Goal: Task Accomplishment & Management: Manage account settings

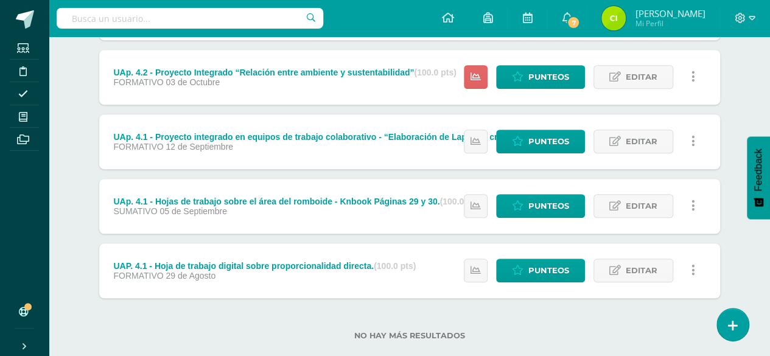
scroll to position [304, 0]
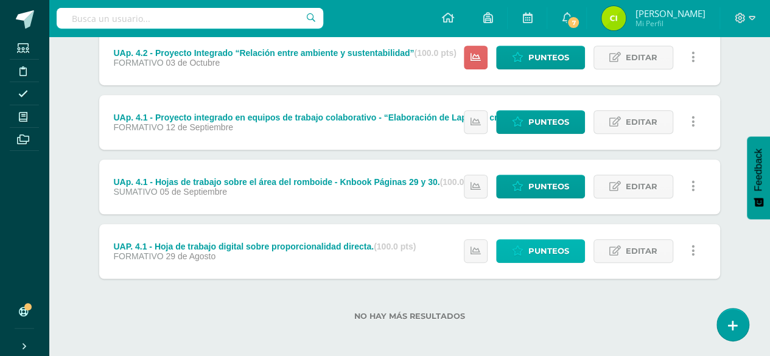
click at [533, 253] on span "Punteos" at bounding box center [548, 251] width 41 height 23
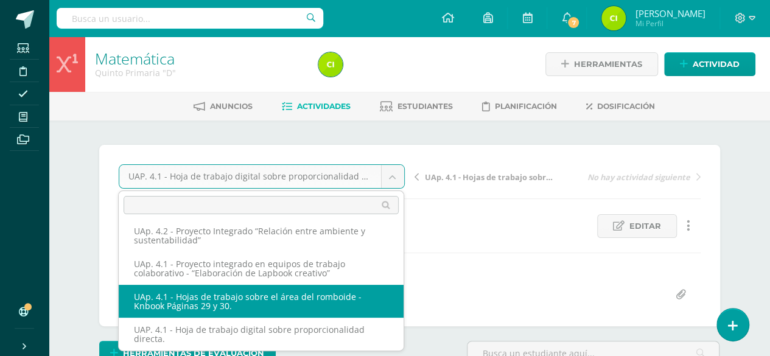
select select "/dashboard/teacher/grade-activity/226653/"
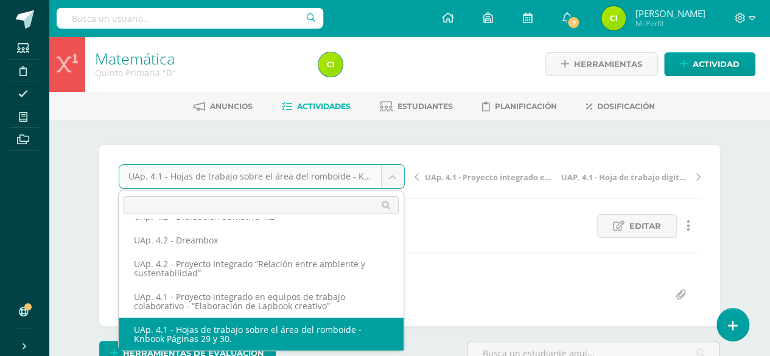
scroll to position [61, 0]
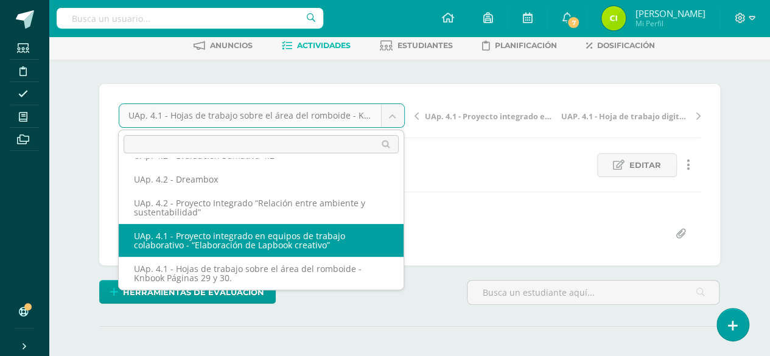
select select "/dashboard/teacher/grade-activity/226651/"
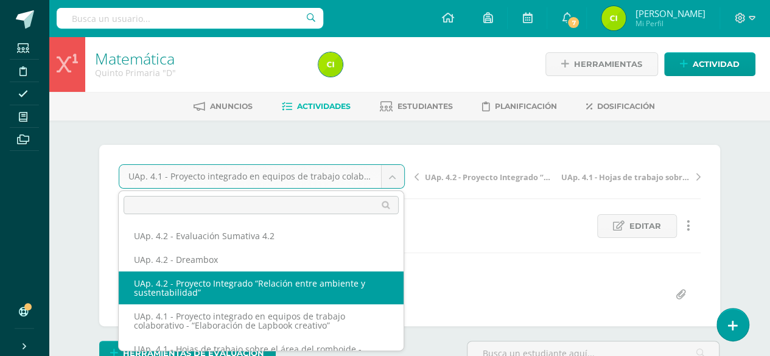
select select "/dashboard/teacher/grade-activity/227828/"
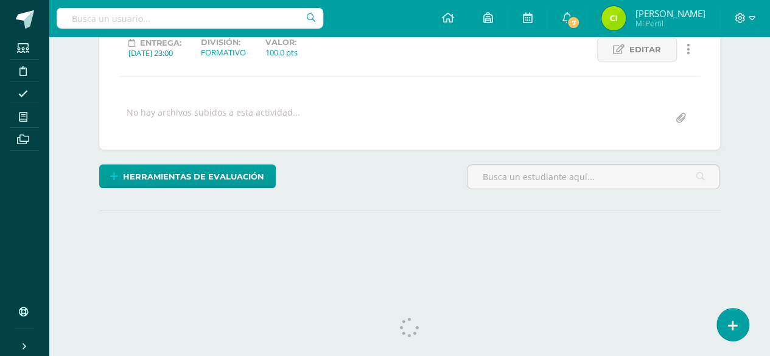
scroll to position [190, 0]
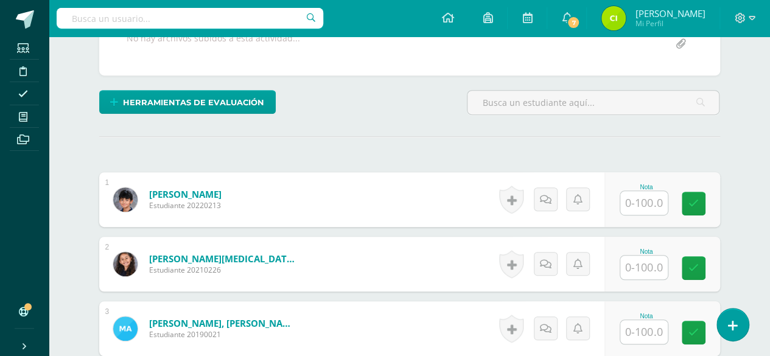
click at [645, 199] on input "text" at bounding box center [643, 203] width 47 height 24
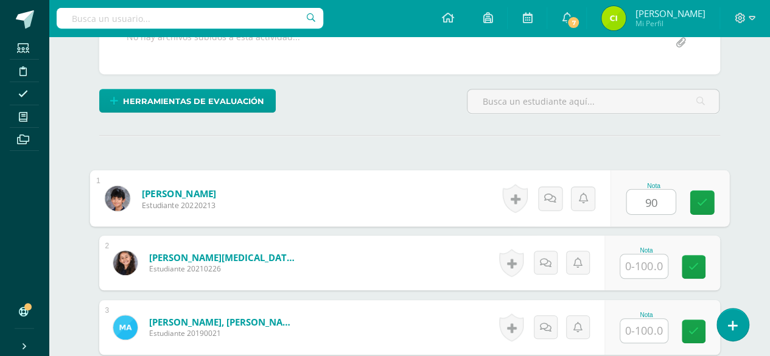
scroll to position [253, 0]
type input "90"
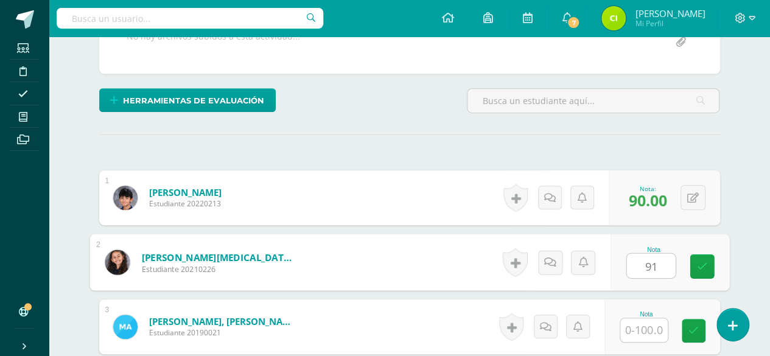
type input "91"
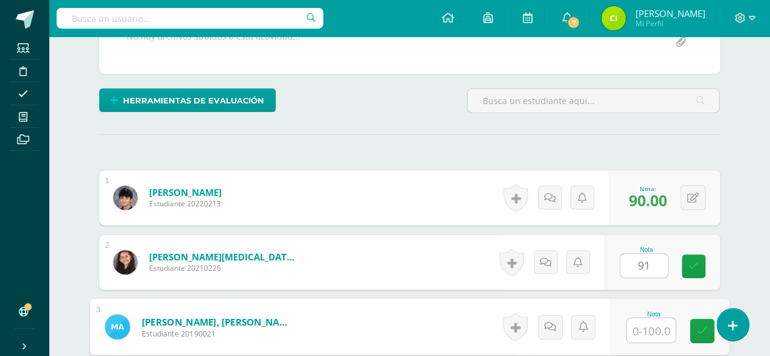
scroll to position [253, 0]
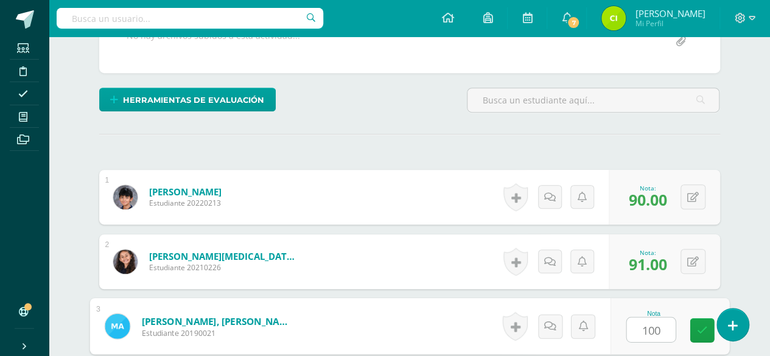
type input "100"
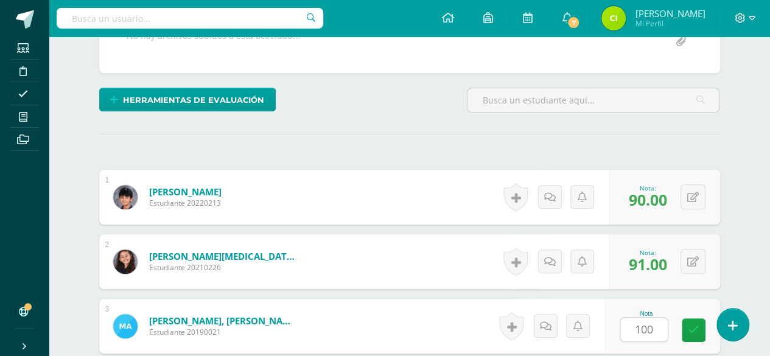
scroll to position [466, 0]
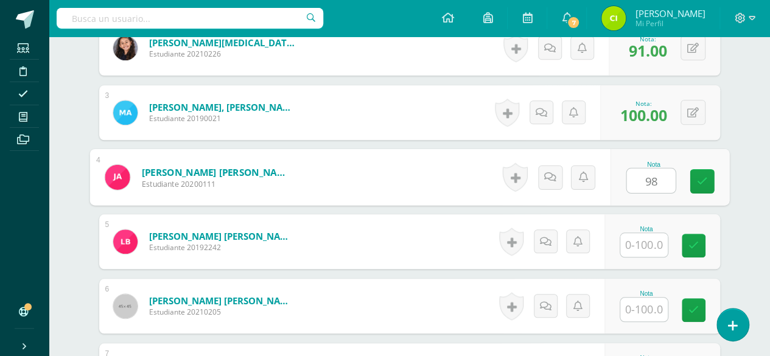
type input "98"
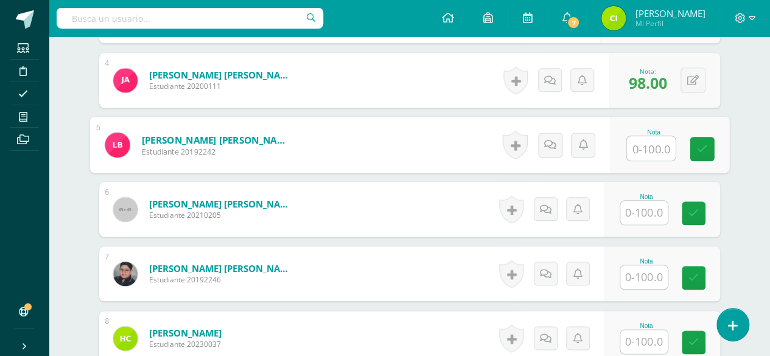
scroll to position [589, 0]
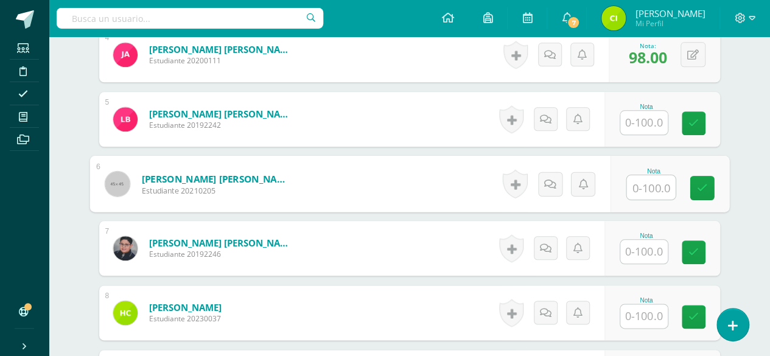
click at [645, 186] on input "text" at bounding box center [651, 187] width 49 height 24
type input "100"
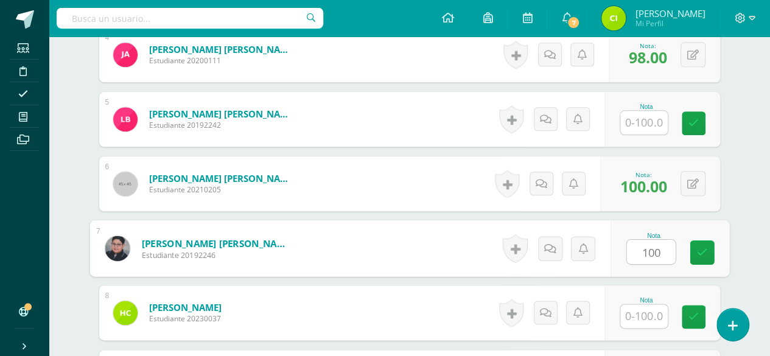
type input "100"
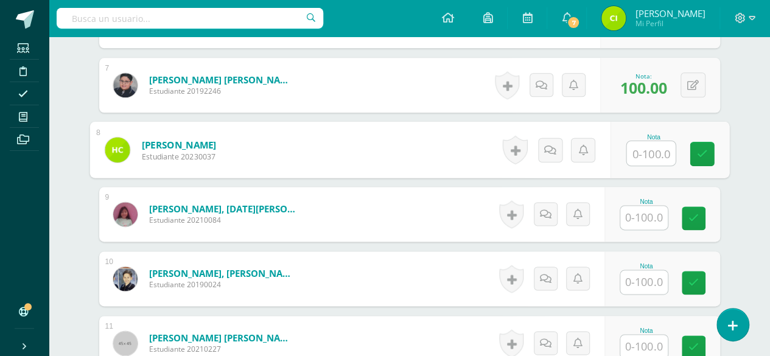
scroll to position [772, 0]
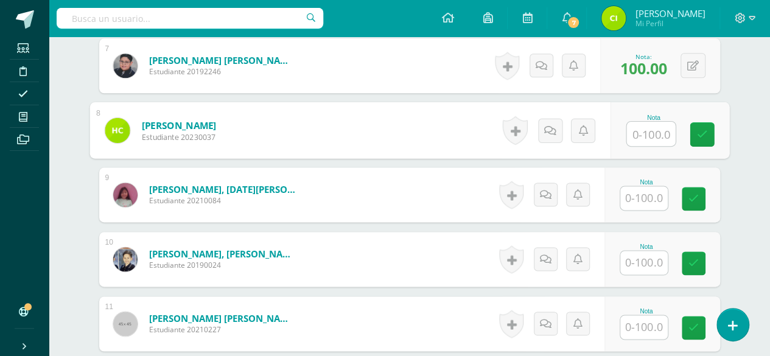
click at [641, 193] on input "text" at bounding box center [643, 198] width 47 height 24
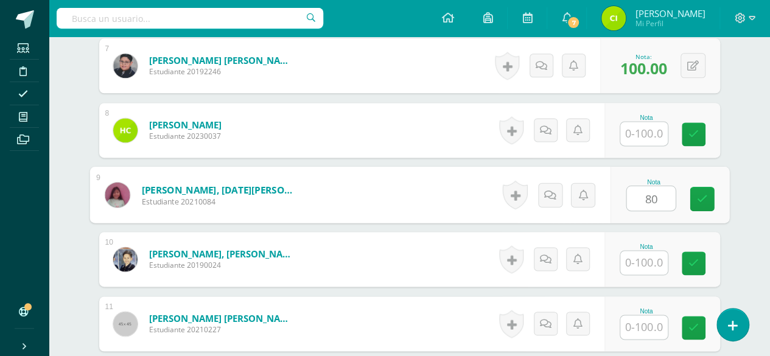
type input "80"
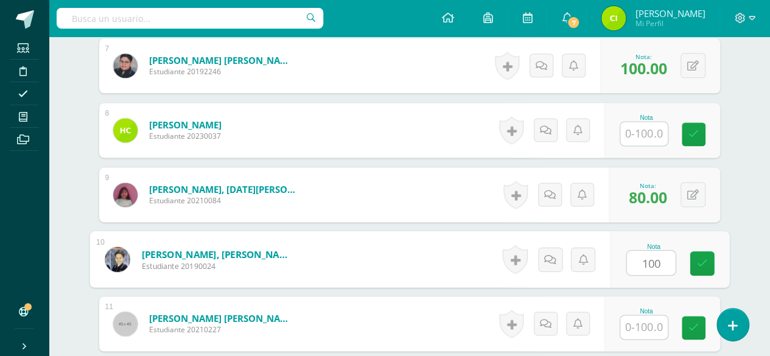
type input "100"
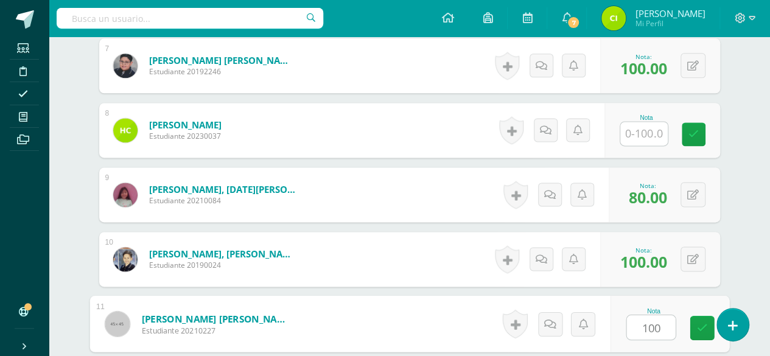
type input "100"
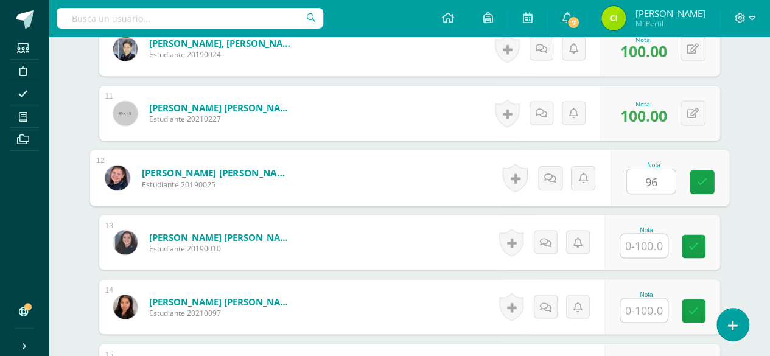
type input "96"
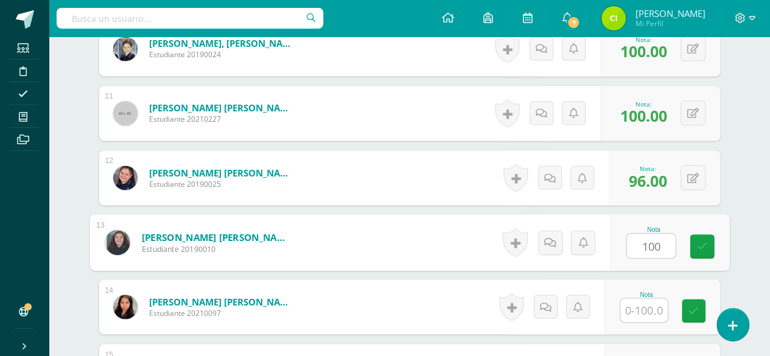
type input "100"
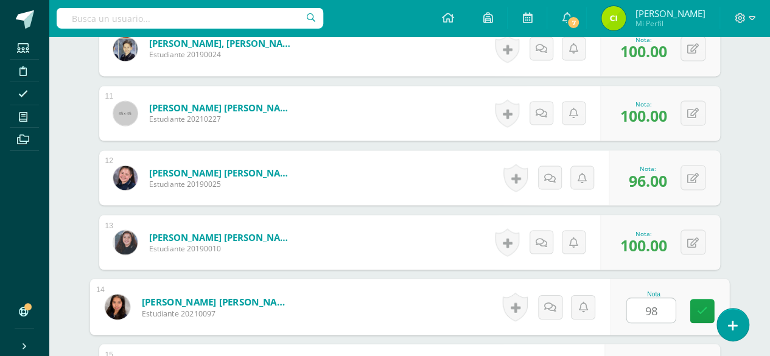
type input "98"
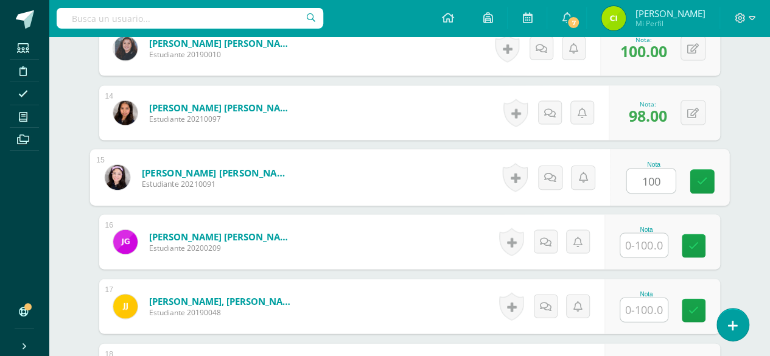
type input "100"
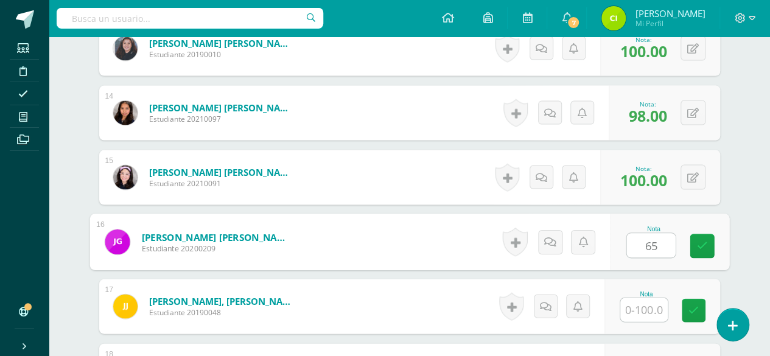
type input "65"
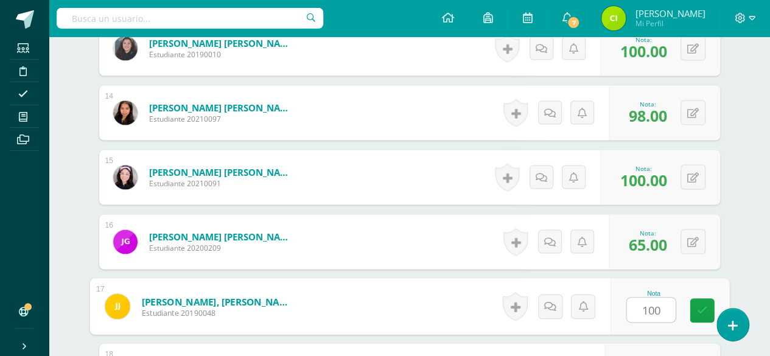
type input "100"
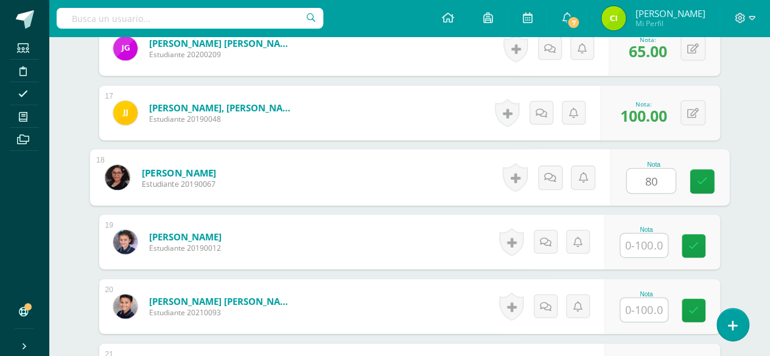
type input "80"
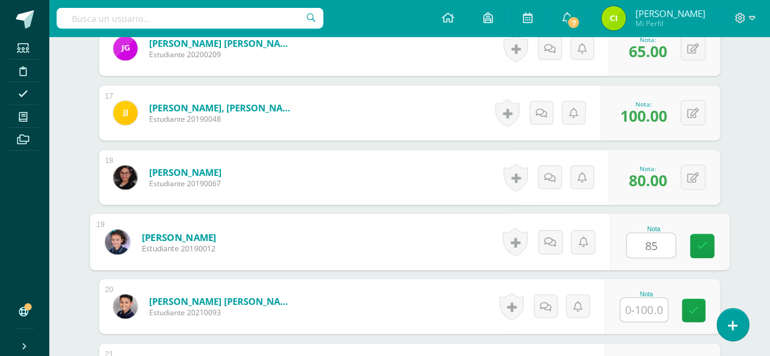
type input "85"
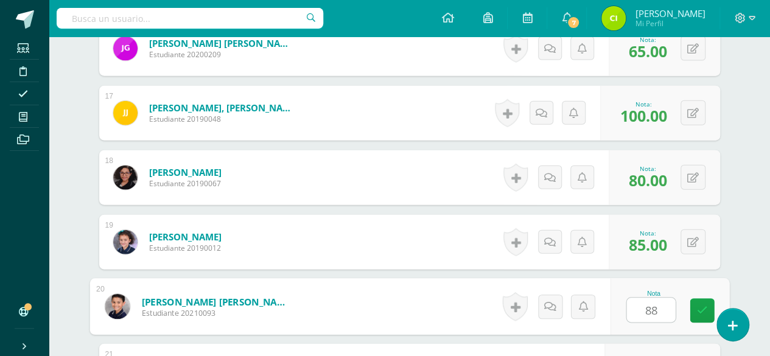
type input "88"
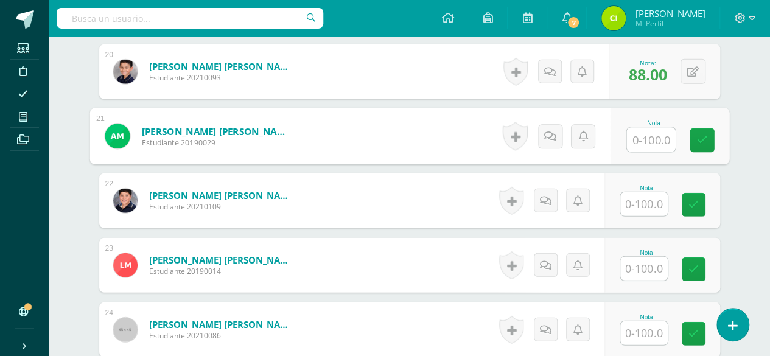
scroll to position [1624, 0]
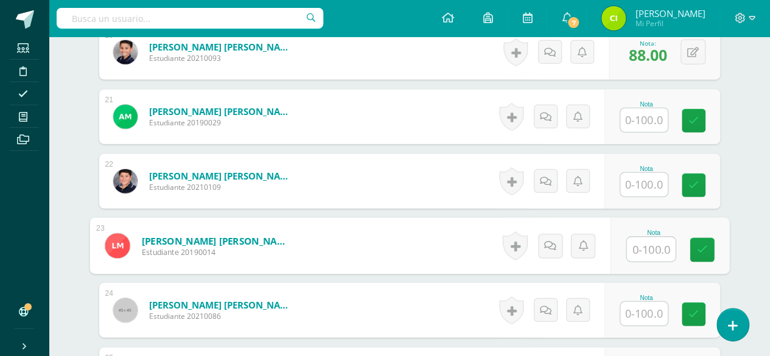
click at [645, 250] on input "text" at bounding box center [651, 249] width 49 height 24
type input "96"
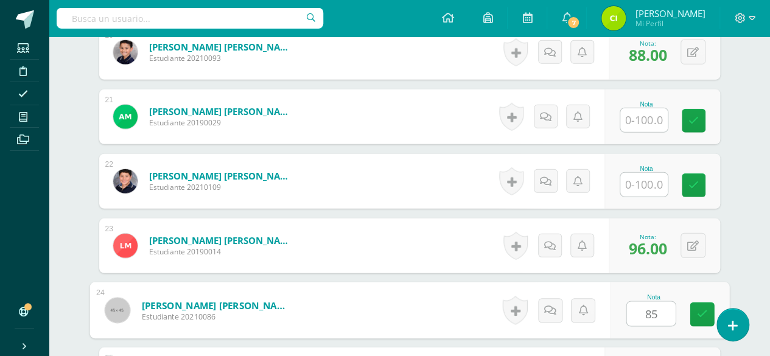
type input "85"
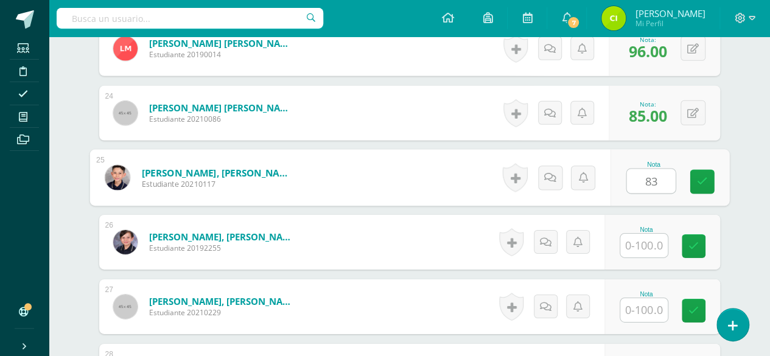
type input "83"
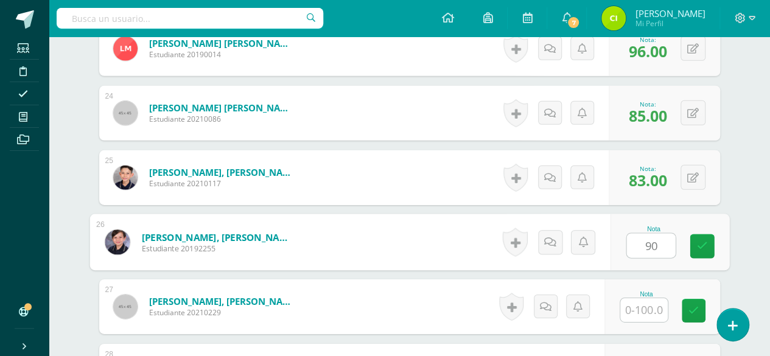
type input "90"
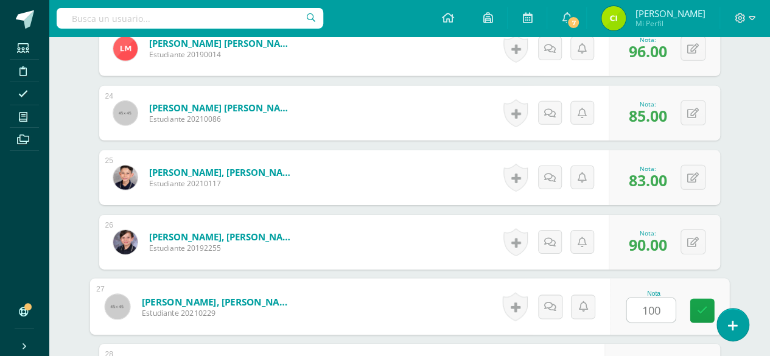
type input "100"
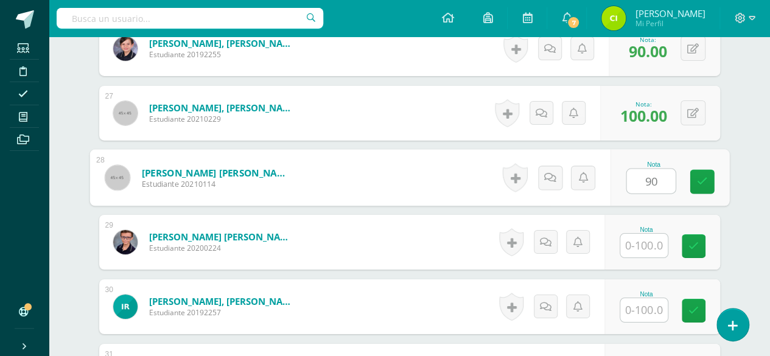
type input "90"
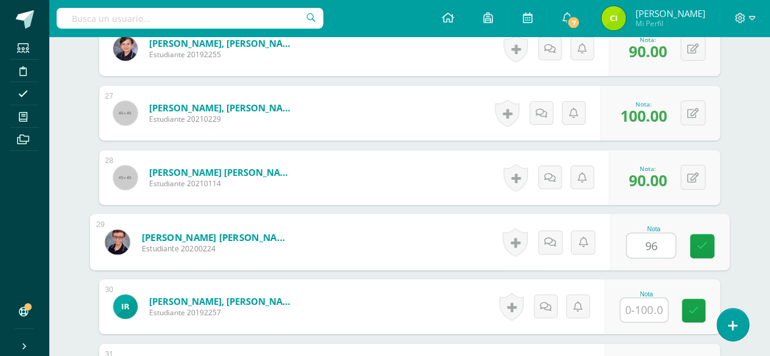
type input "96"
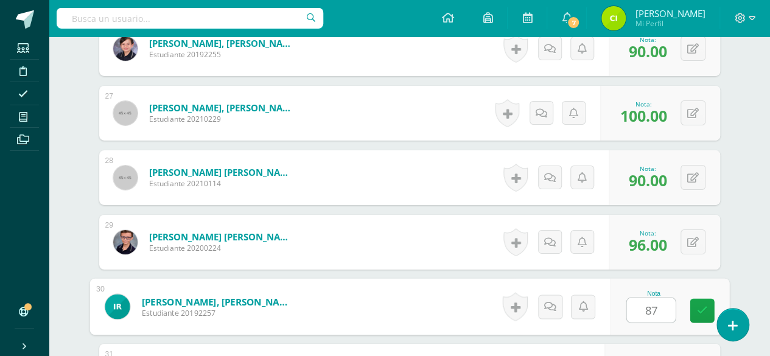
type input "87"
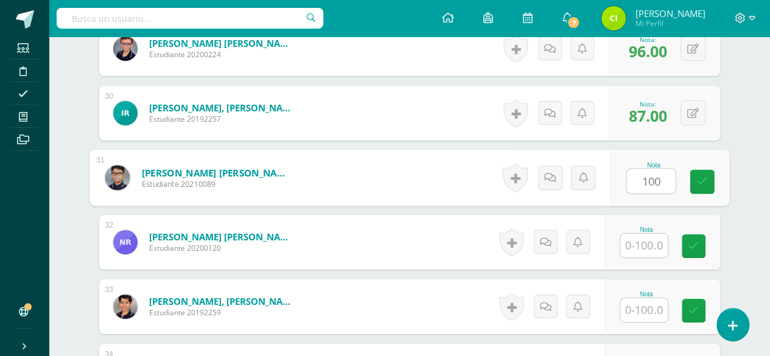
type input "100"
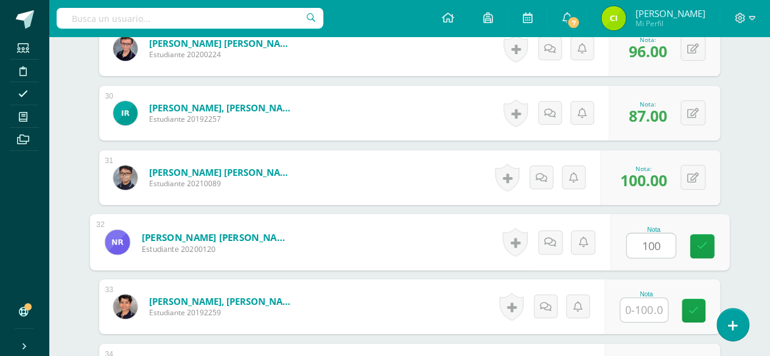
type input "100"
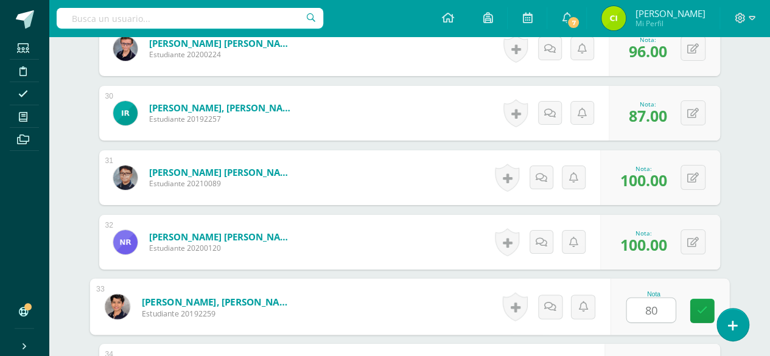
type input "80"
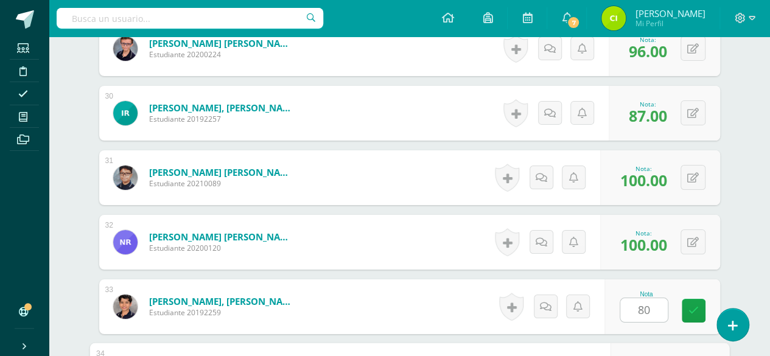
scroll to position [2403, 0]
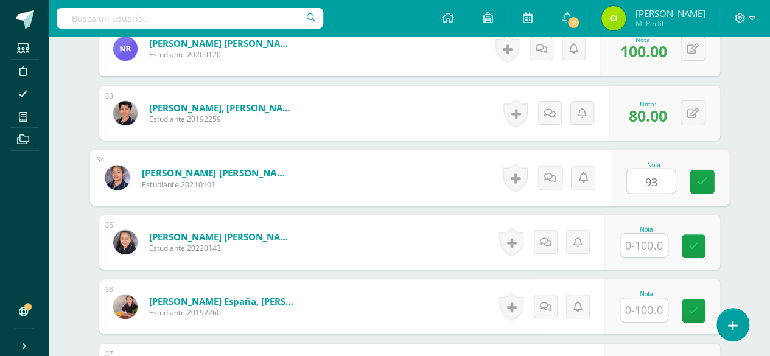
type input "93"
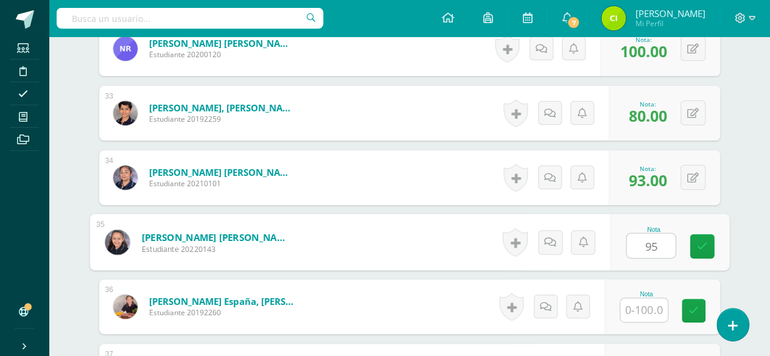
type input "95"
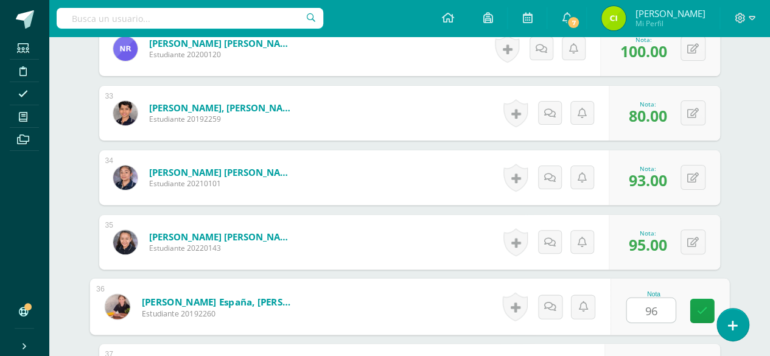
type input "96"
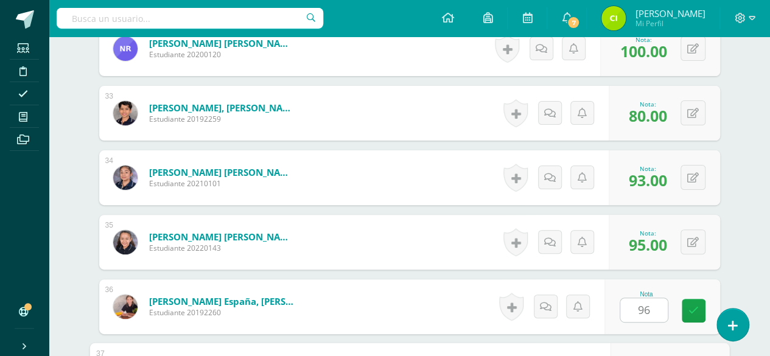
scroll to position [2596, 0]
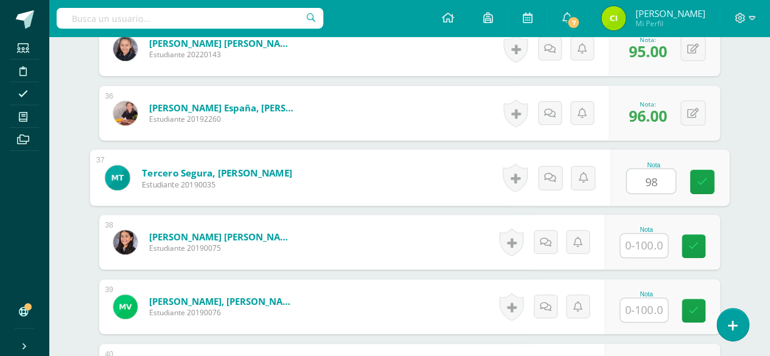
type input "98"
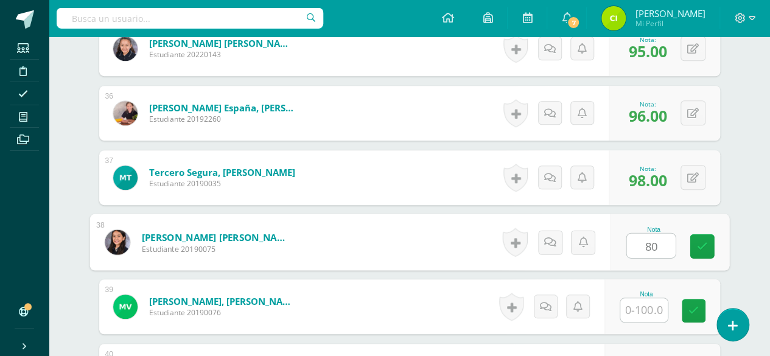
type input "80"
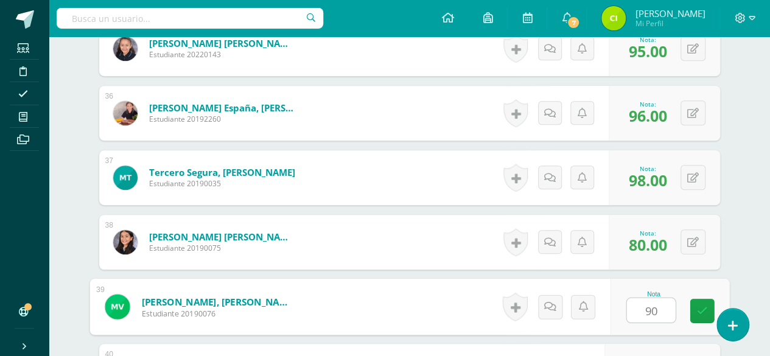
type input "90"
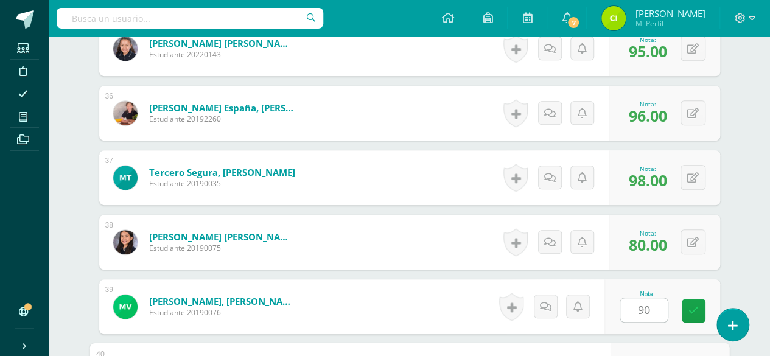
scroll to position [2774, 0]
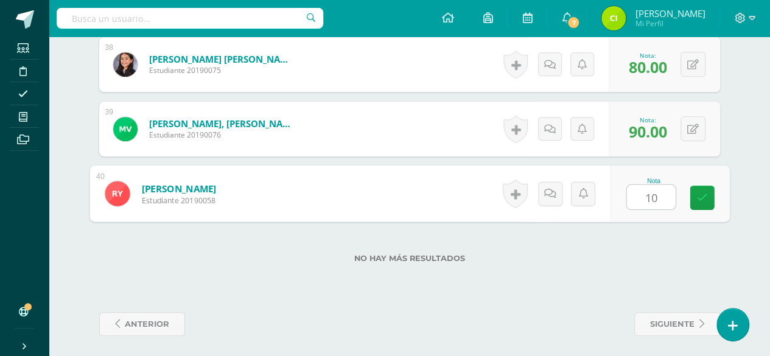
type input "100"
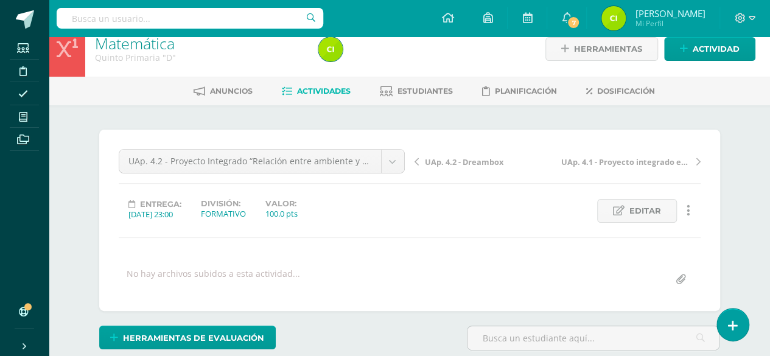
scroll to position [0, 0]
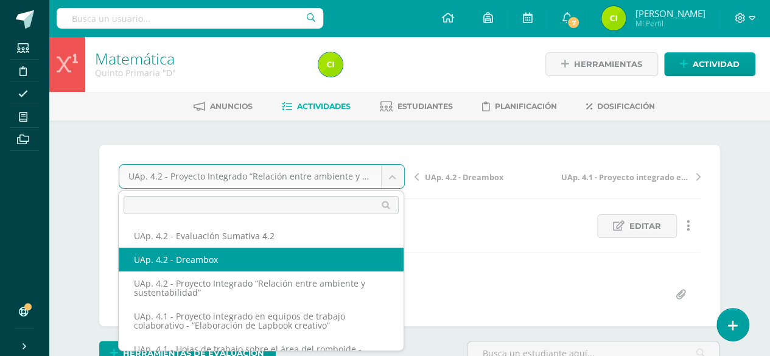
select select "/dashboard/teacher/grade-activity/227830/"
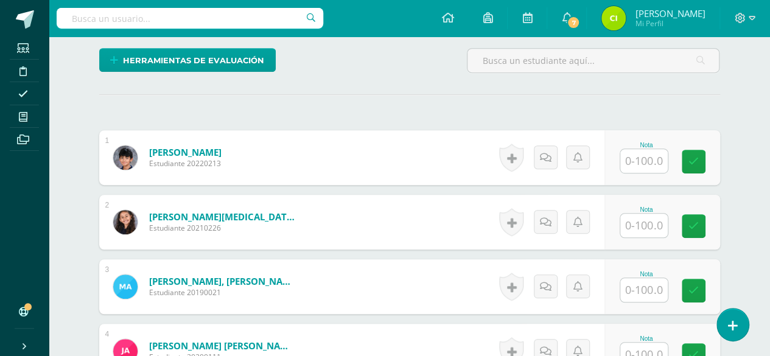
scroll to position [312, 0]
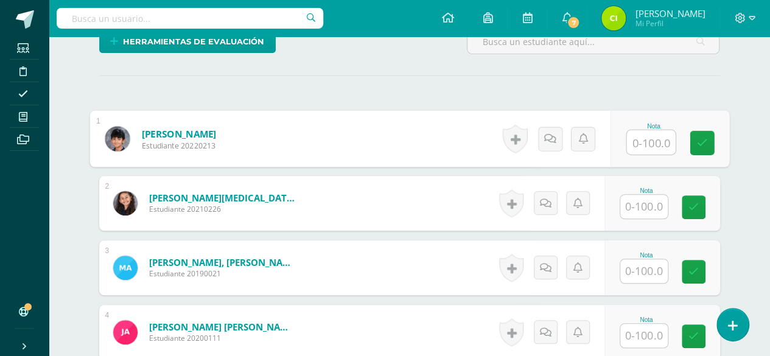
click at [653, 138] on input "text" at bounding box center [651, 142] width 49 height 24
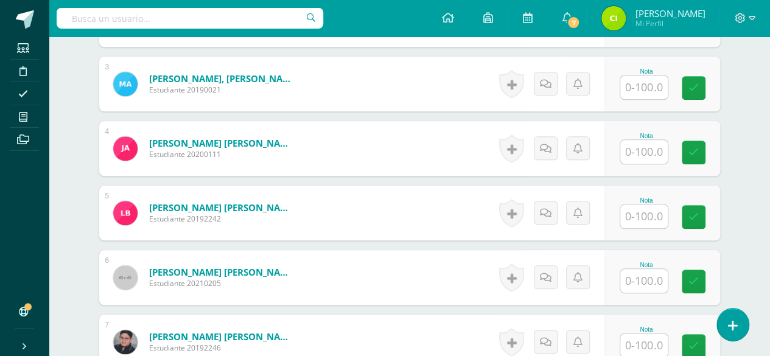
scroll to position [496, 0]
type input "100"
click at [653, 284] on input "text" at bounding box center [643, 281] width 47 height 24
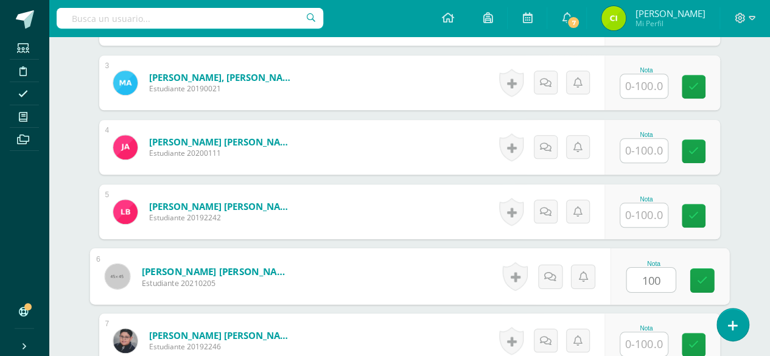
type input "100"
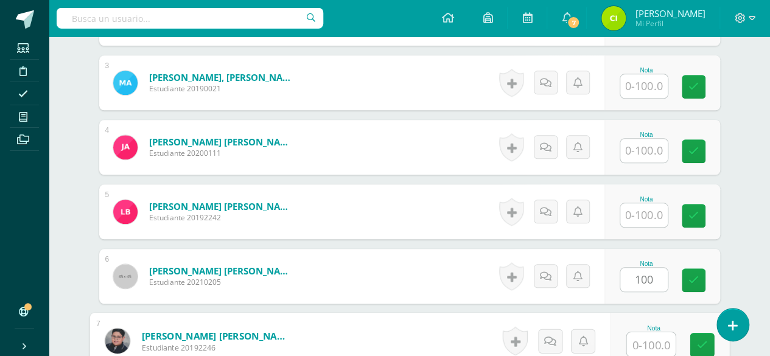
scroll to position [498, 0]
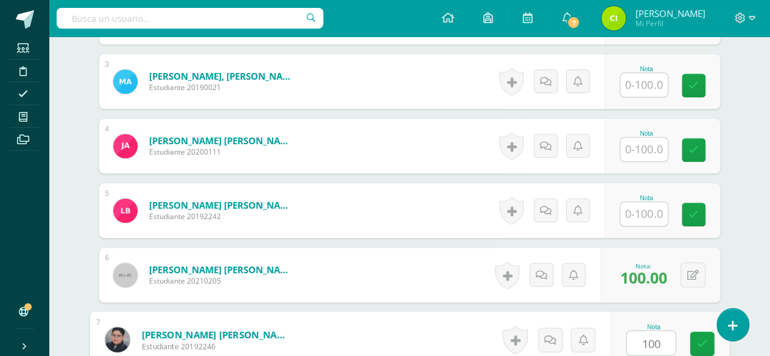
type input "100"
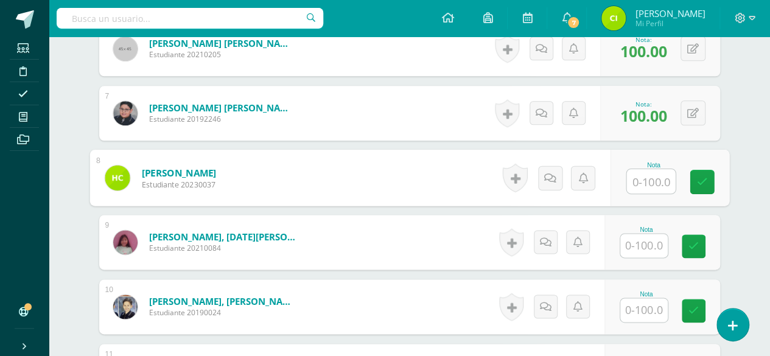
click at [655, 200] on div "Nota" at bounding box center [669, 178] width 119 height 57
click at [647, 178] on input "text" at bounding box center [651, 181] width 49 height 24
type input "100"
click at [642, 237] on input "text" at bounding box center [643, 246] width 47 height 24
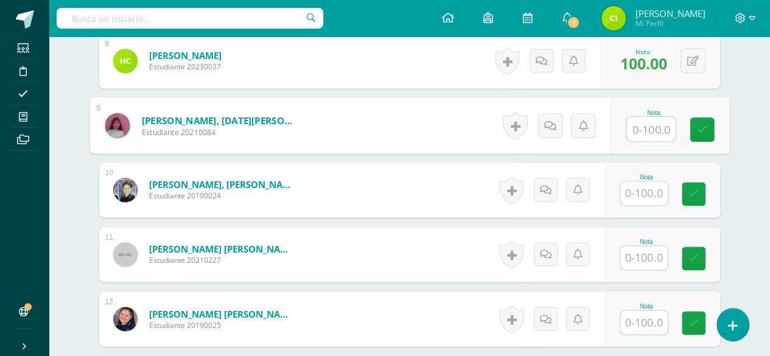
scroll to position [846, 0]
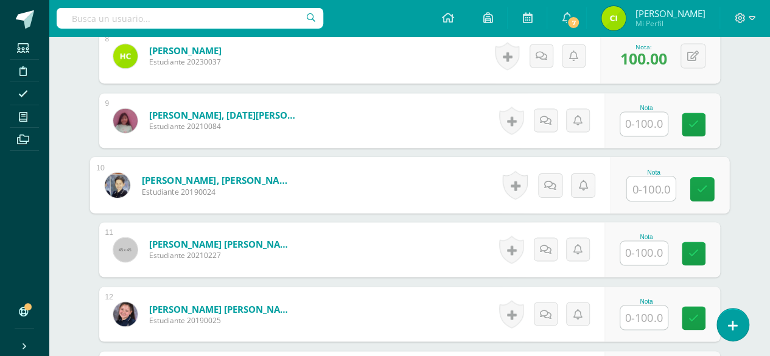
click at [651, 184] on input "text" at bounding box center [651, 189] width 49 height 24
type input "100"
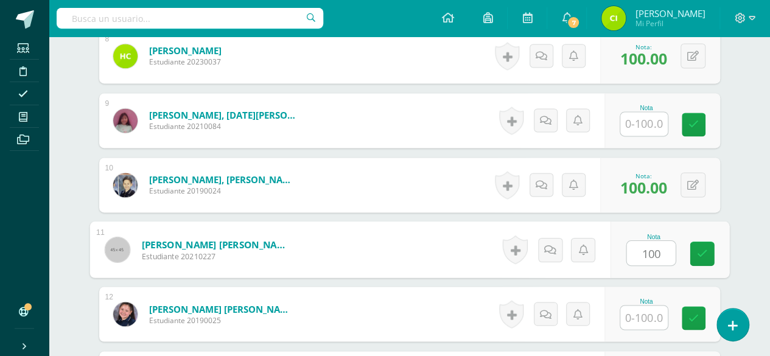
type input "100"
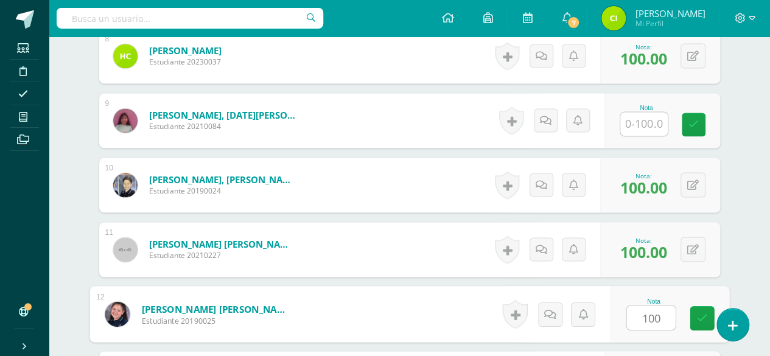
type input "100"
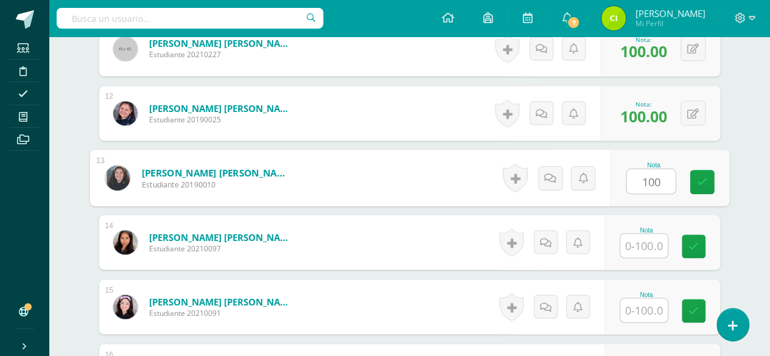
type input "100"
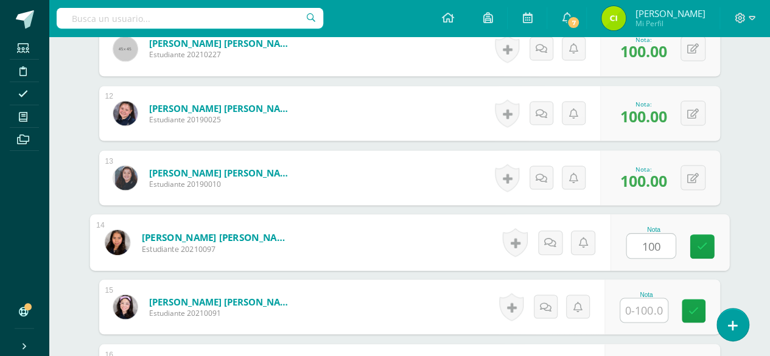
type input "100"
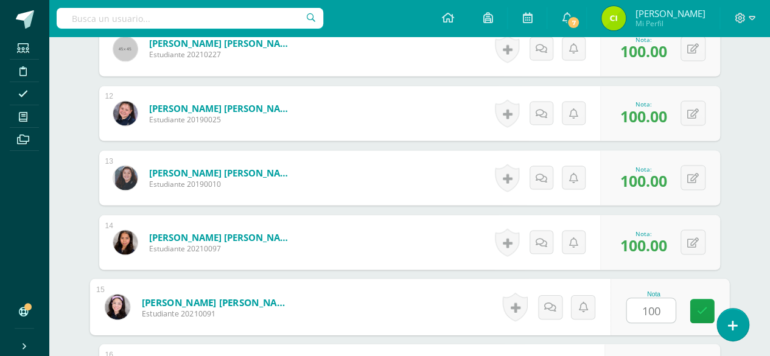
type input "100"
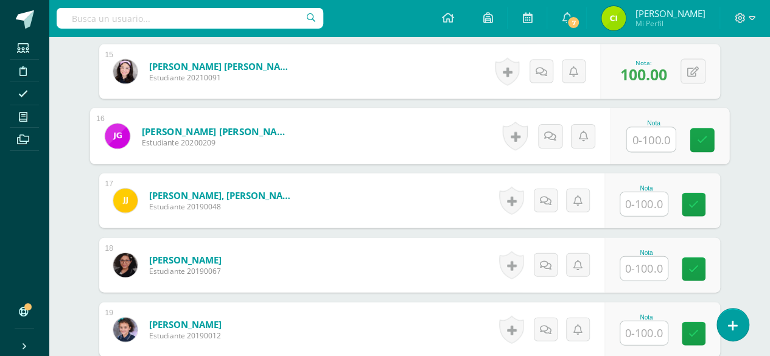
scroll to position [1302, 0]
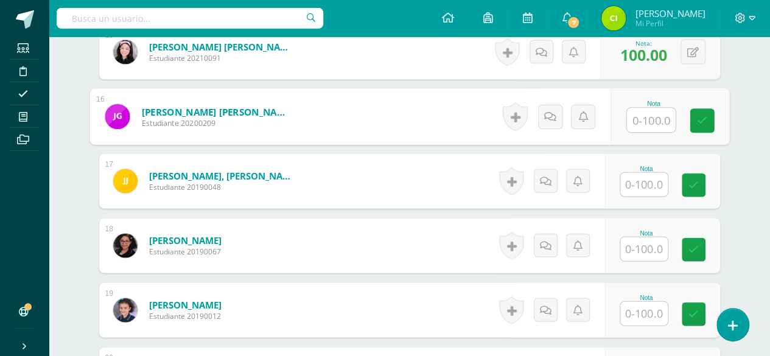
click at [648, 184] on input "text" at bounding box center [643, 185] width 47 height 24
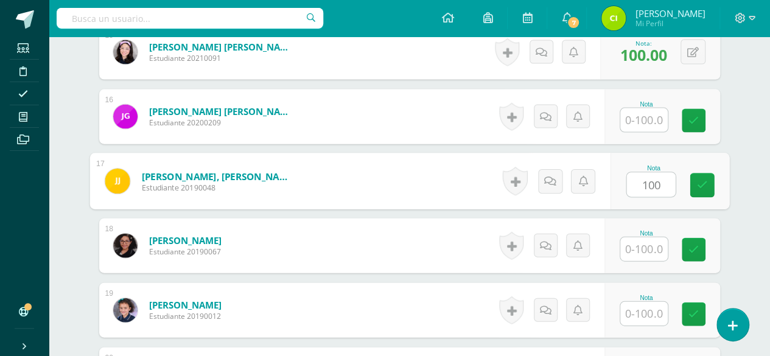
type input "100"
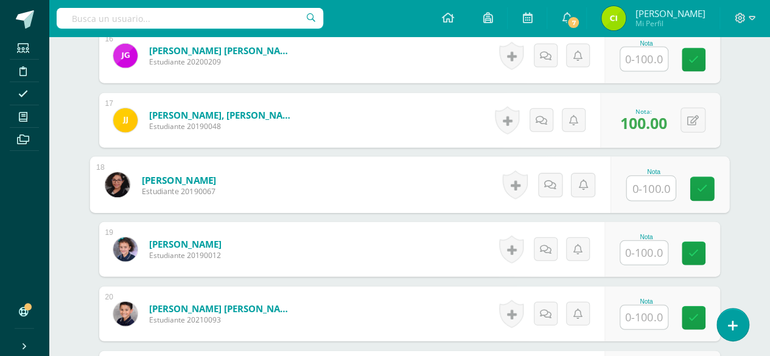
scroll to position [1424, 0]
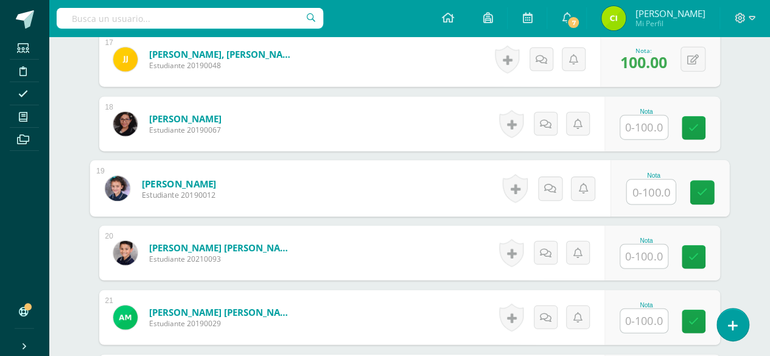
click at [641, 189] on input "text" at bounding box center [651, 192] width 49 height 24
type input "100"
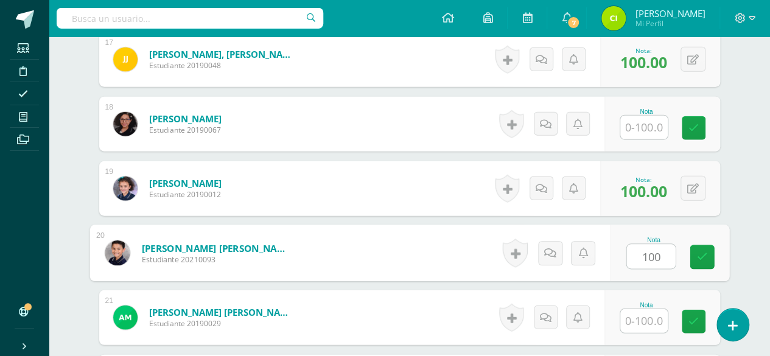
type input "100"
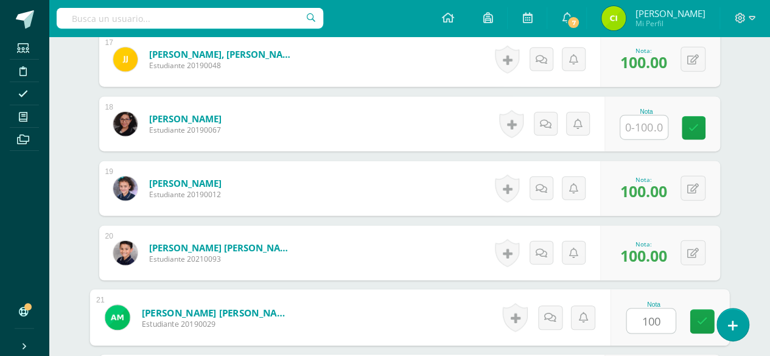
type input "100"
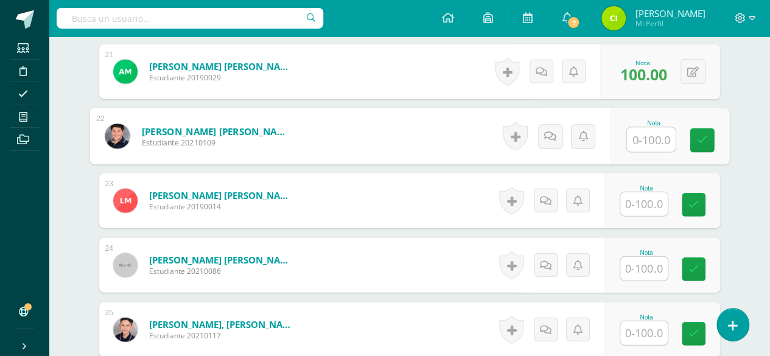
scroll to position [1689, 0]
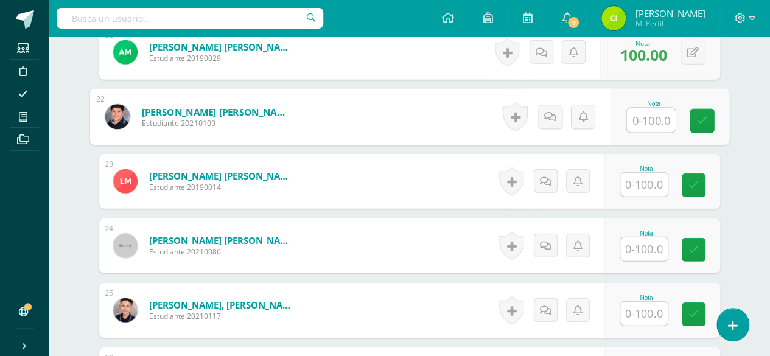
click at [647, 182] on input "text" at bounding box center [643, 185] width 47 height 24
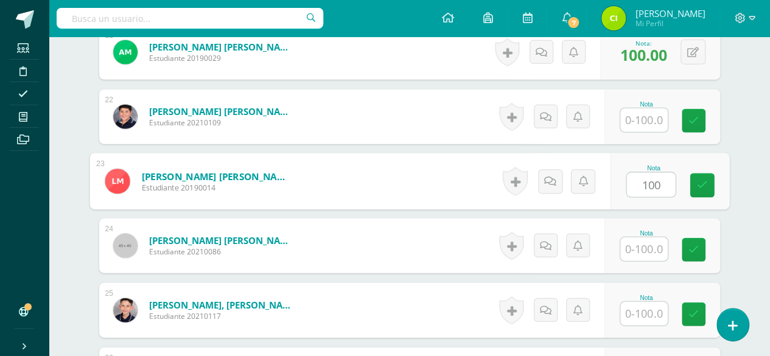
type input "100"
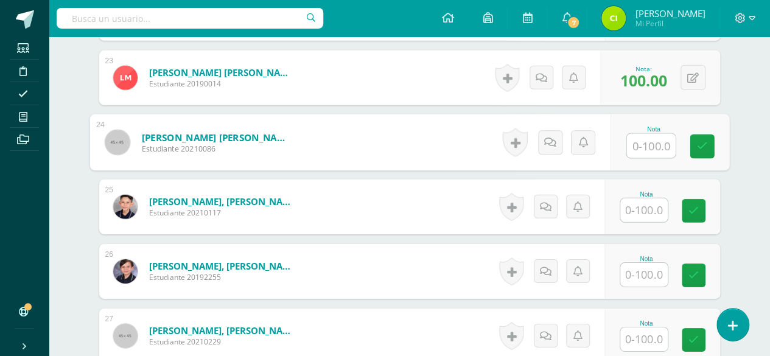
scroll to position [1811, 0]
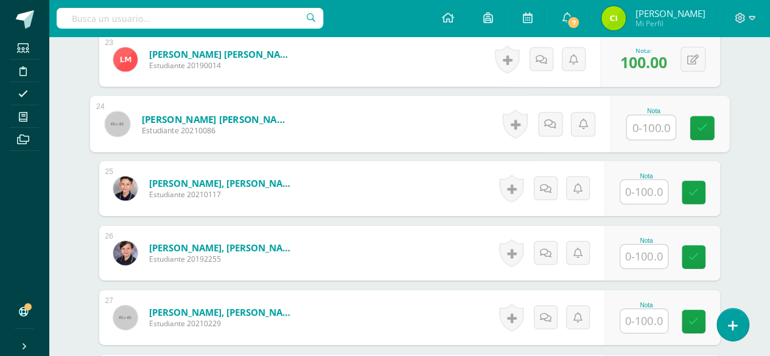
click at [648, 256] on input "text" at bounding box center [643, 257] width 47 height 24
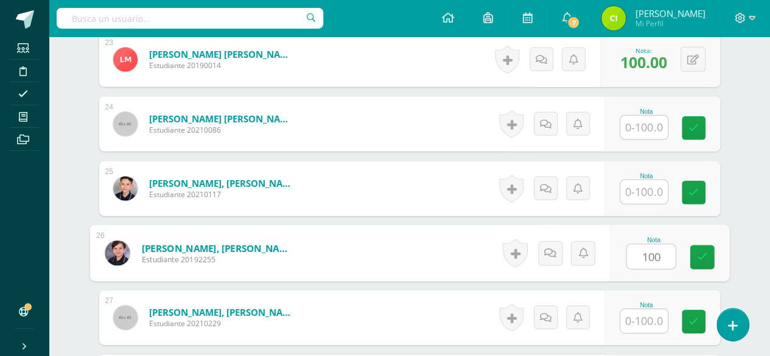
type input "100"
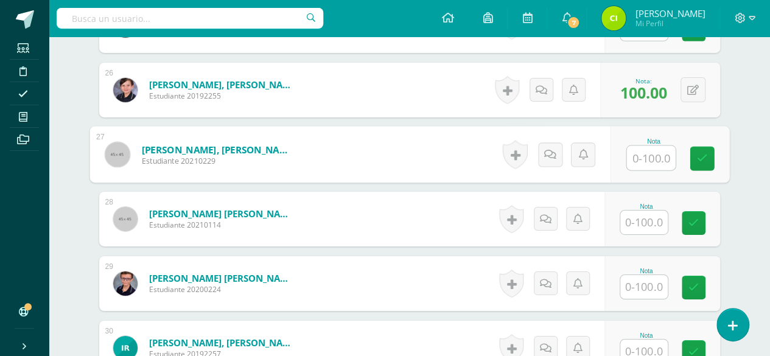
scroll to position [1993, 0]
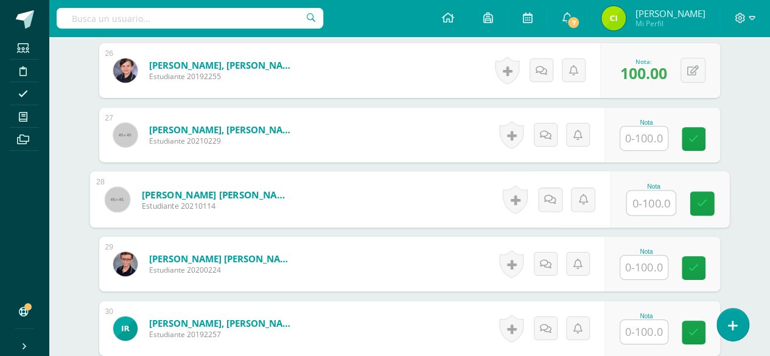
click at [641, 191] on input "text" at bounding box center [651, 203] width 49 height 24
type input "100"
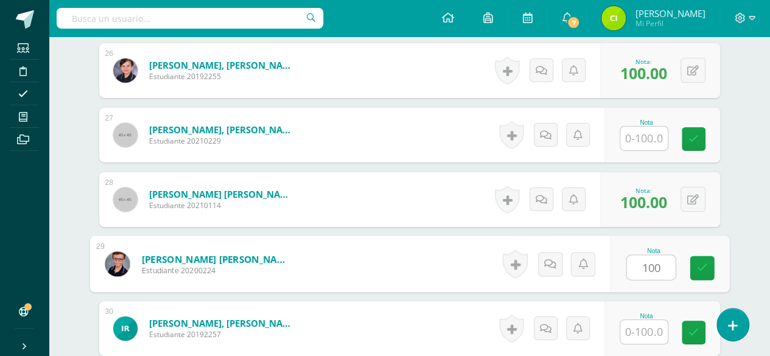
type input "100"
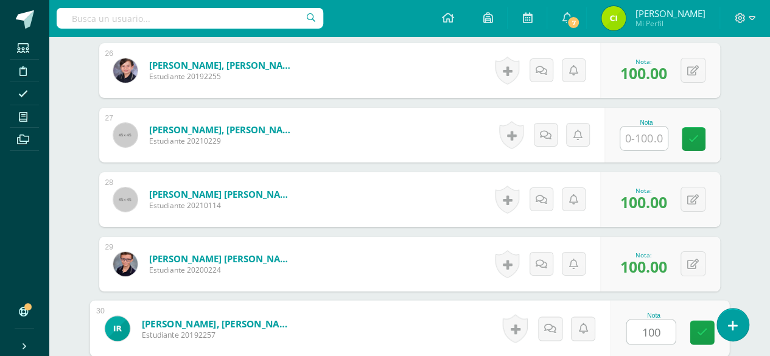
type input "100"
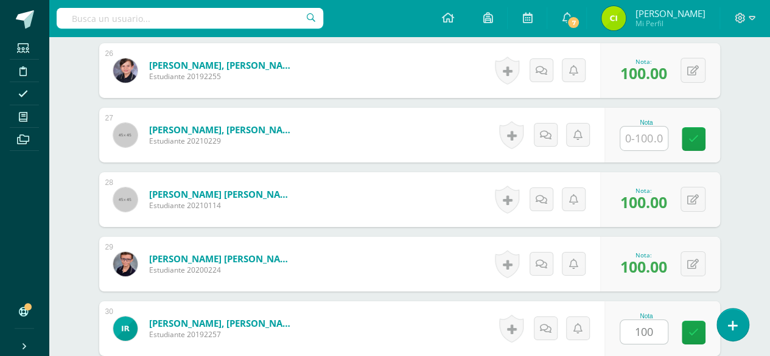
scroll to position [2209, 0]
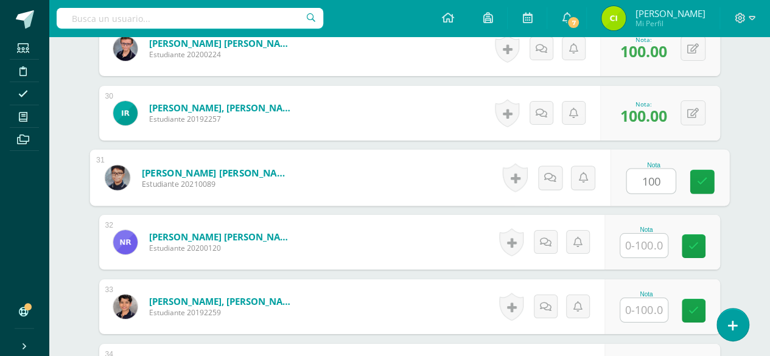
type input "100"
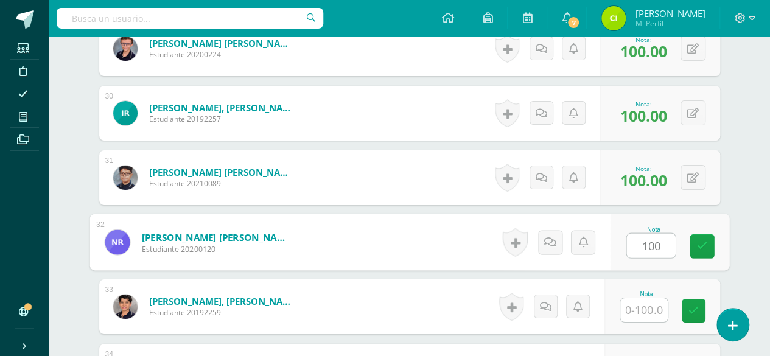
type input "100"
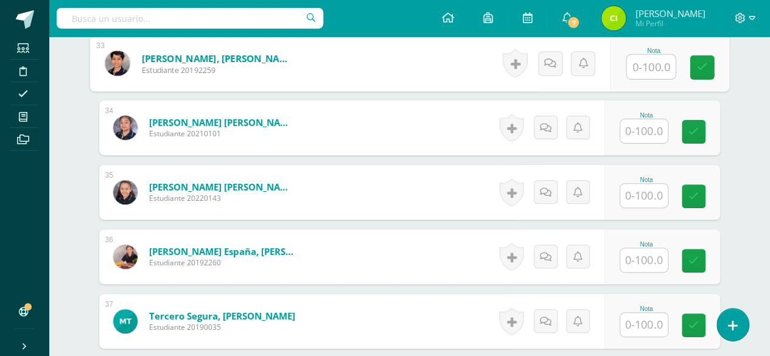
scroll to position [2513, 0]
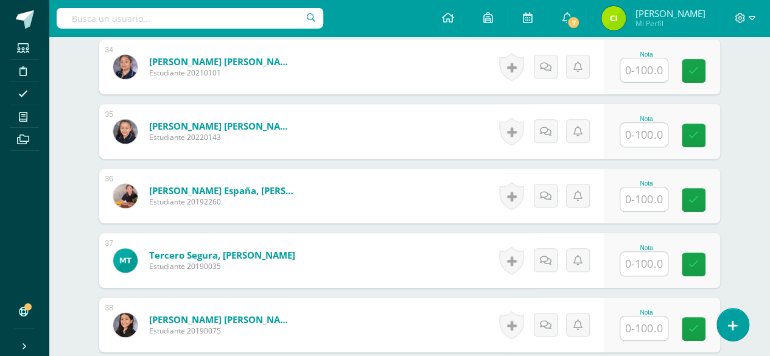
click at [647, 196] on input "text" at bounding box center [643, 200] width 47 height 24
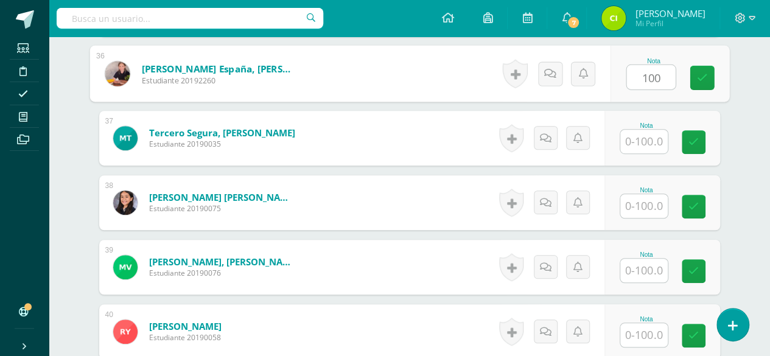
scroll to position [2696, 0]
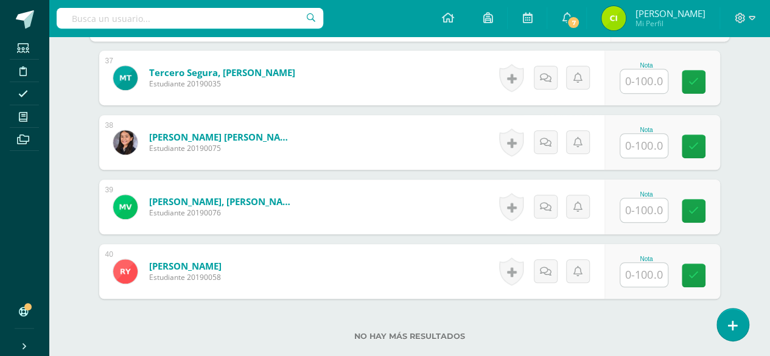
type input "100"
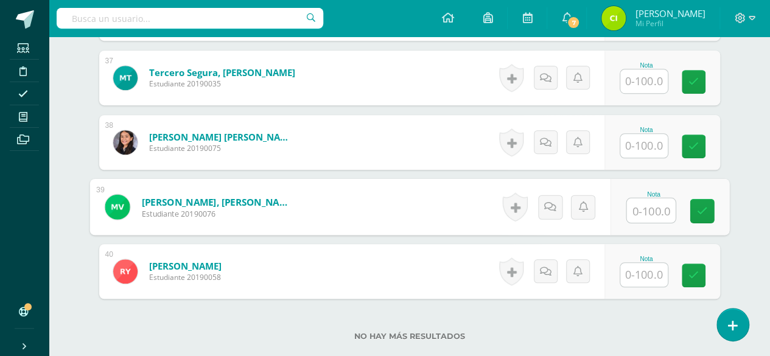
click at [639, 202] on input "text" at bounding box center [651, 210] width 49 height 24
type input "100"
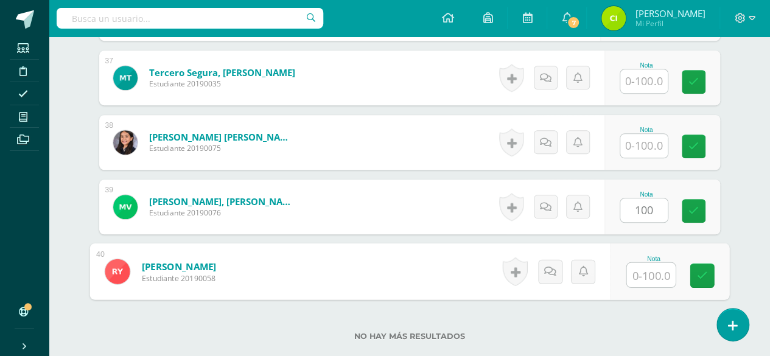
click at [641, 273] on input "text" at bounding box center [651, 275] width 49 height 24
type input "100"
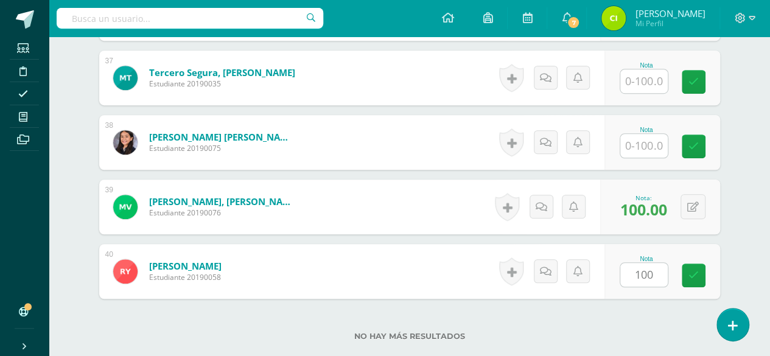
click at [647, 307] on div "No hay más resultados" at bounding box center [409, 327] width 621 height 57
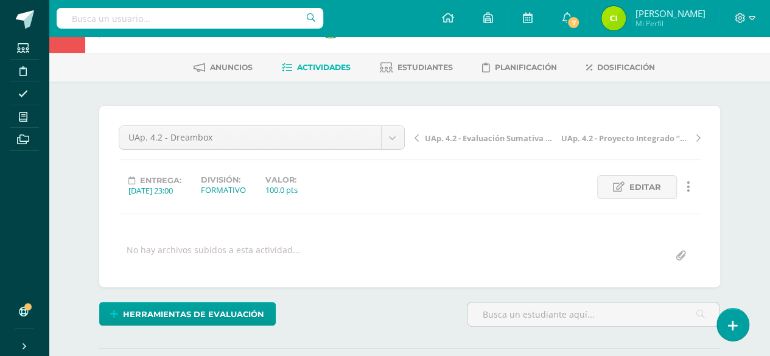
scroll to position [0, 0]
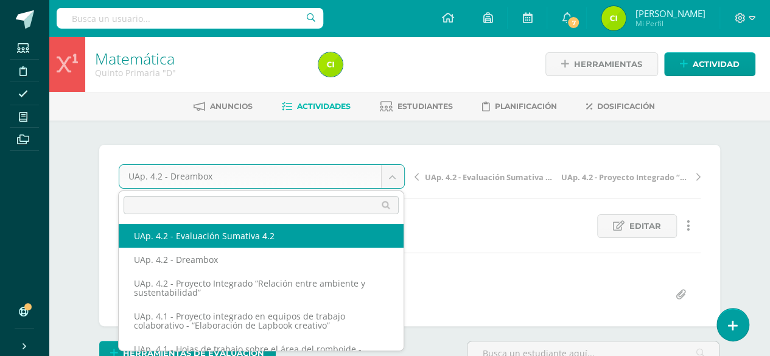
select select "/dashboard/teacher/grade-activity/227837/"
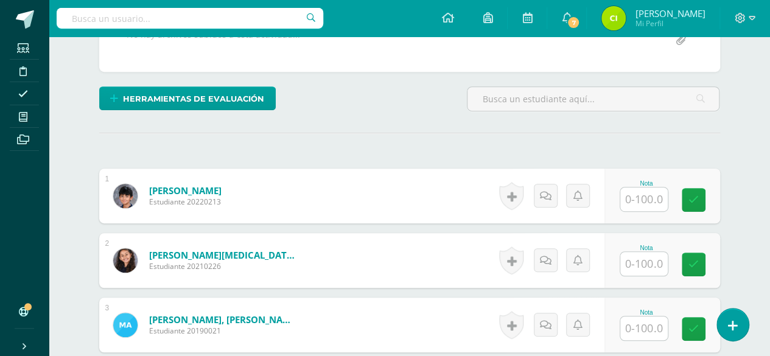
scroll to position [259, 0]
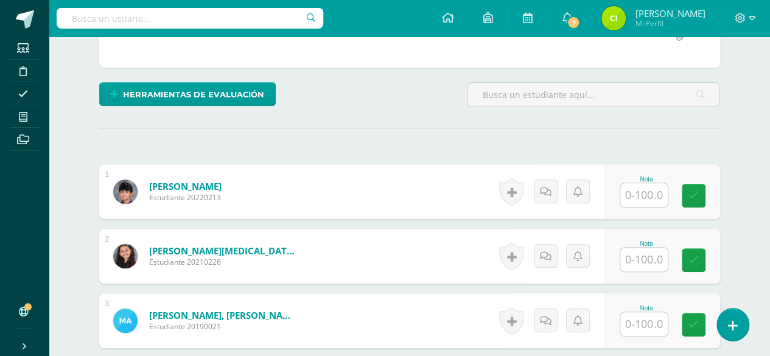
click at [630, 192] on input "text" at bounding box center [643, 195] width 47 height 24
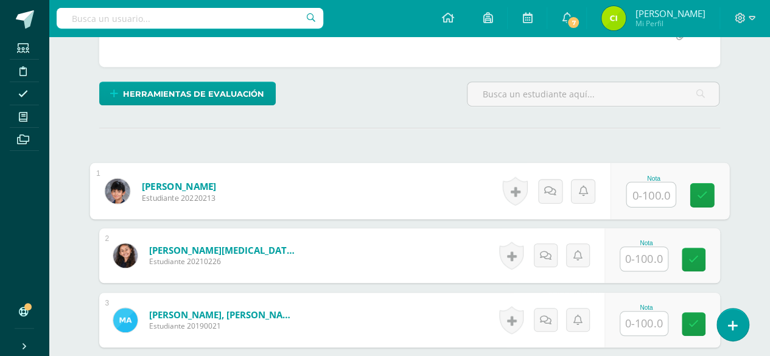
scroll to position [261, 0]
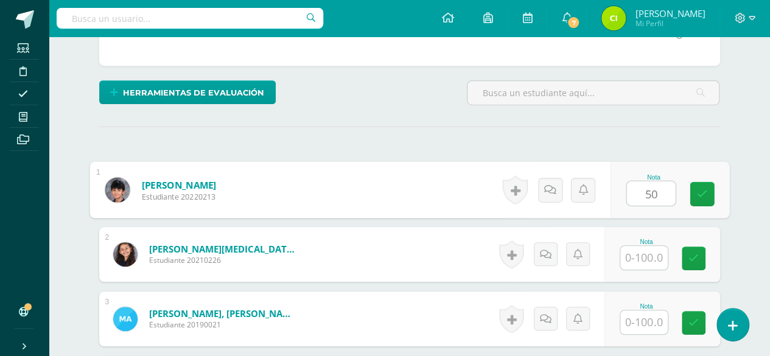
type input "50"
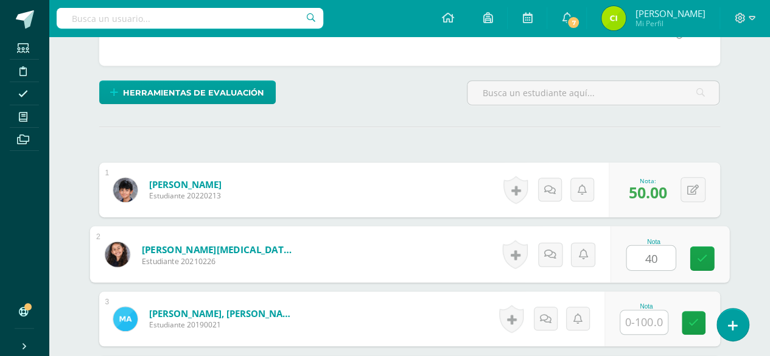
type input "40"
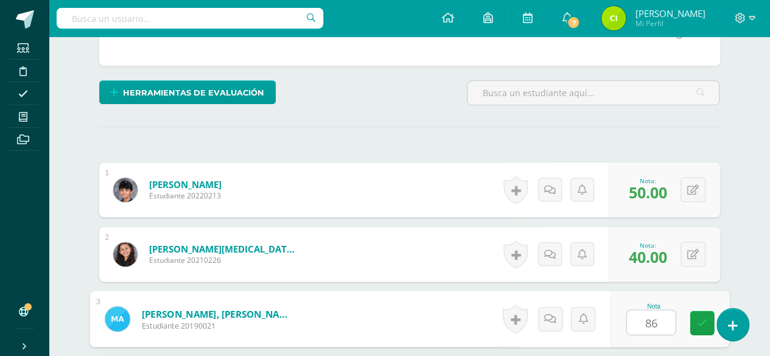
type input "86"
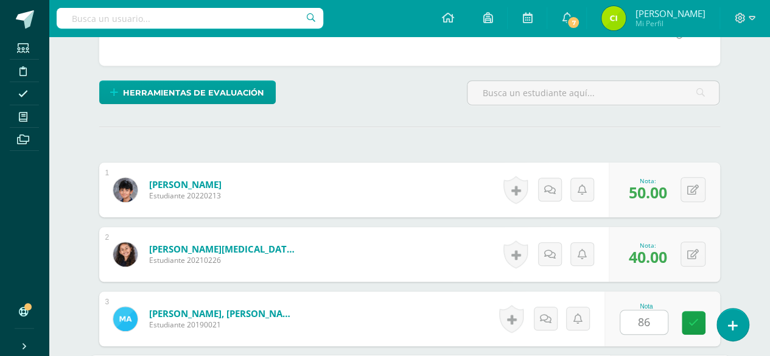
scroll to position [466, 0]
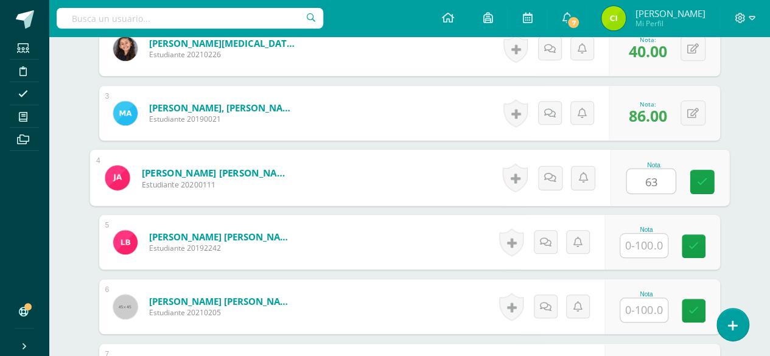
type input "63"
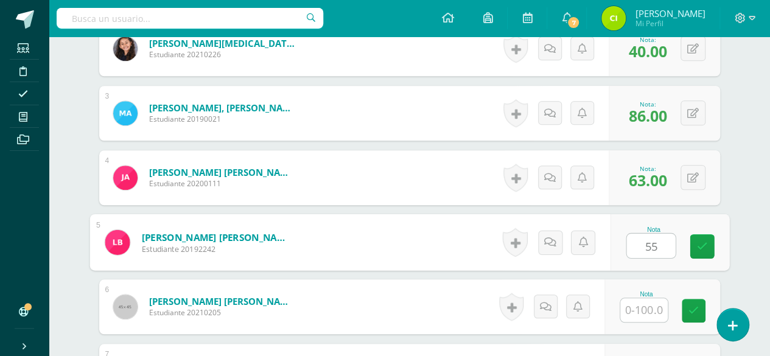
type input "55"
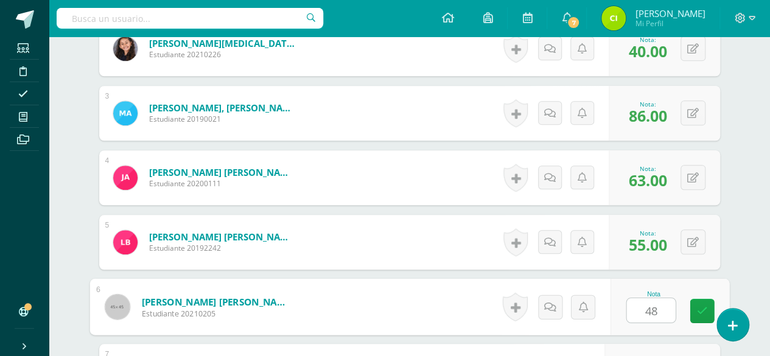
type input "48"
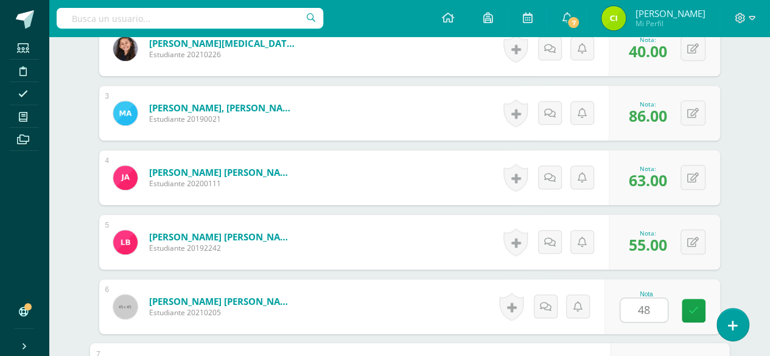
scroll to position [660, 0]
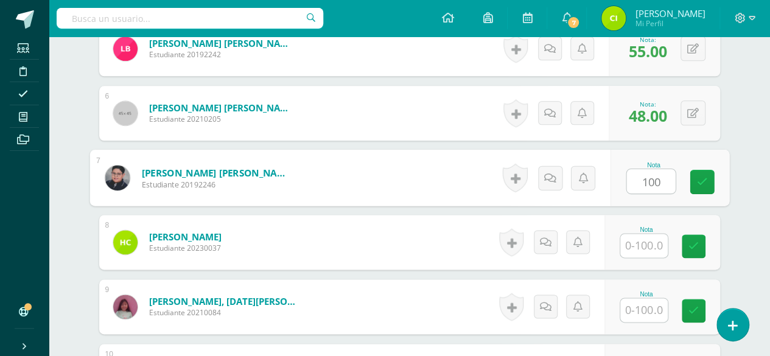
type input "100"
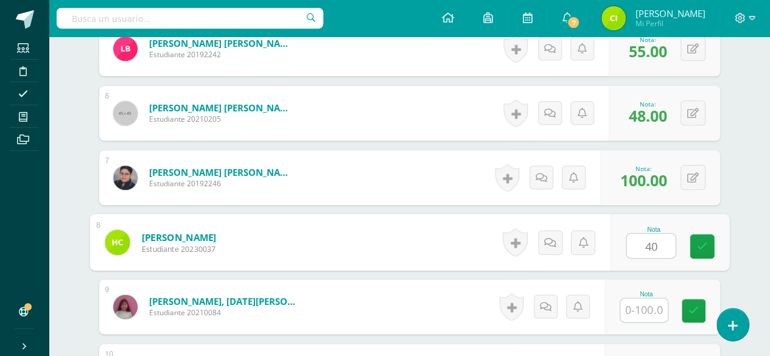
type input "40"
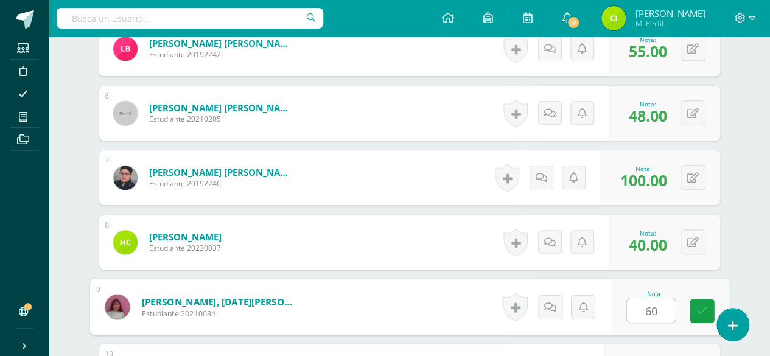
type input "60"
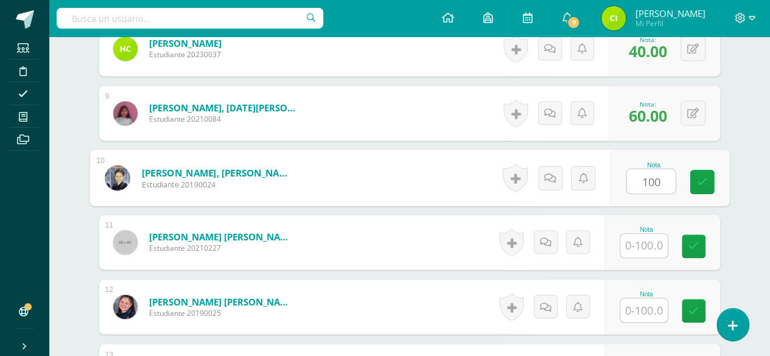
type input "100"
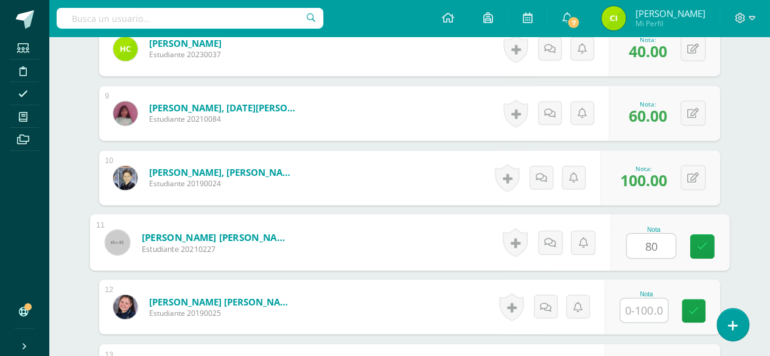
type input "80"
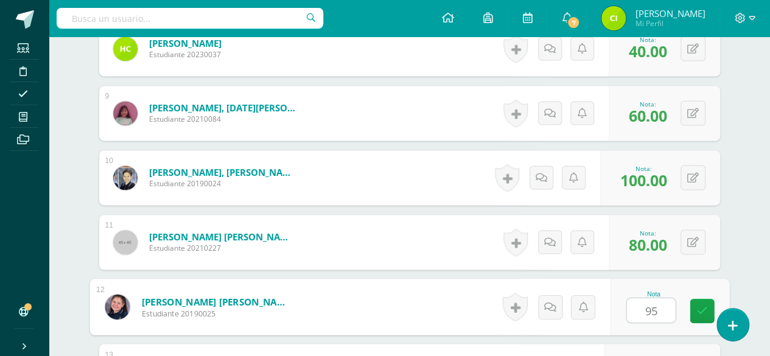
type input "95"
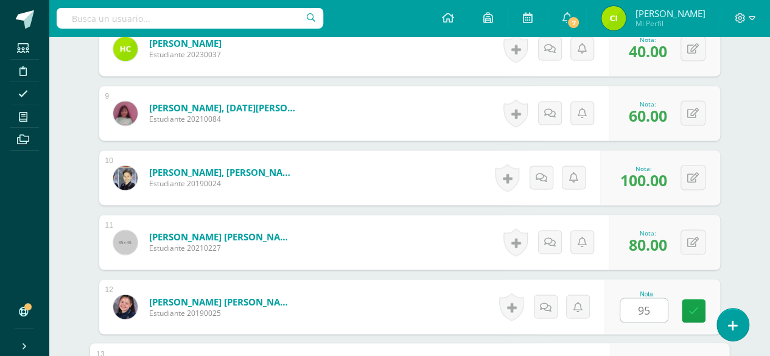
scroll to position [1047, 0]
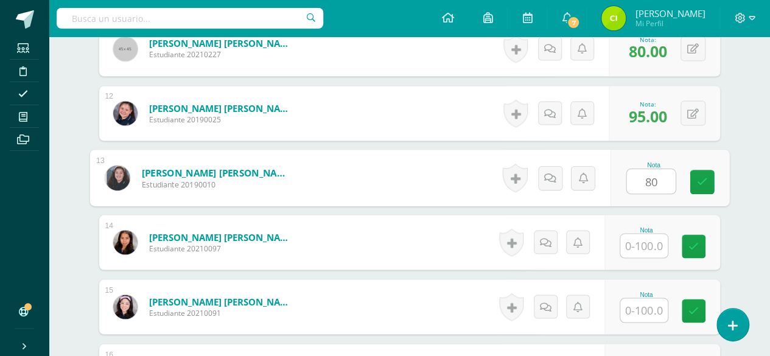
type input "80"
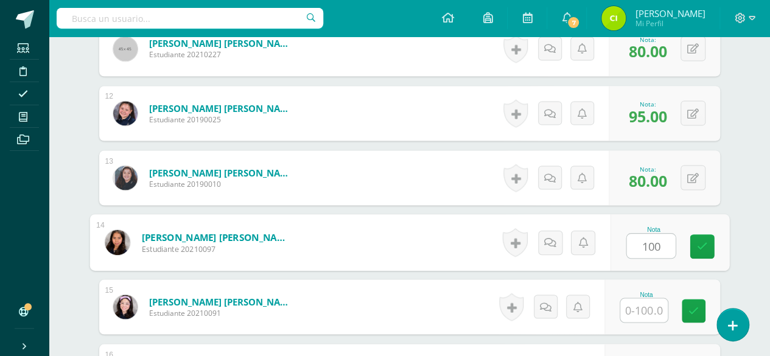
type input "100"
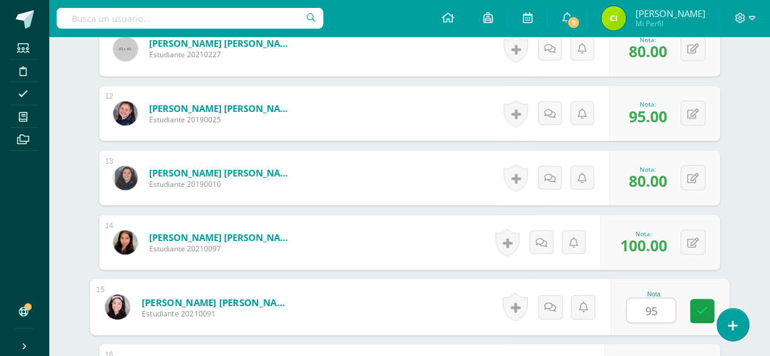
type input "95"
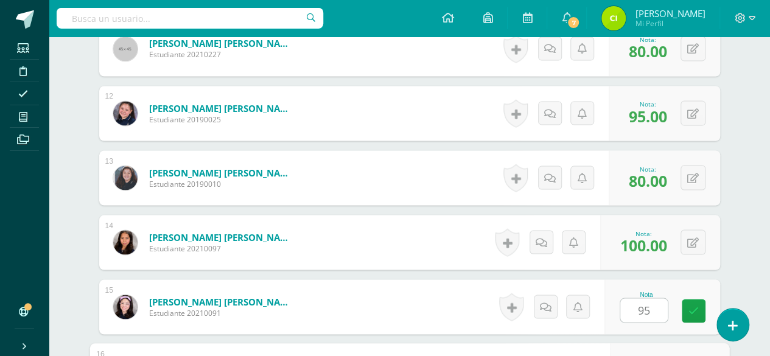
scroll to position [1241, 0]
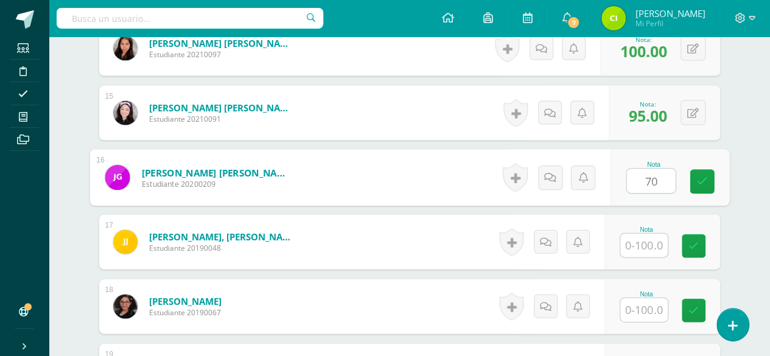
type input "70"
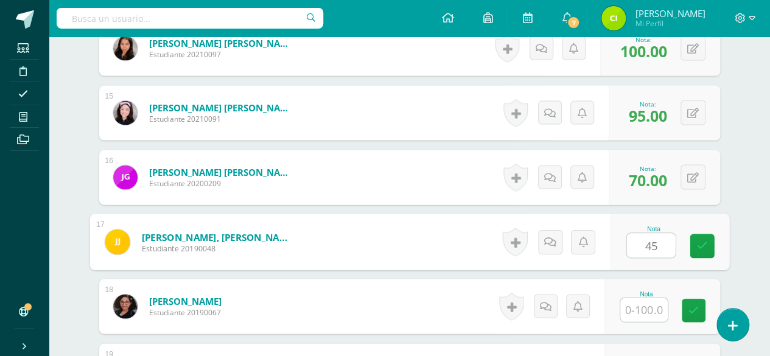
type input "45"
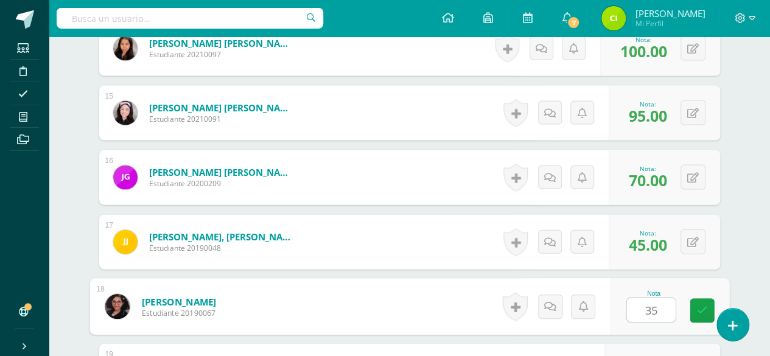
type input "35"
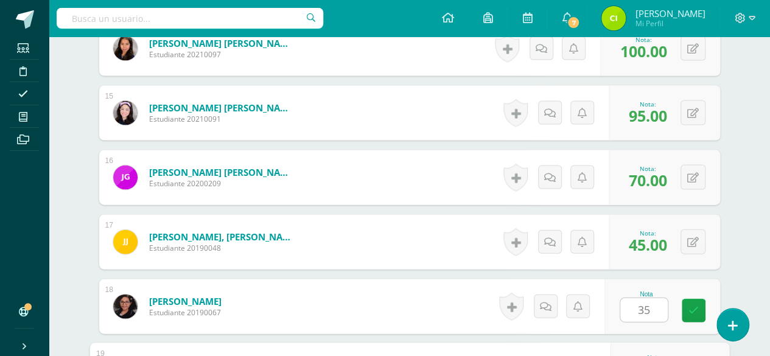
scroll to position [1434, 0]
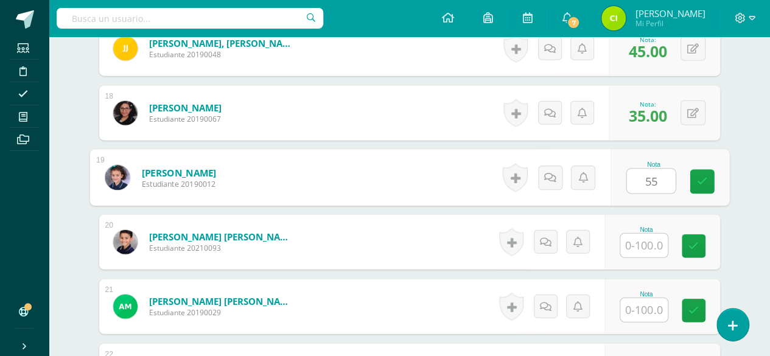
type input "55"
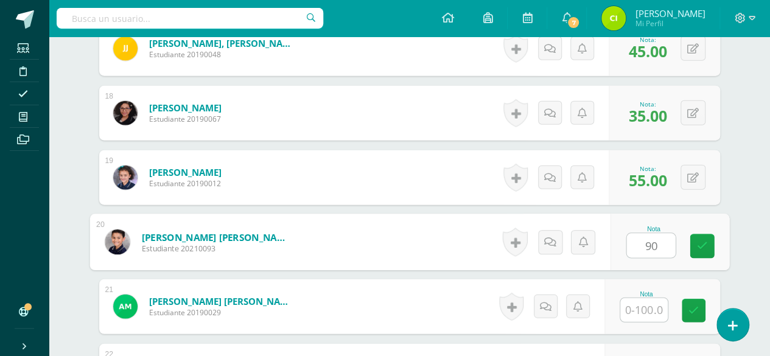
type input "90"
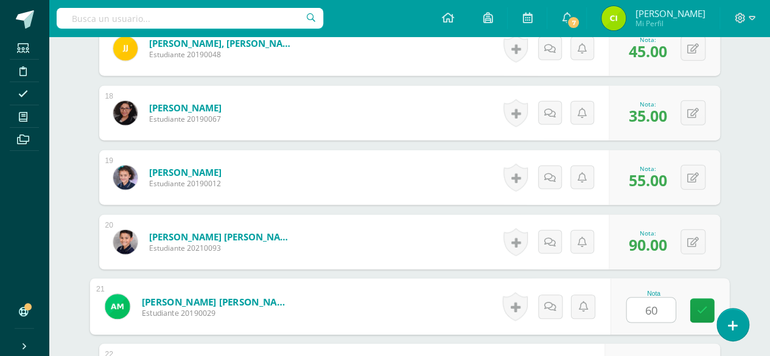
type input "60"
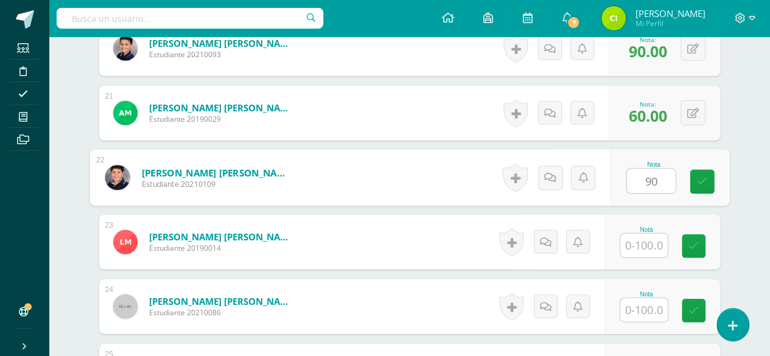
type input "90"
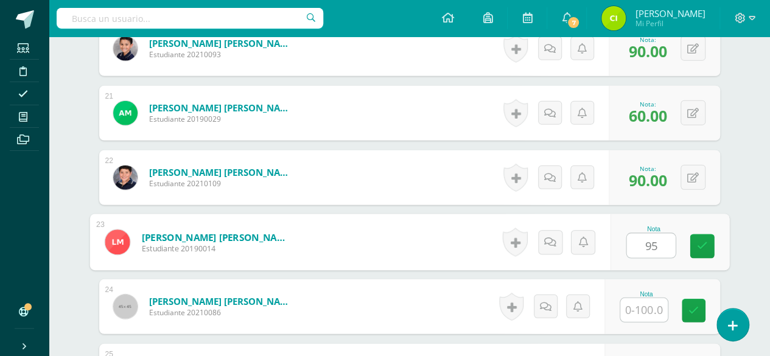
type input "95"
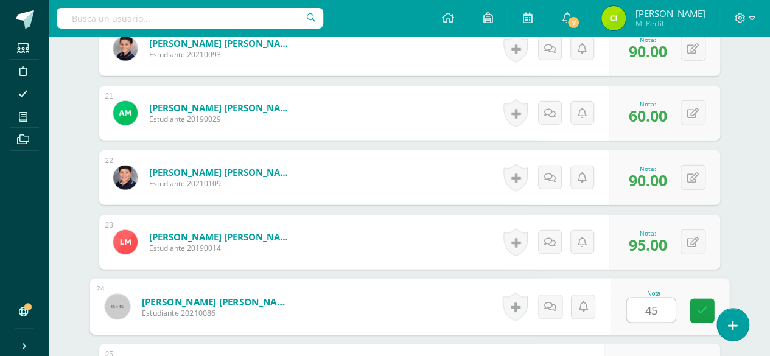
type input "45"
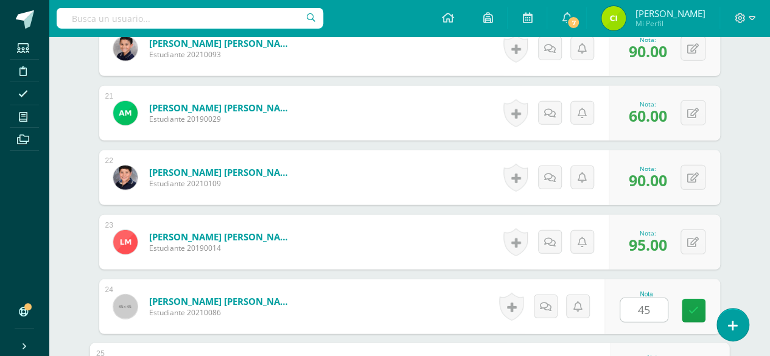
scroll to position [1822, 0]
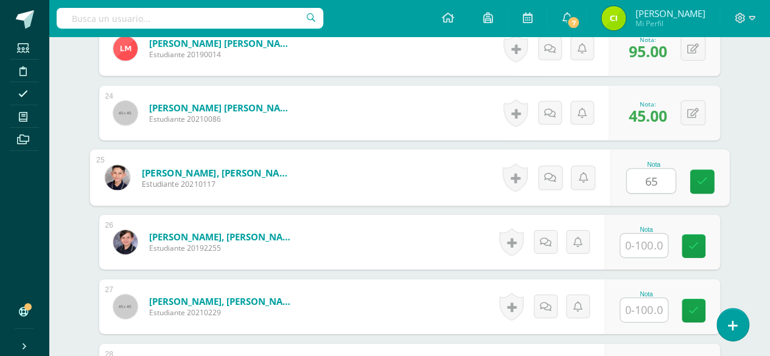
type input "65"
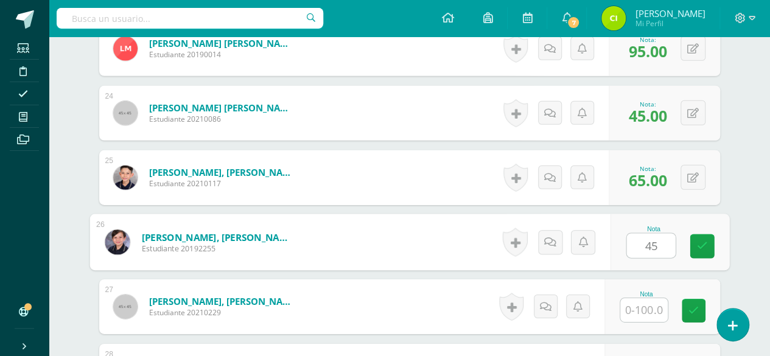
type input "45"
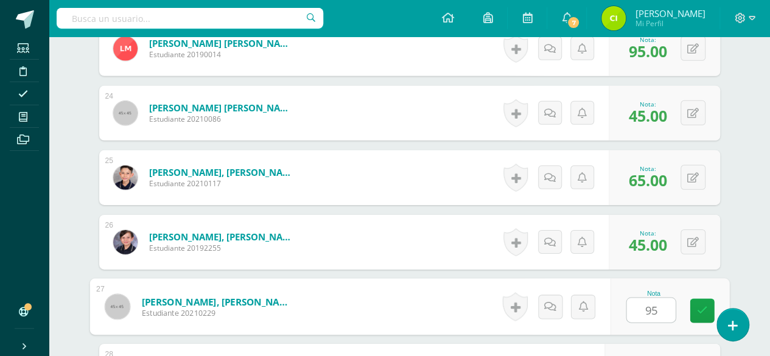
type input "95"
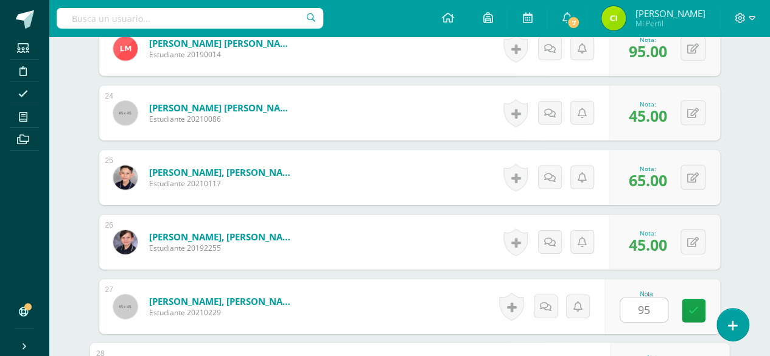
scroll to position [2015, 0]
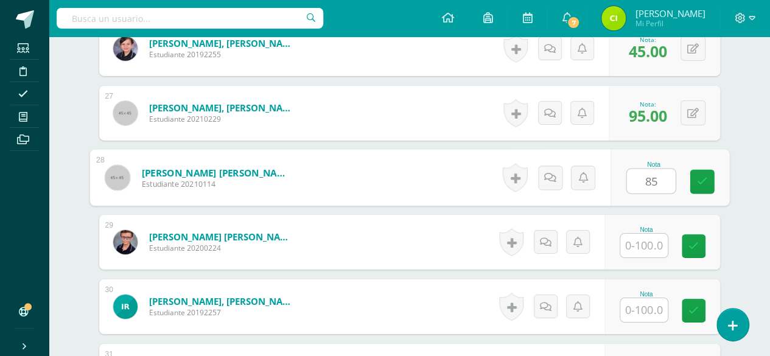
type input "85"
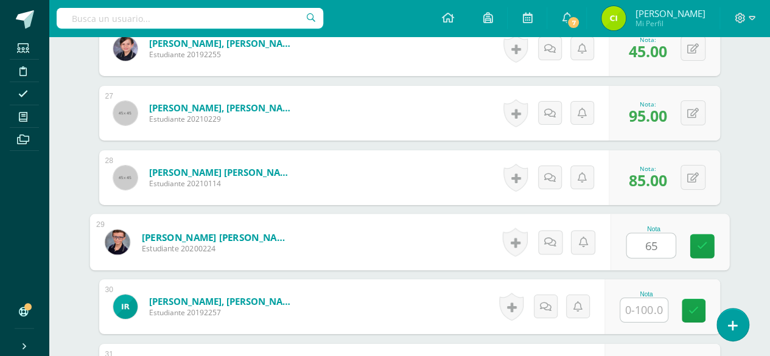
type input "65"
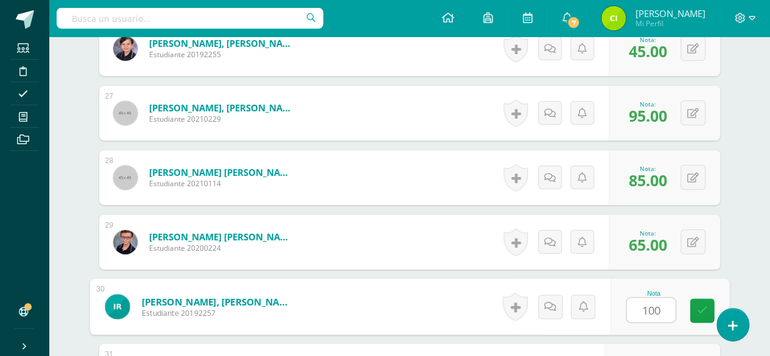
type input "100"
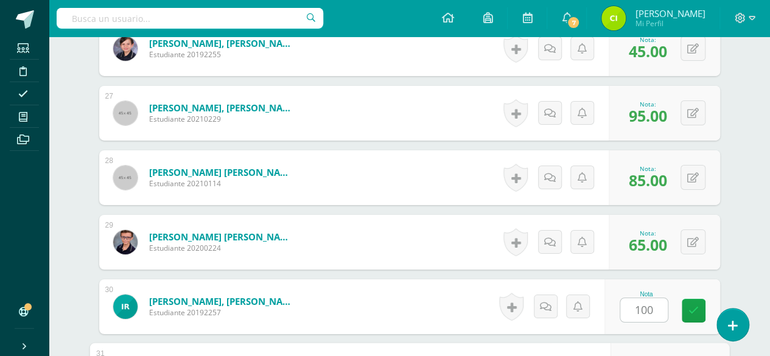
scroll to position [2209, 0]
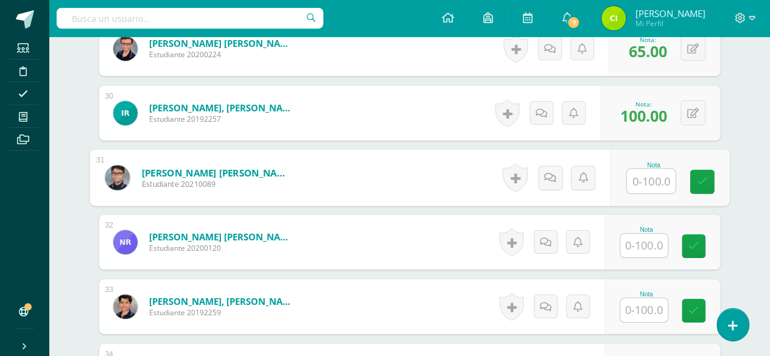
type input "0"
type input "90"
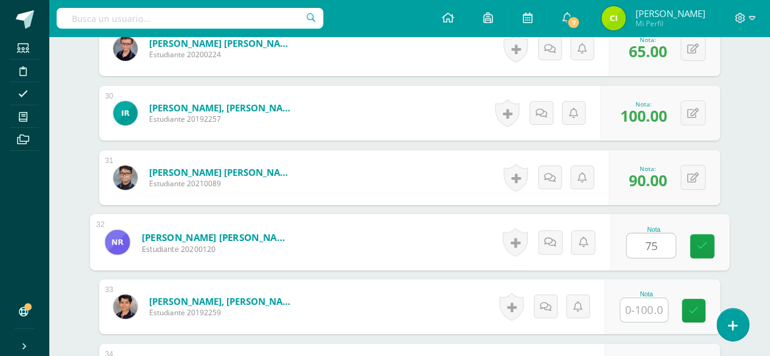
type input "75"
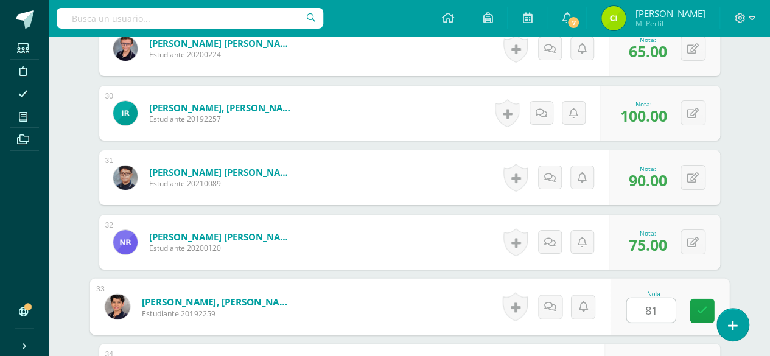
type input "81"
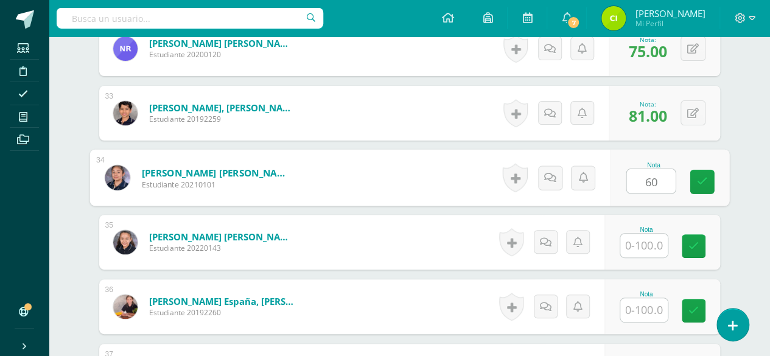
type input "60"
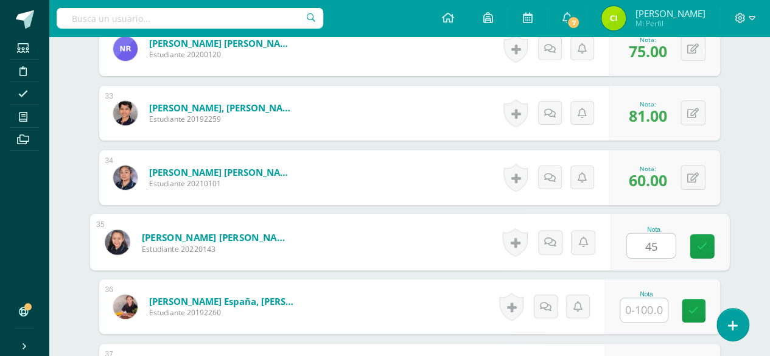
type input "45"
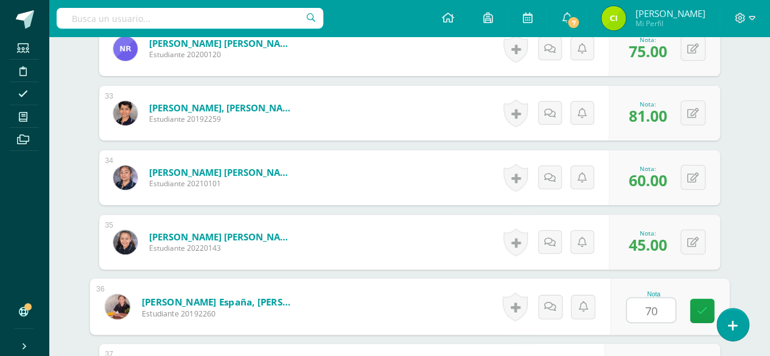
type input "70"
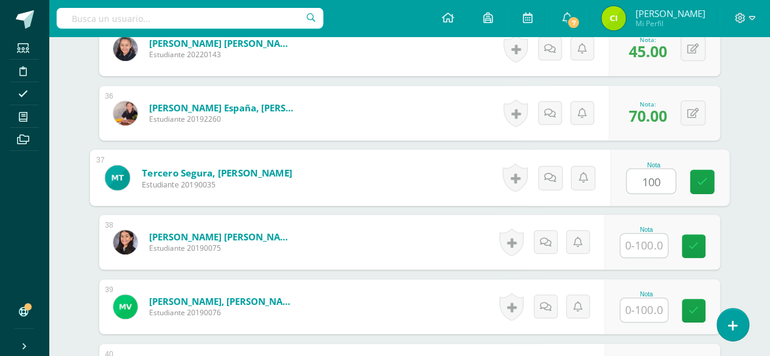
type input "100"
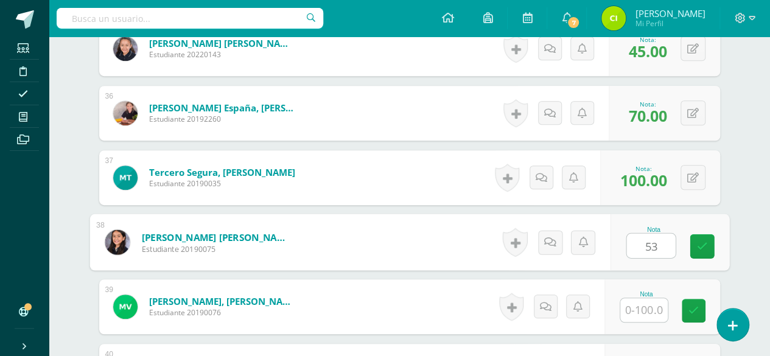
type input "53"
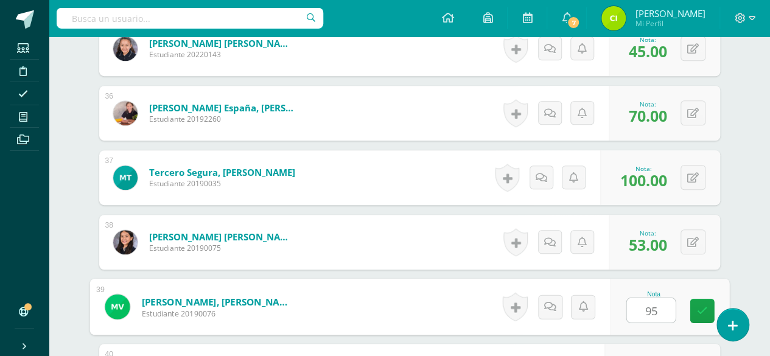
type input "95"
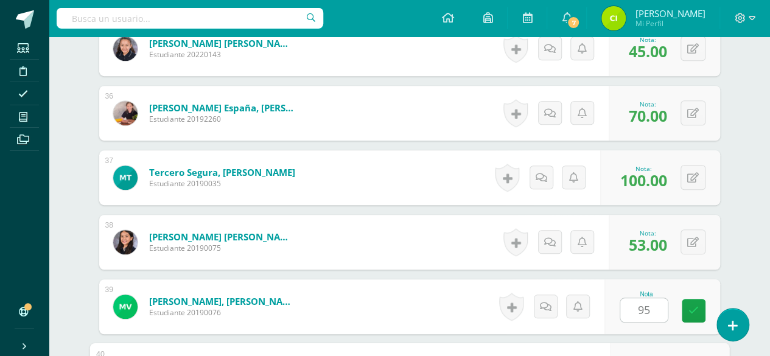
scroll to position [2774, 0]
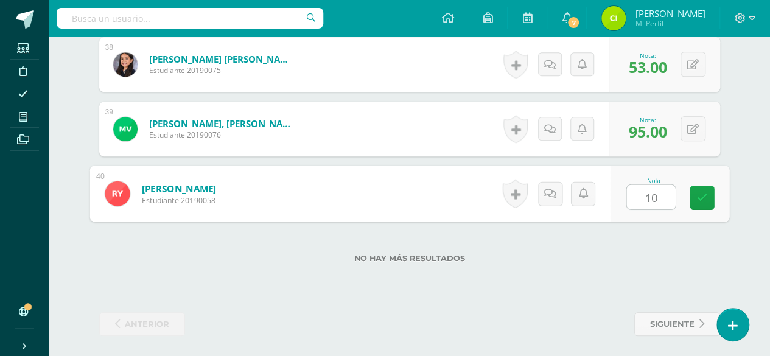
type input "100"
click at [701, 195] on icon at bounding box center [702, 197] width 11 height 10
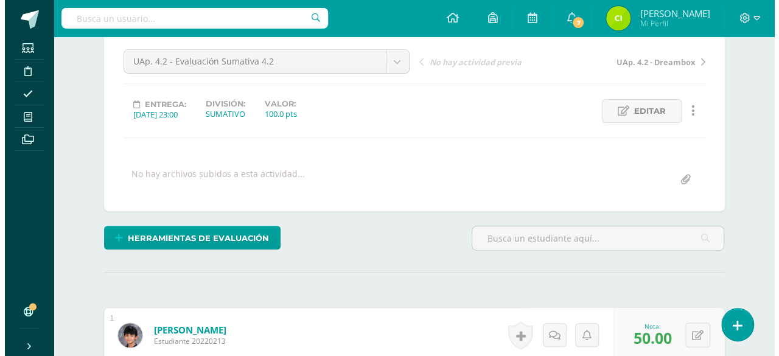
scroll to position [217, 0]
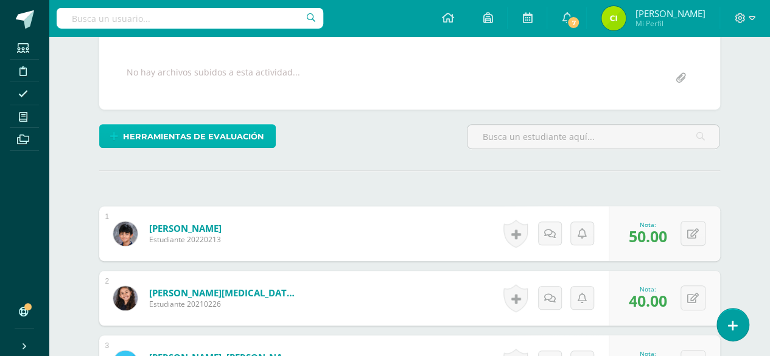
click at [187, 135] on span "Herramientas de evaluación" at bounding box center [193, 136] width 141 height 23
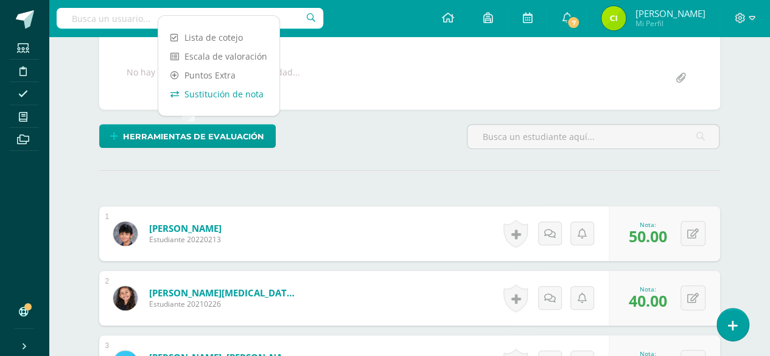
click at [214, 92] on link "Sustitución de nota" at bounding box center [218, 94] width 121 height 19
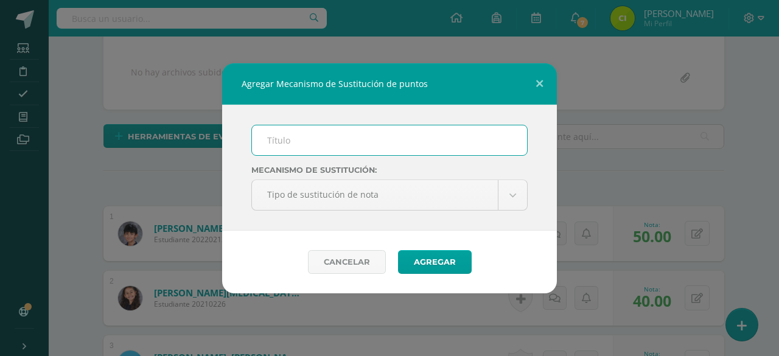
click at [313, 137] on input "text" at bounding box center [389, 140] width 275 height 30
type input "PMA"
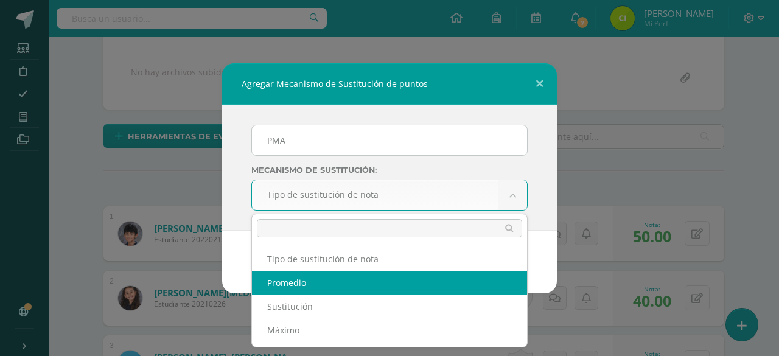
select select "average"
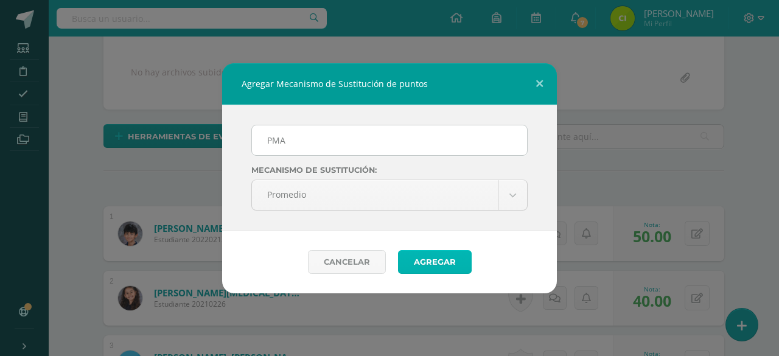
click at [432, 264] on button "Agregar" at bounding box center [435, 262] width 74 height 24
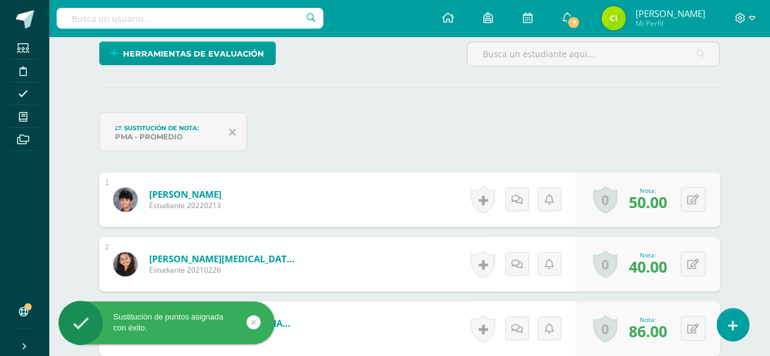
scroll to position [301, 0]
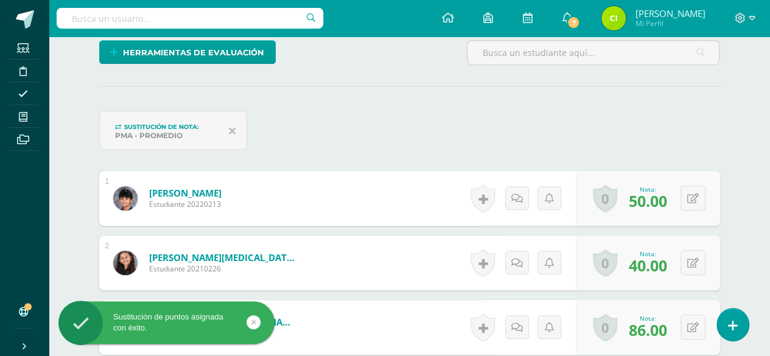
click at [695, 182] on div "0 [GEOGRAPHIC_DATA] Logros obtenidos Aún no hay logros agregados Nota: 50.00" at bounding box center [648, 198] width 144 height 55
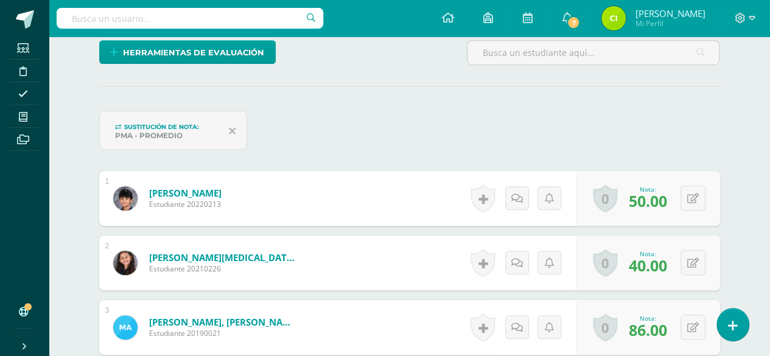
click at [686, 208] on div "0 [GEOGRAPHIC_DATA] Logros obtenidos Aún no hay logros agregados Nota: 50.00" at bounding box center [648, 198] width 144 height 55
click at [693, 197] on button at bounding box center [693, 198] width 25 height 25
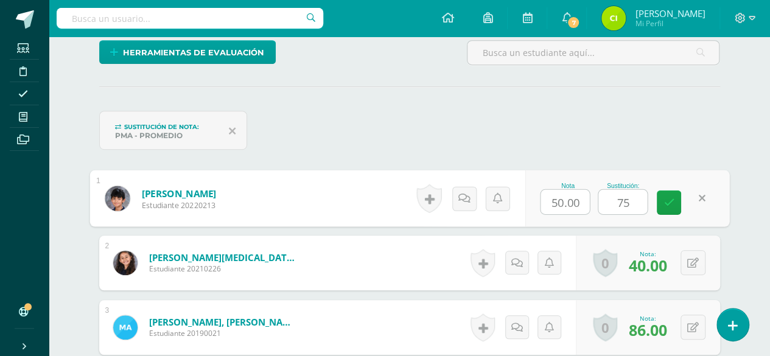
scroll to position [301, 0]
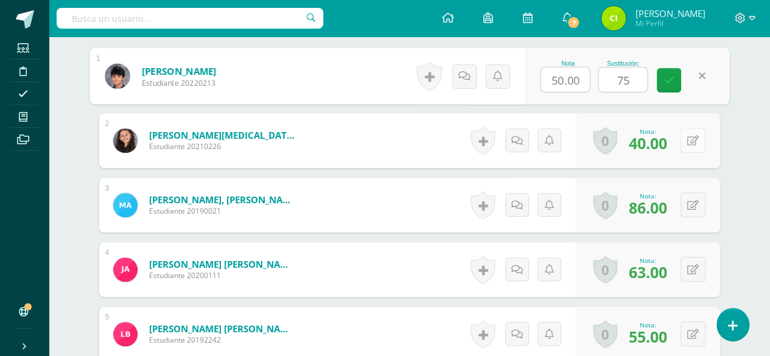
type input "75"
click at [695, 136] on icon at bounding box center [693, 141] width 12 height 10
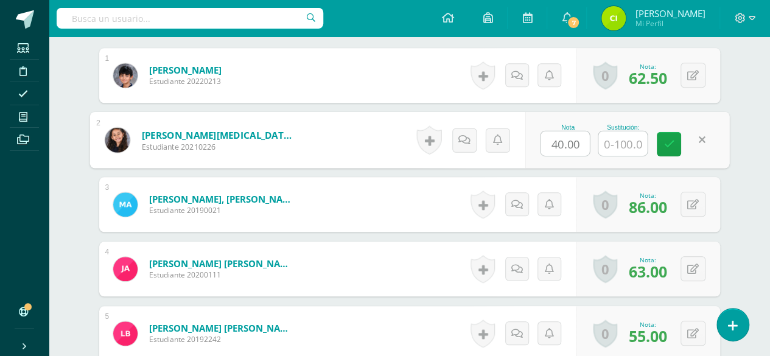
click at [634, 141] on input "text" at bounding box center [623, 144] width 49 height 24
type input "70"
click at [678, 138] on link at bounding box center [669, 144] width 24 height 24
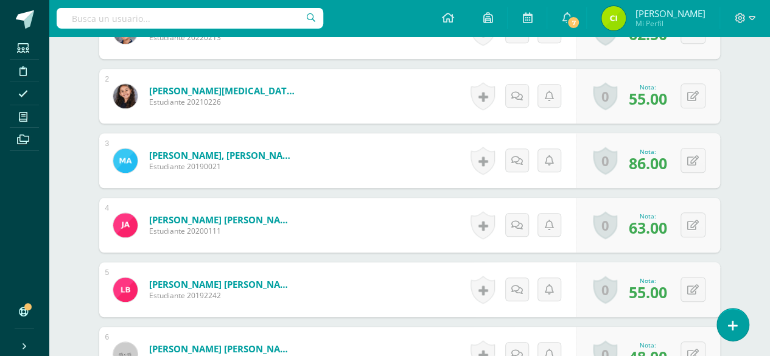
scroll to position [486, 0]
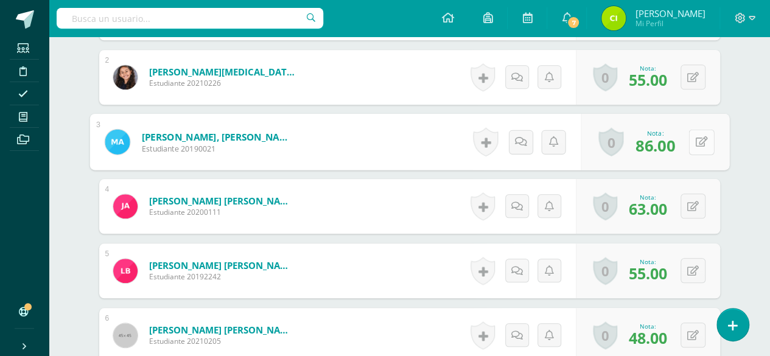
click at [690, 141] on button at bounding box center [702, 142] width 26 height 26
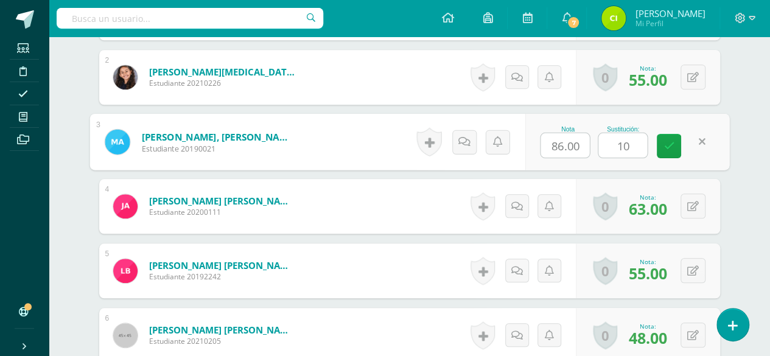
type input "100"
click at [674, 142] on link at bounding box center [669, 146] width 24 height 24
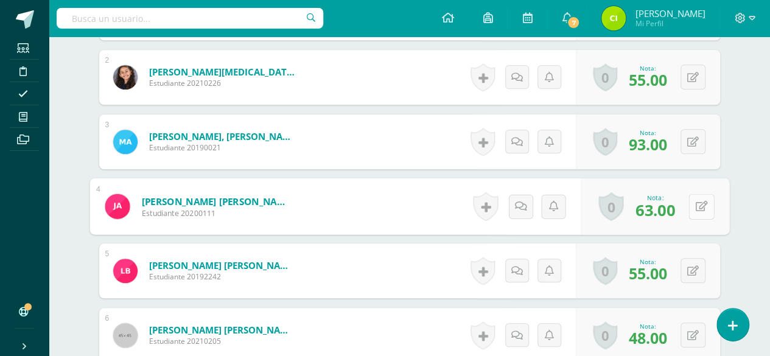
click at [693, 204] on button at bounding box center [702, 207] width 26 height 26
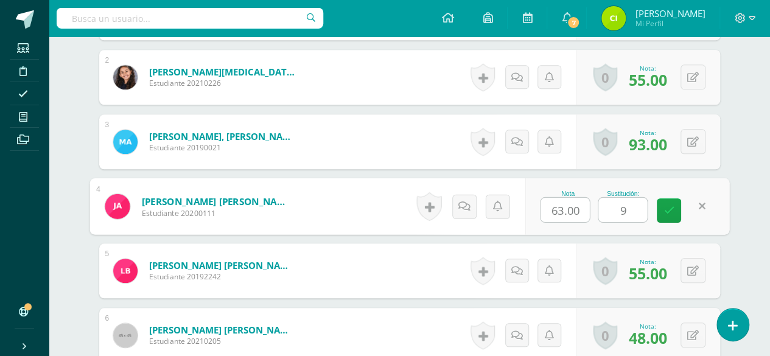
type input "90"
click at [664, 212] on icon at bounding box center [669, 210] width 11 height 10
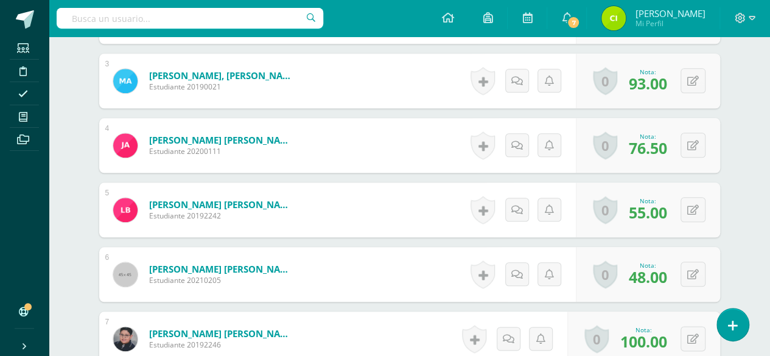
scroll to position [608, 0]
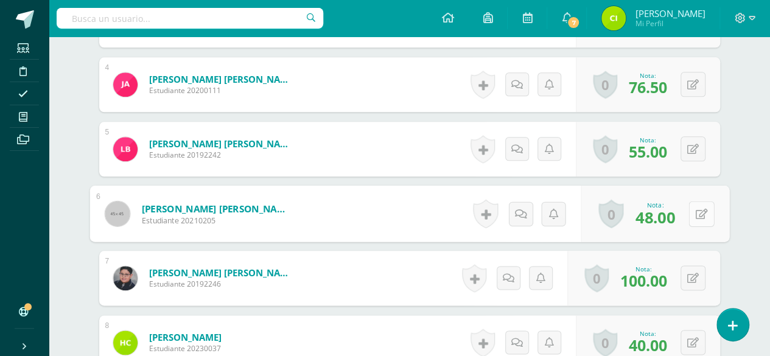
click at [690, 211] on button at bounding box center [702, 214] width 26 height 26
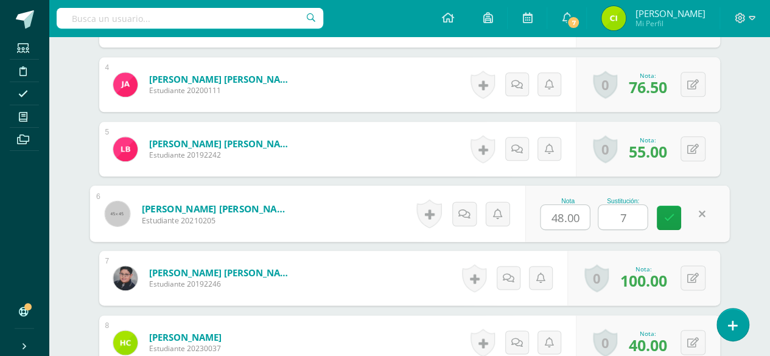
type input "70"
click at [663, 214] on link at bounding box center [669, 218] width 24 height 24
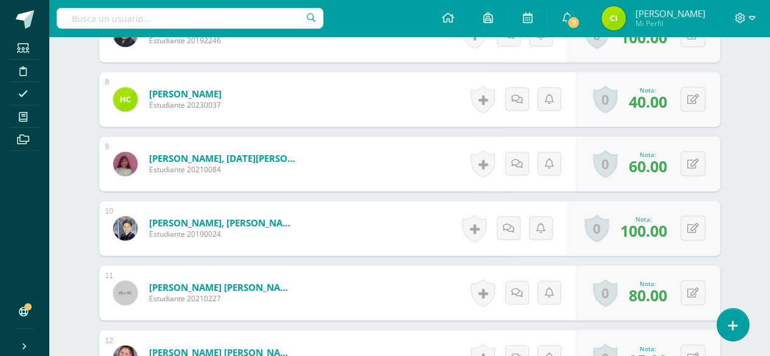
scroll to position [913, 0]
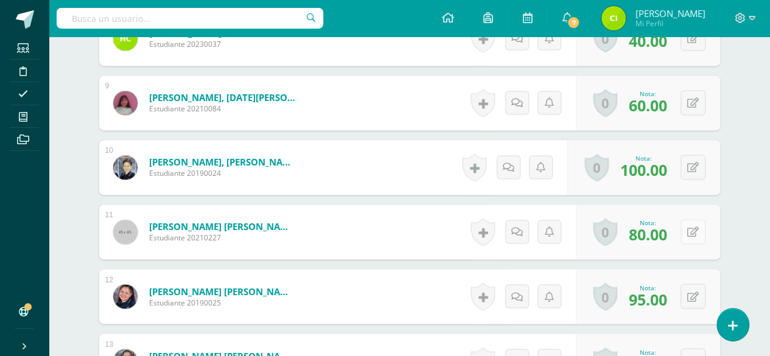
click at [692, 228] on button at bounding box center [693, 231] width 25 height 25
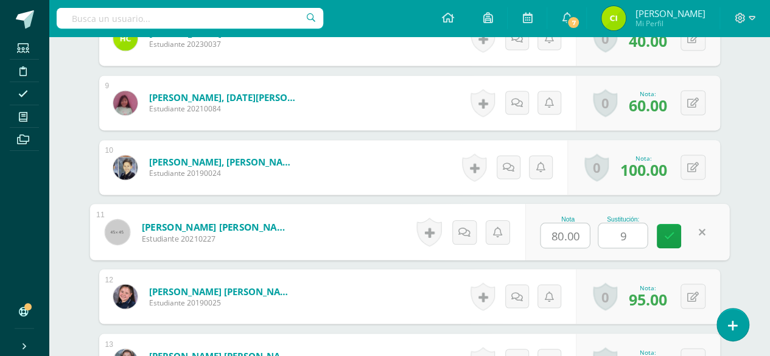
type input "90"
click at [667, 231] on icon at bounding box center [669, 236] width 11 height 10
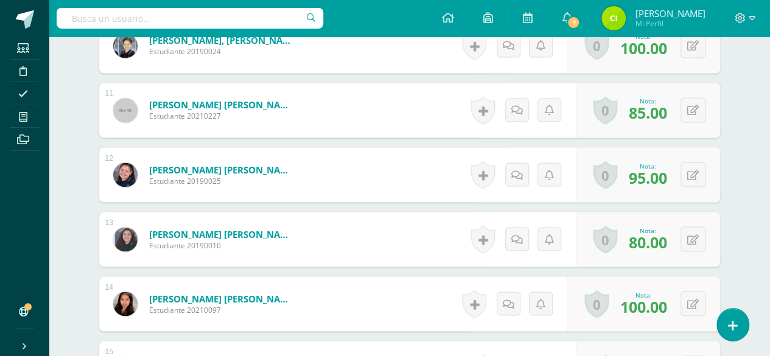
scroll to position [1095, 0]
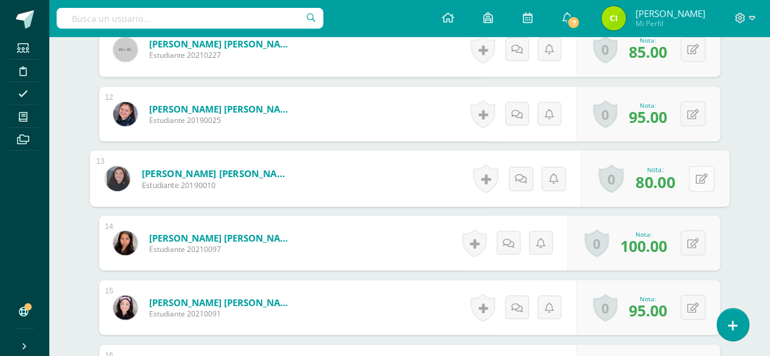
click at [690, 174] on button at bounding box center [702, 179] width 26 height 26
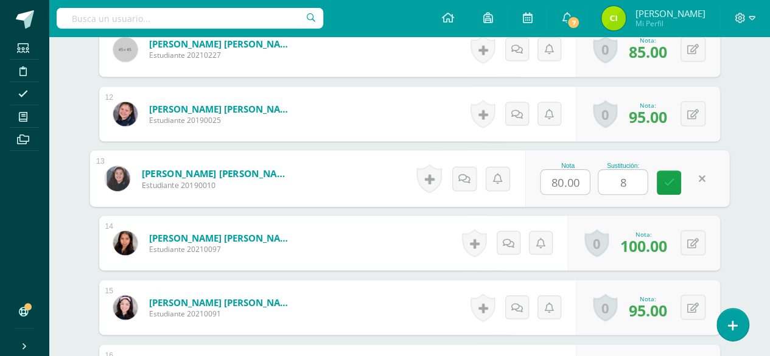
type input "85"
click at [665, 180] on icon at bounding box center [669, 182] width 11 height 10
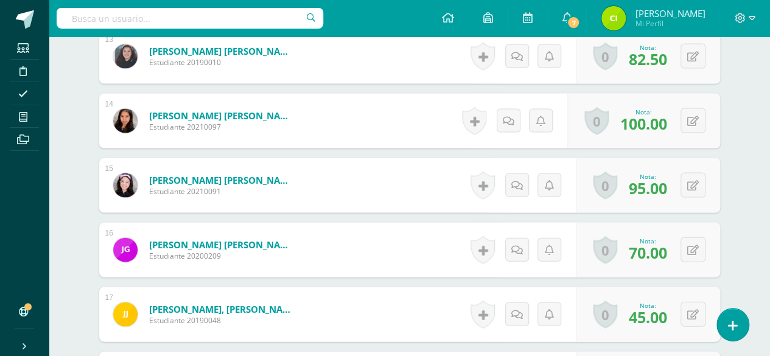
scroll to position [1278, 0]
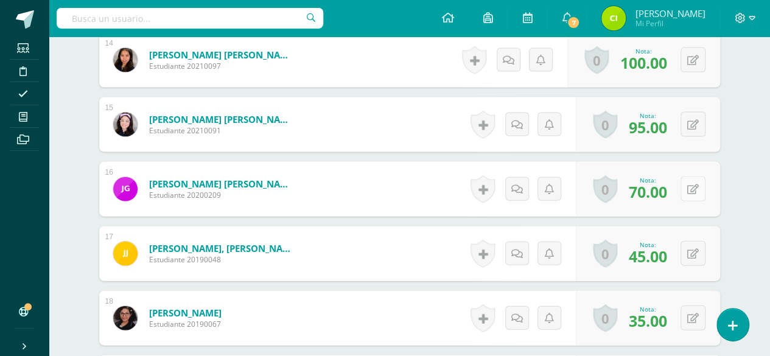
click at [698, 191] on icon at bounding box center [693, 189] width 12 height 10
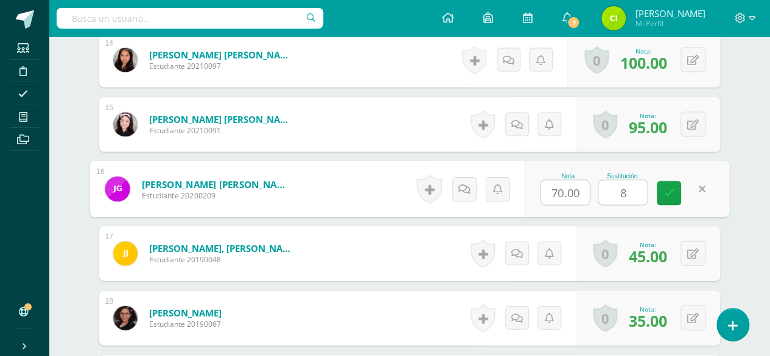
type input "80"
click at [671, 189] on icon at bounding box center [669, 193] width 11 height 10
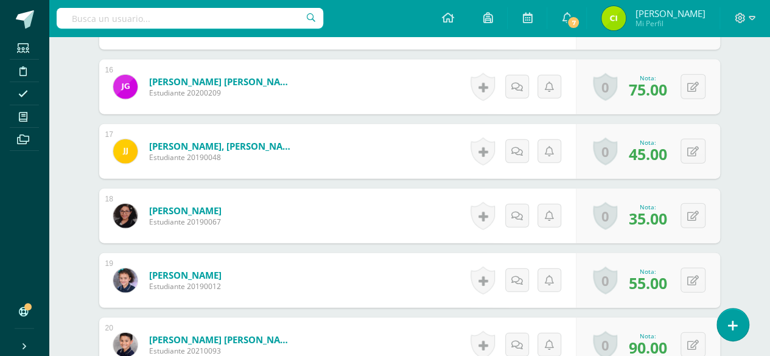
scroll to position [1400, 0]
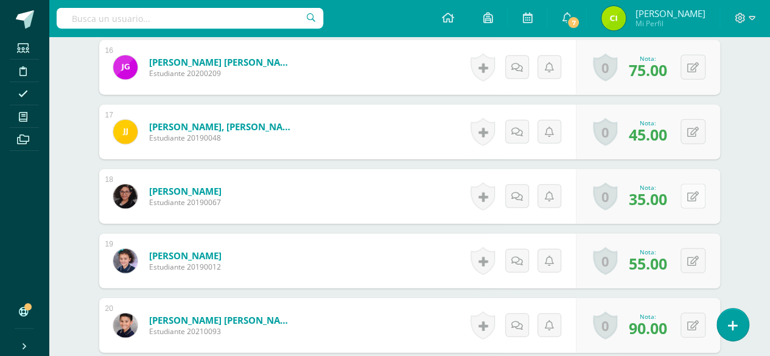
click at [688, 194] on div "0 Logros Logros obtenidos Aún no hay logros agregados Nota: 35.00" at bounding box center [648, 196] width 144 height 55
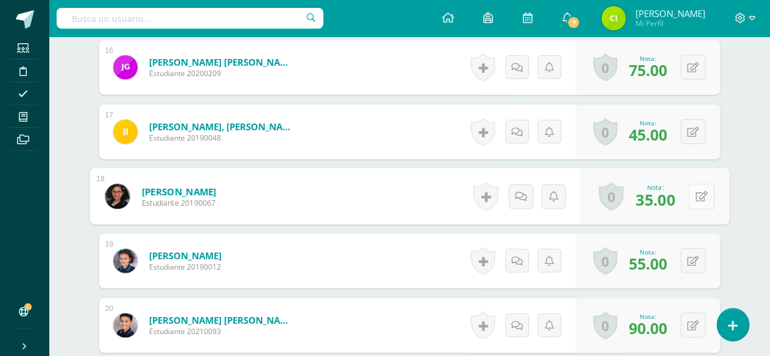
click at [702, 193] on icon at bounding box center [701, 196] width 12 height 10
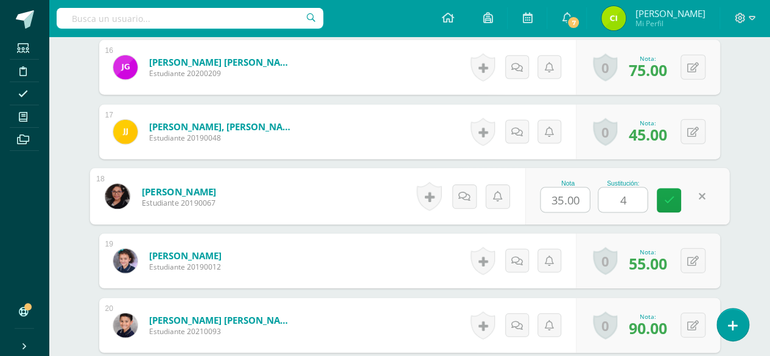
type input "45"
click at [664, 200] on icon at bounding box center [669, 200] width 11 height 10
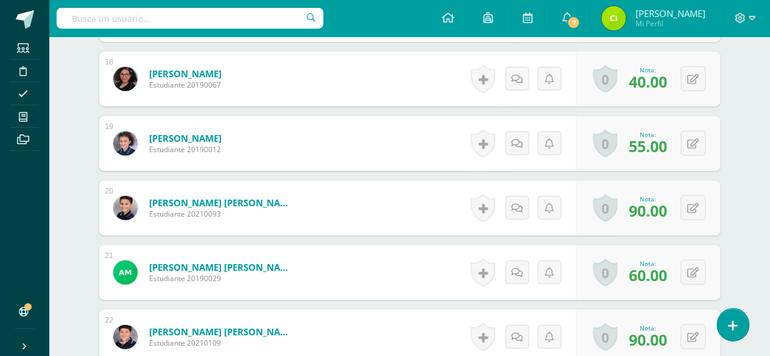
scroll to position [1522, 0]
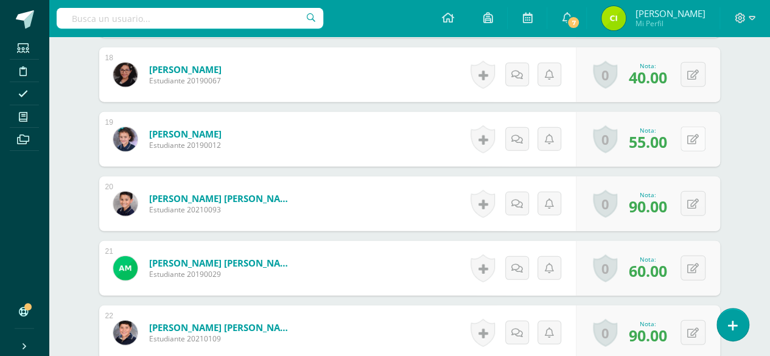
click at [691, 138] on button at bounding box center [693, 139] width 25 height 25
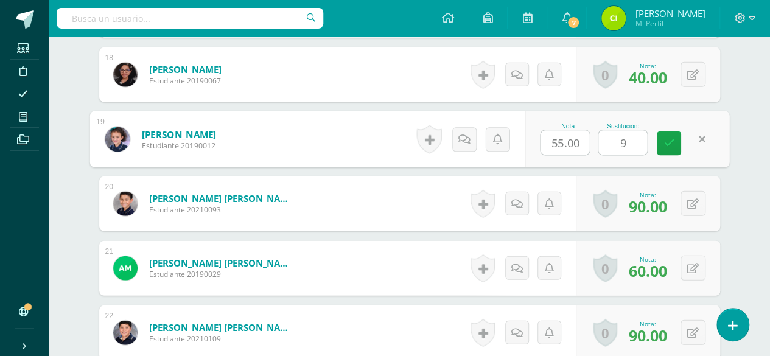
type input "95"
click at [666, 138] on icon at bounding box center [669, 143] width 11 height 10
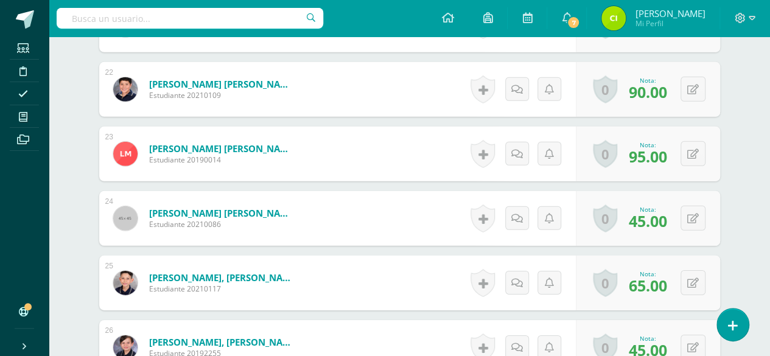
scroll to position [1826, 0]
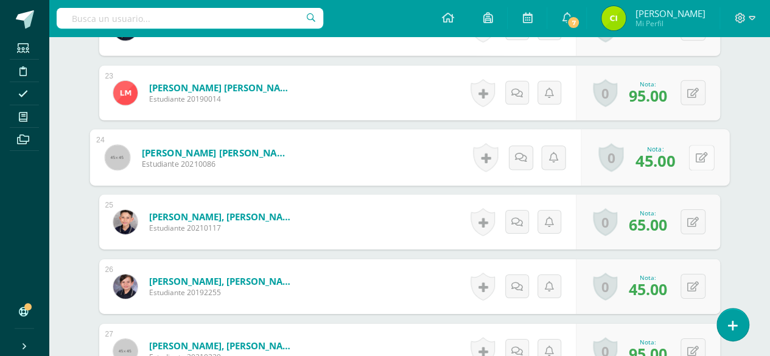
click at [693, 152] on button at bounding box center [702, 158] width 26 height 26
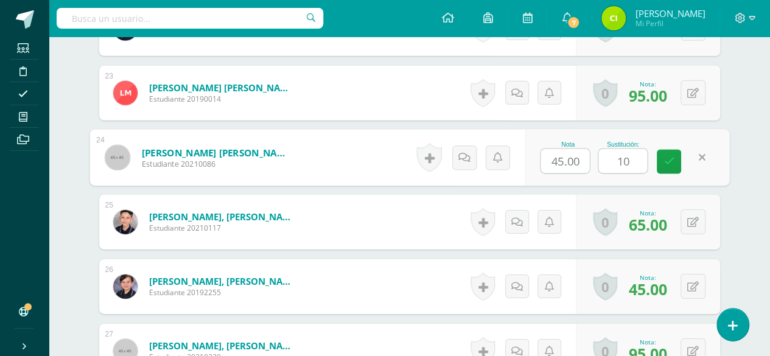
type input "100"
click at [674, 156] on link at bounding box center [669, 162] width 24 height 24
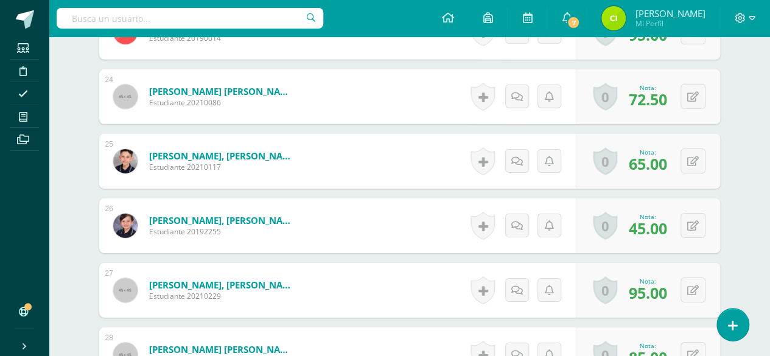
scroll to position [1948, 0]
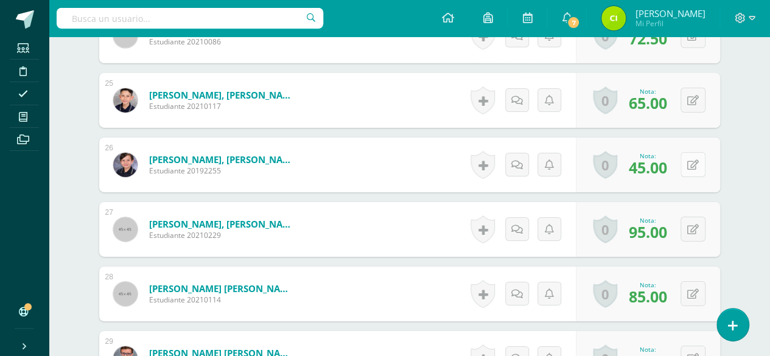
click at [693, 167] on button at bounding box center [693, 164] width 25 height 25
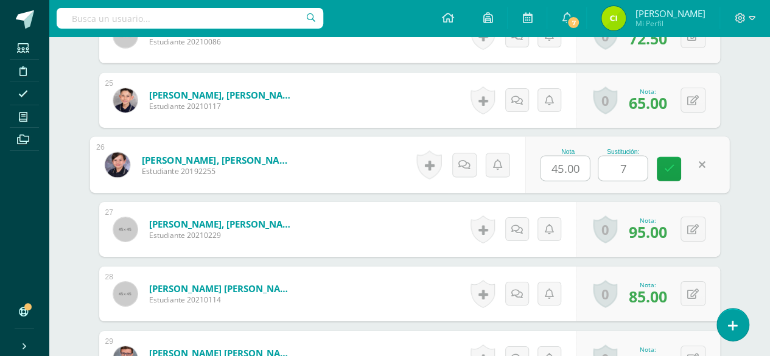
type input "70"
click at [675, 170] on link at bounding box center [669, 169] width 24 height 24
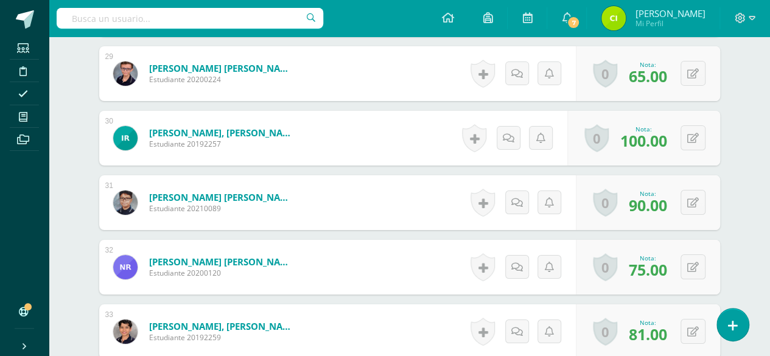
scroll to position [2252, 0]
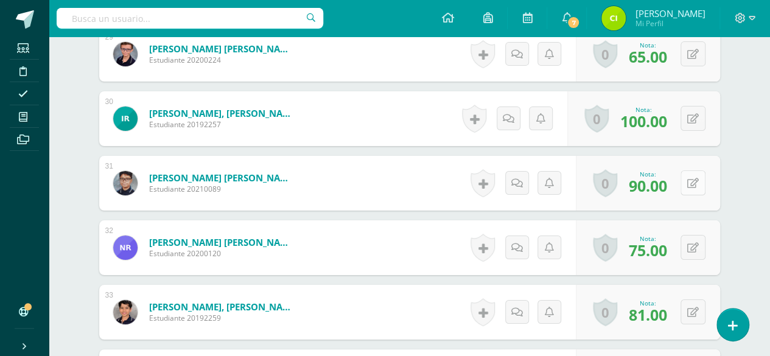
click at [694, 184] on button at bounding box center [693, 182] width 25 height 25
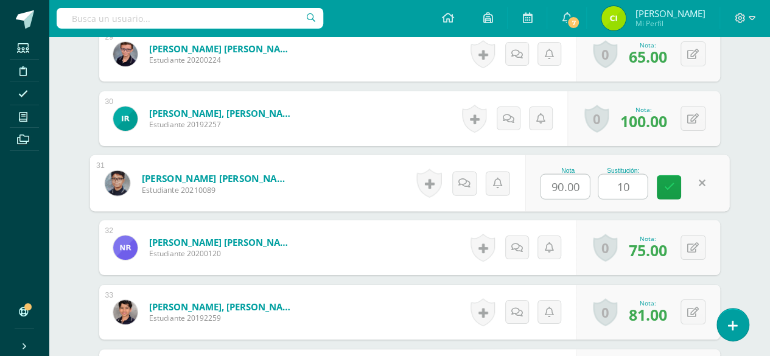
type input "100"
click at [673, 184] on link at bounding box center [669, 187] width 24 height 24
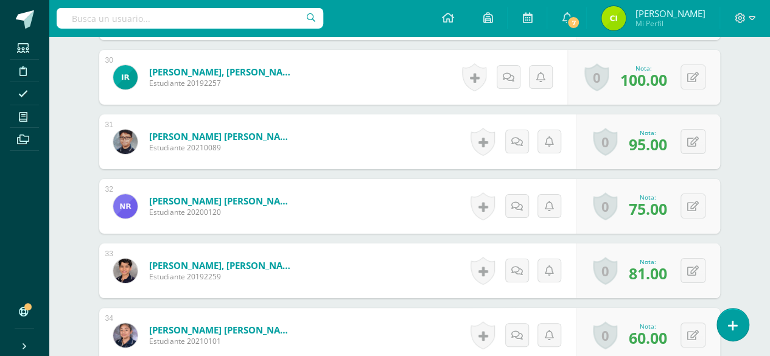
scroll to position [2313, 0]
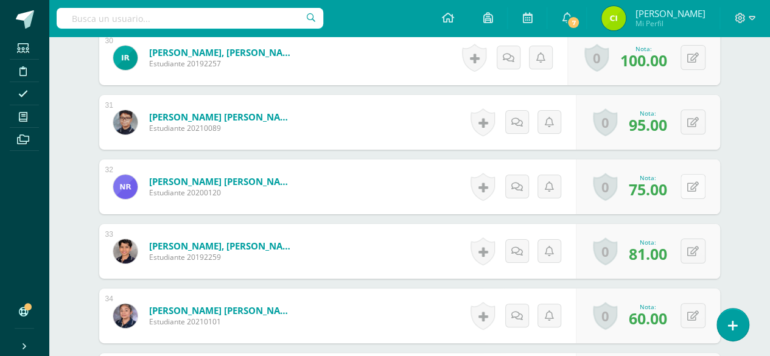
click at [698, 184] on icon at bounding box center [693, 187] width 12 height 10
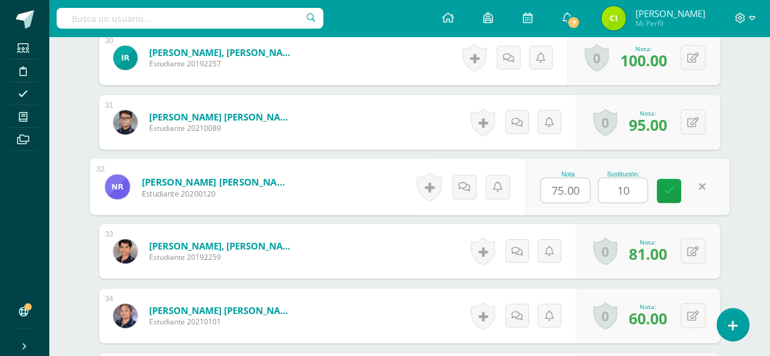
type input "100"
click at [673, 183] on link at bounding box center [669, 191] width 24 height 24
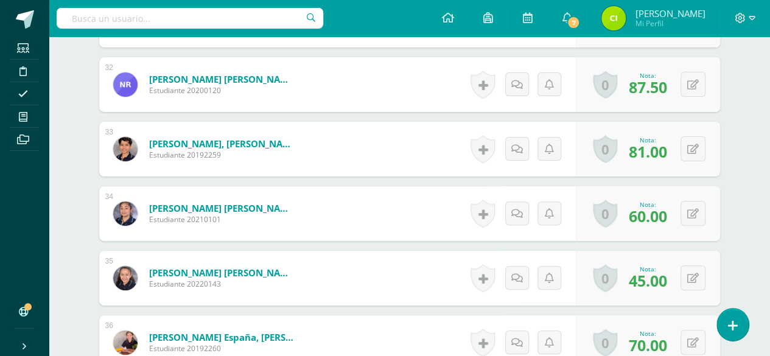
scroll to position [2435, 0]
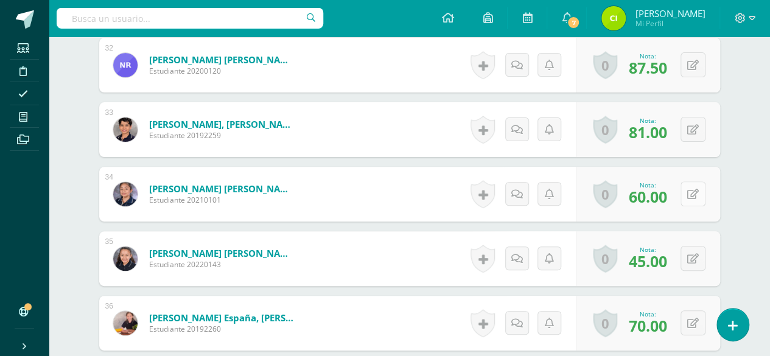
click at [693, 192] on button at bounding box center [693, 193] width 25 height 25
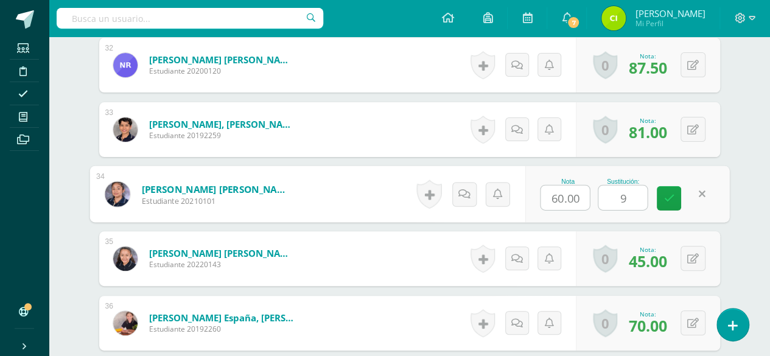
type input "90"
click at [665, 195] on icon at bounding box center [669, 198] width 11 height 10
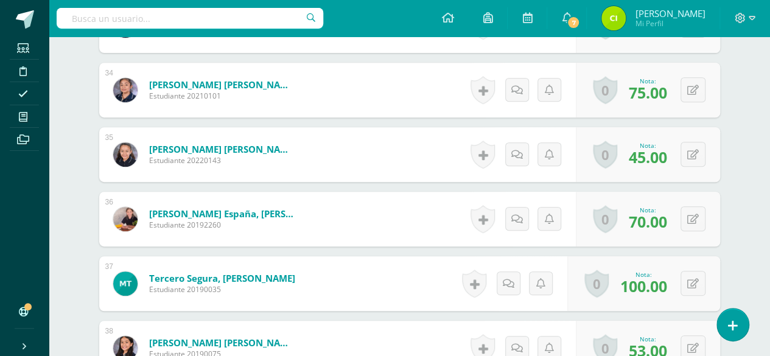
scroll to position [2557, 0]
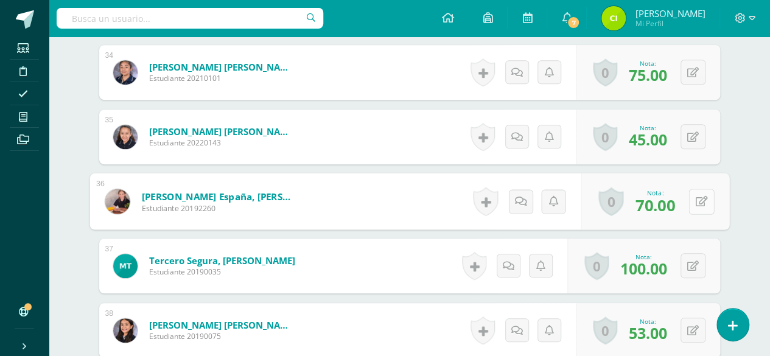
click at [693, 195] on button at bounding box center [702, 202] width 26 height 26
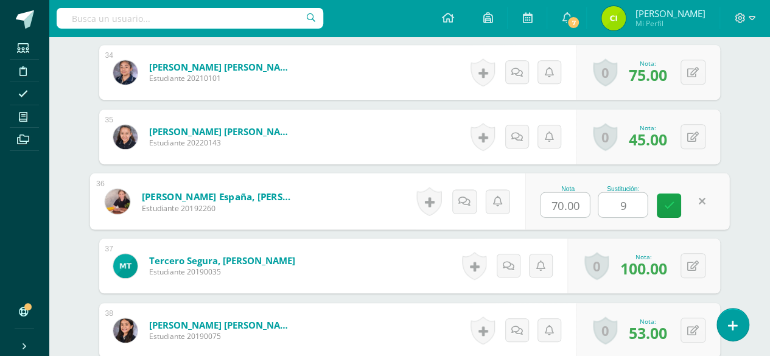
type input "90"
click at [673, 203] on icon at bounding box center [669, 205] width 11 height 10
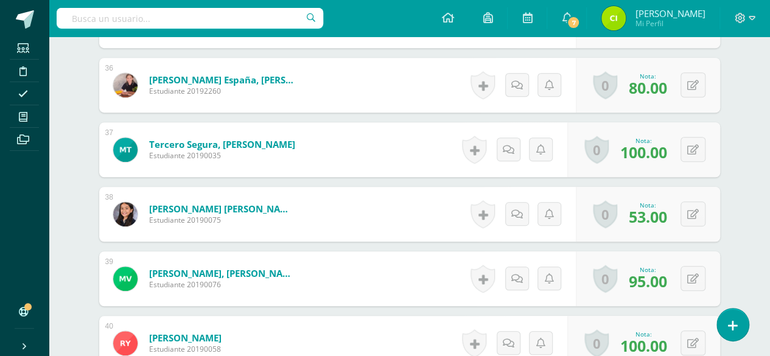
scroll to position [2678, 0]
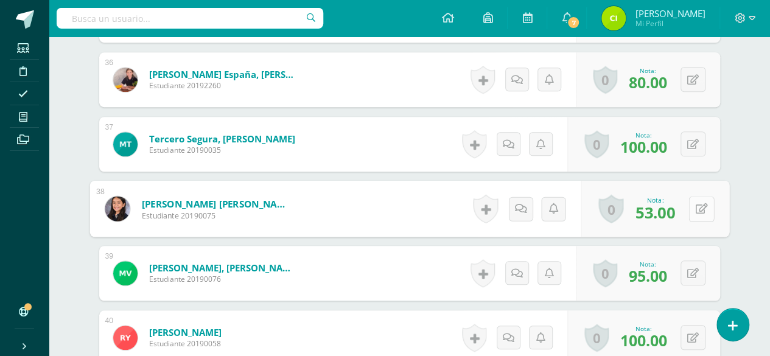
click at [695, 207] on icon at bounding box center [701, 208] width 12 height 10
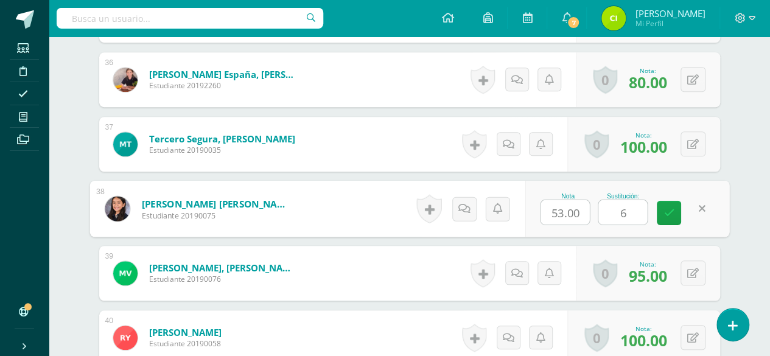
type input "65"
click at [676, 210] on link at bounding box center [669, 213] width 24 height 24
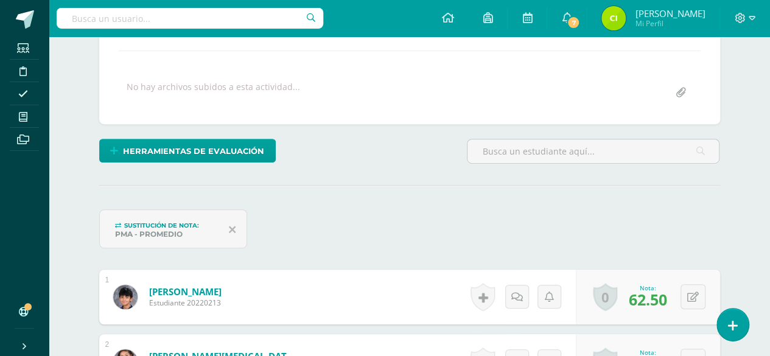
scroll to position [0, 0]
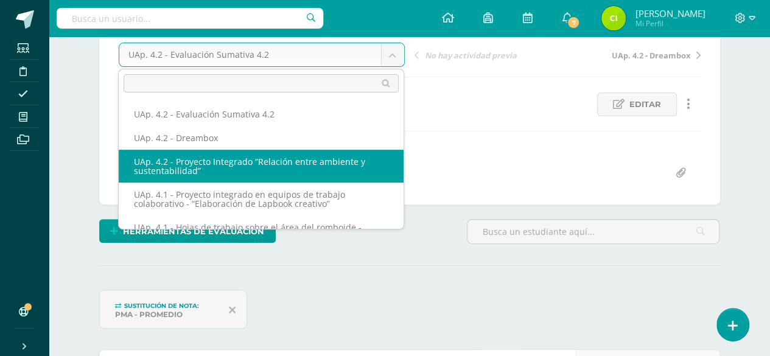
scroll to position [57, 0]
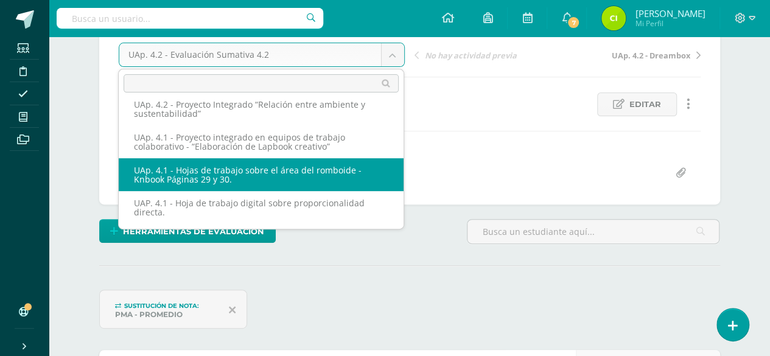
select select "/dashboard/teacher/grade-activity/226653/"
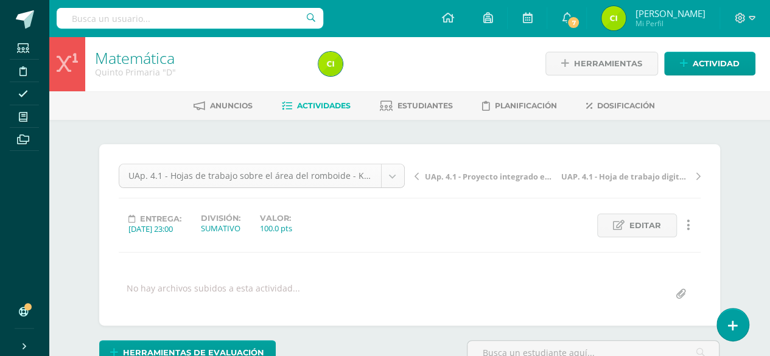
scroll to position [19, 0]
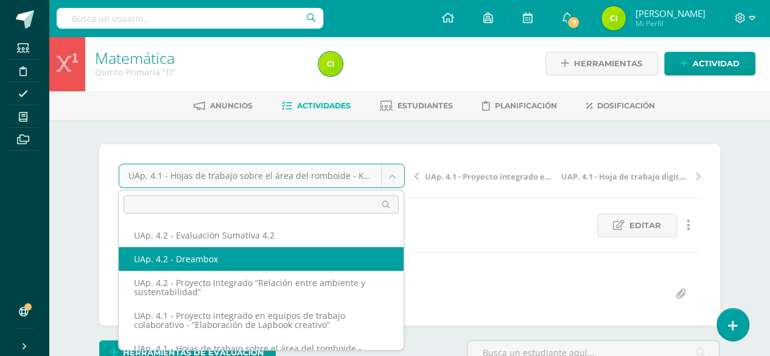
scroll to position [1, 0]
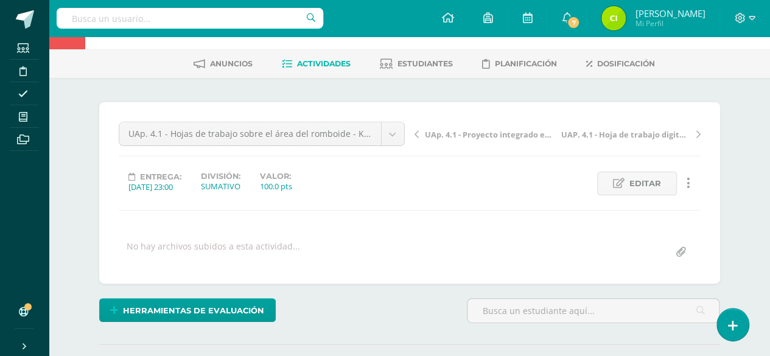
scroll to position [62, 0]
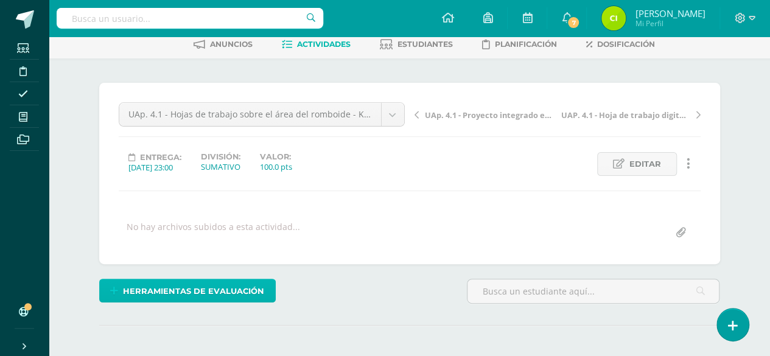
click at [210, 289] on span "Herramientas de evaluación" at bounding box center [193, 291] width 141 height 23
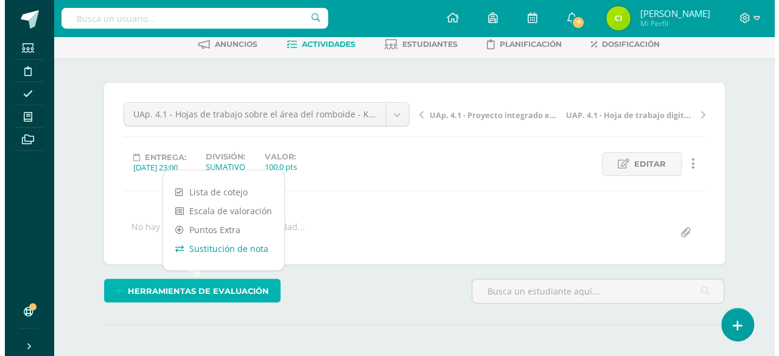
scroll to position [63, 0]
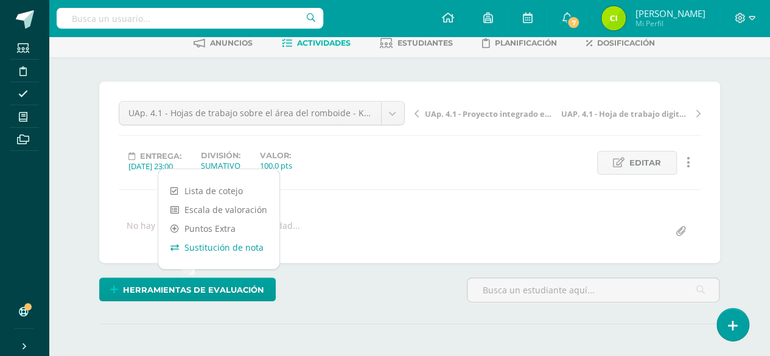
click at [208, 248] on link "Sustitución de nota" at bounding box center [218, 247] width 121 height 19
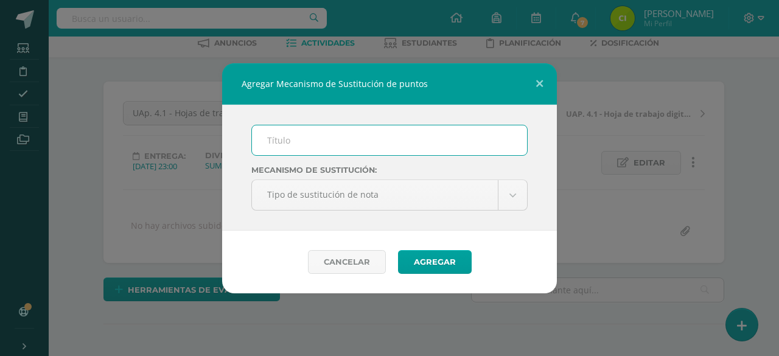
click at [331, 144] on input "text" at bounding box center [389, 140] width 275 height 30
type input "PMA"
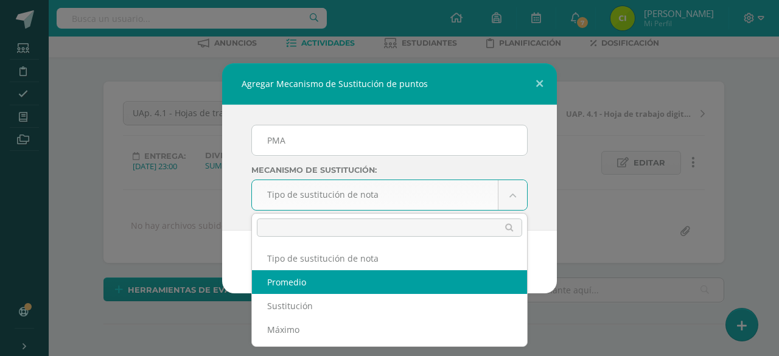
select select "average"
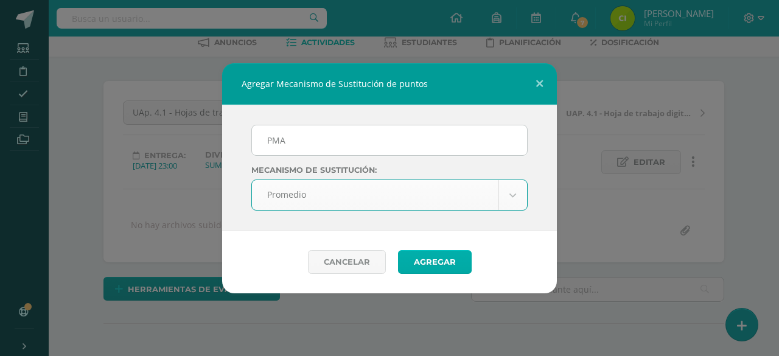
scroll to position [65, 0]
click at [420, 264] on button "Agregar" at bounding box center [435, 262] width 74 height 24
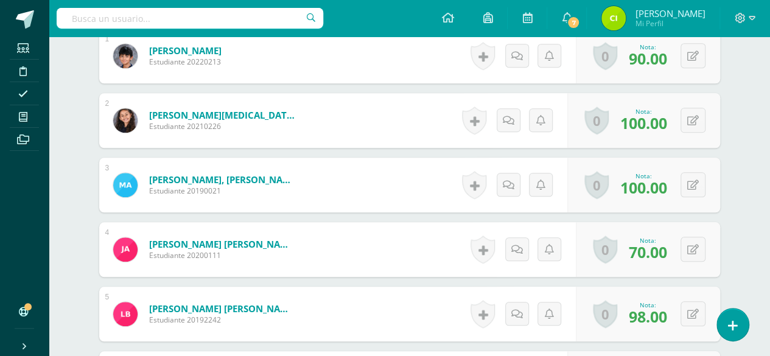
scroll to position [504, 0]
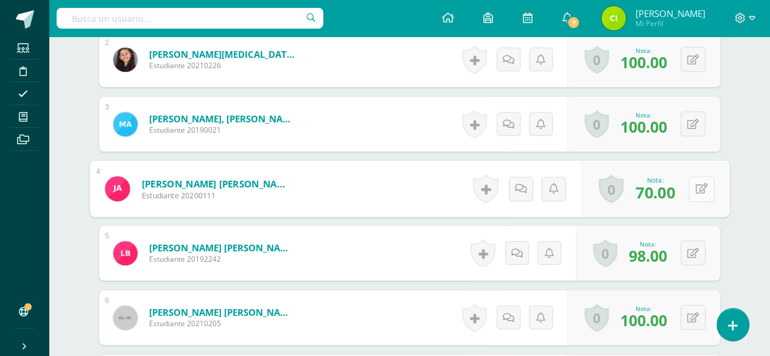
click at [689, 188] on button at bounding box center [702, 189] width 26 height 26
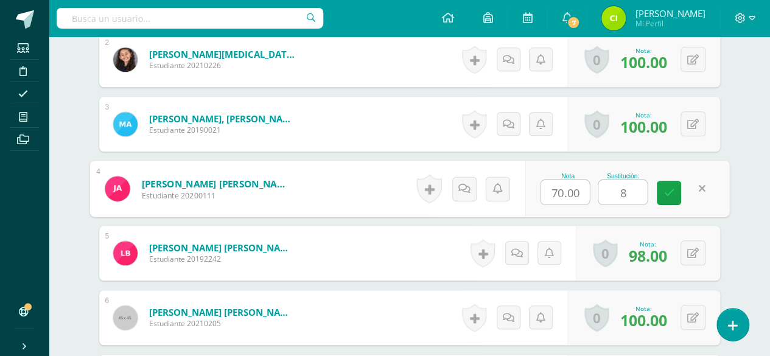
type input "88"
click at [678, 188] on link at bounding box center [669, 193] width 24 height 24
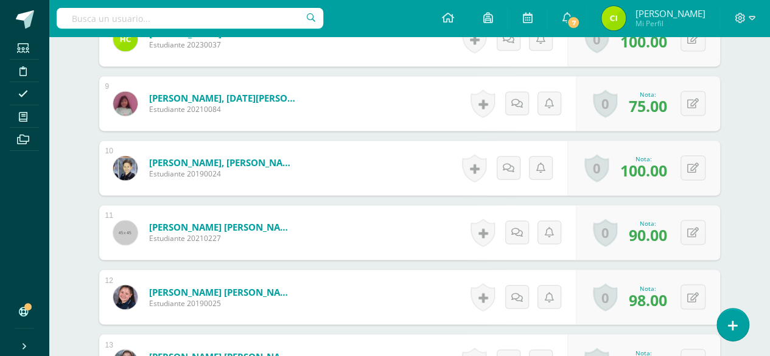
scroll to position [930, 0]
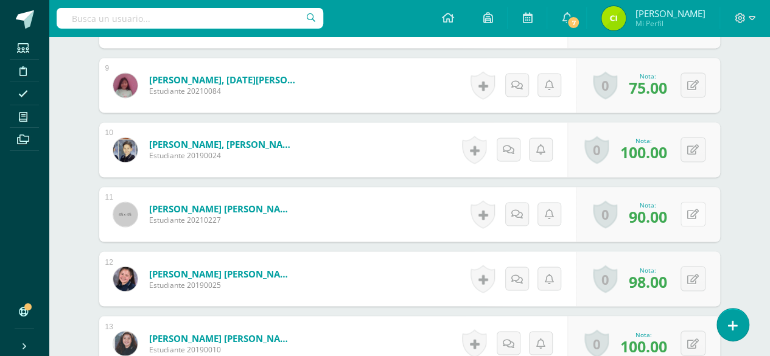
click at [701, 208] on button at bounding box center [693, 214] width 25 height 25
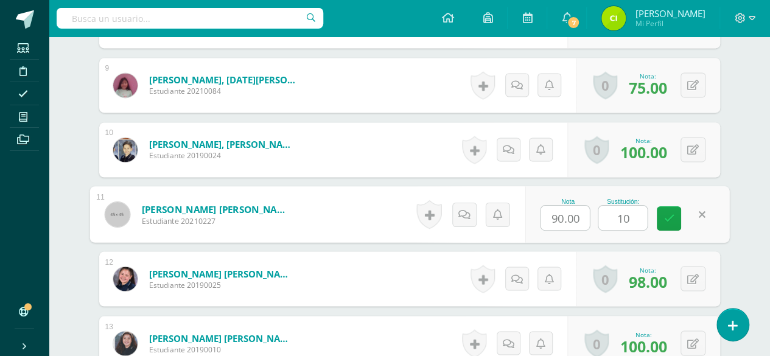
type input "100"
click at [669, 213] on icon at bounding box center [669, 218] width 11 height 10
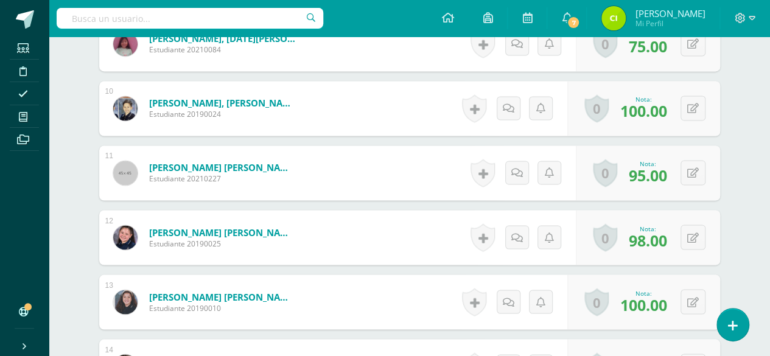
scroll to position [991, 0]
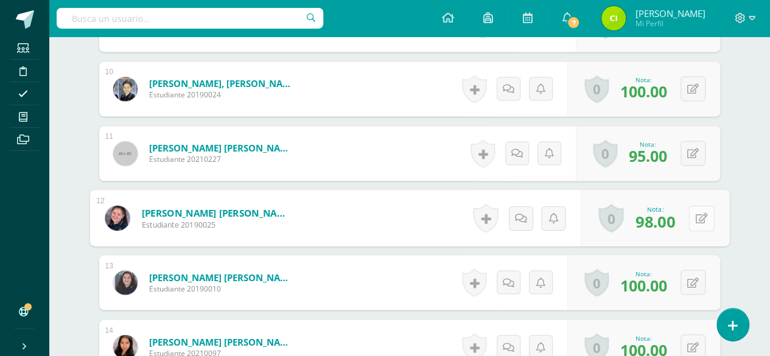
click at [689, 220] on button at bounding box center [702, 218] width 26 height 26
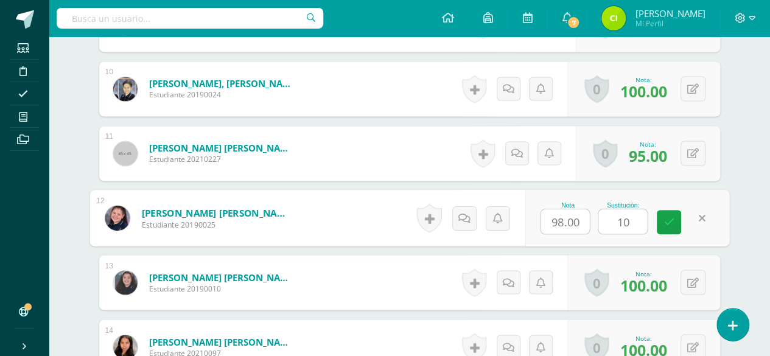
type input "100"
click at [667, 222] on icon at bounding box center [669, 222] width 11 height 10
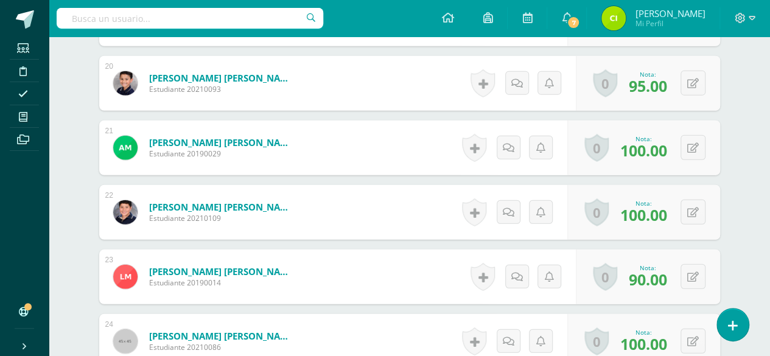
scroll to position [1661, 0]
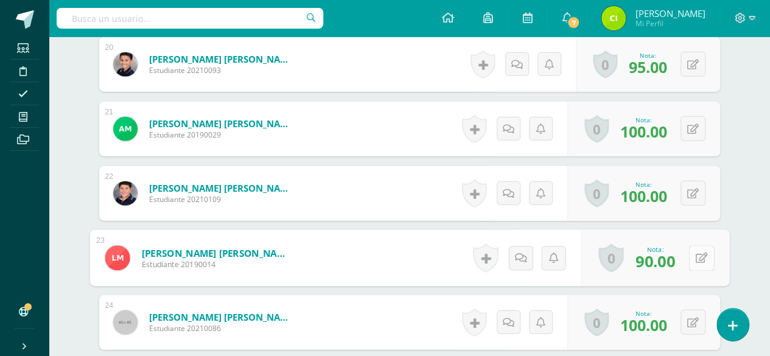
click at [692, 252] on button at bounding box center [702, 258] width 26 height 26
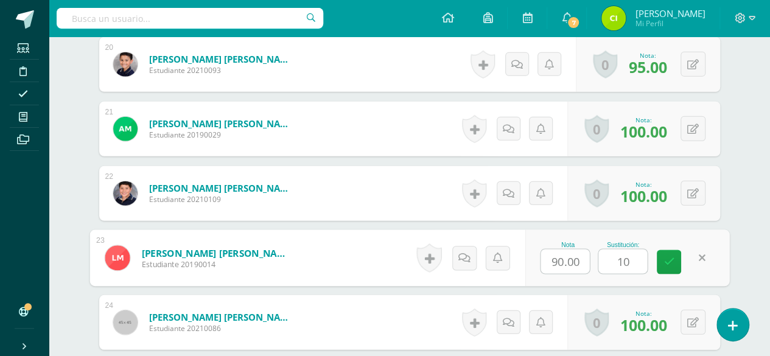
type input "100"
click at [669, 259] on icon at bounding box center [669, 262] width 11 height 10
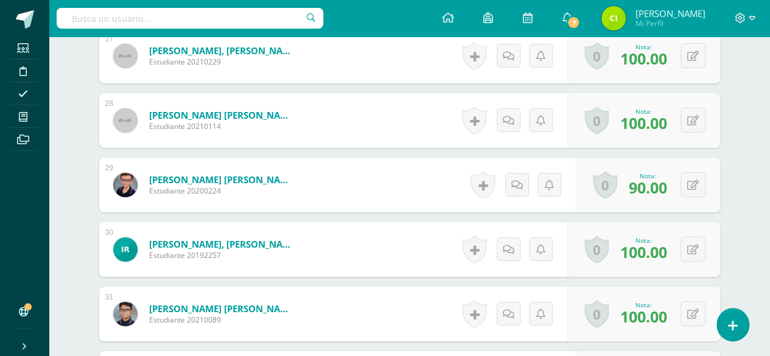
scroll to position [2148, 0]
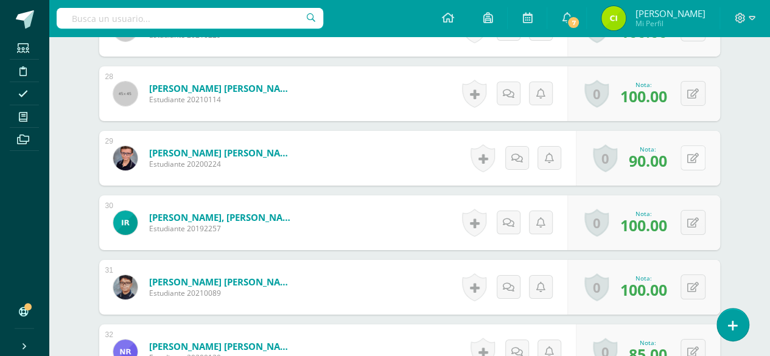
click at [693, 155] on button at bounding box center [693, 158] width 25 height 25
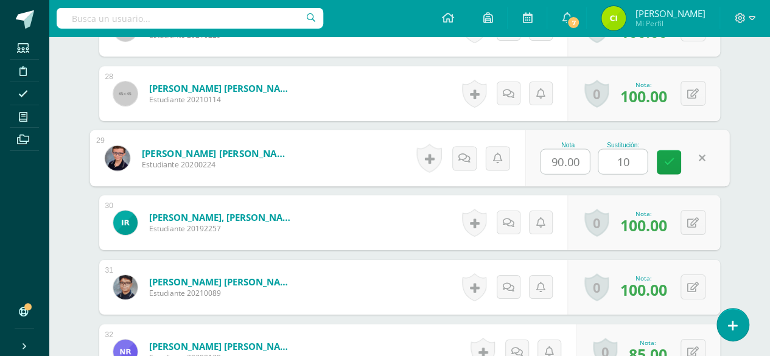
type input "100"
click at [666, 163] on icon at bounding box center [669, 162] width 11 height 10
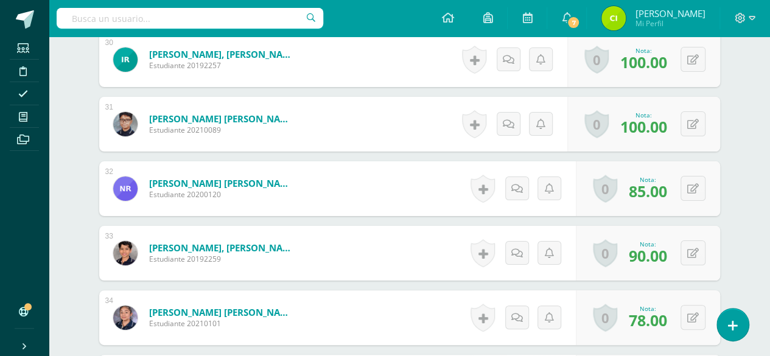
scroll to position [2331, 0]
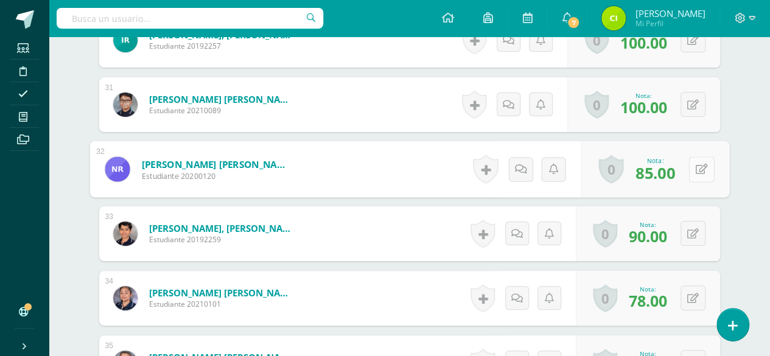
click at [700, 169] on button at bounding box center [702, 169] width 26 height 26
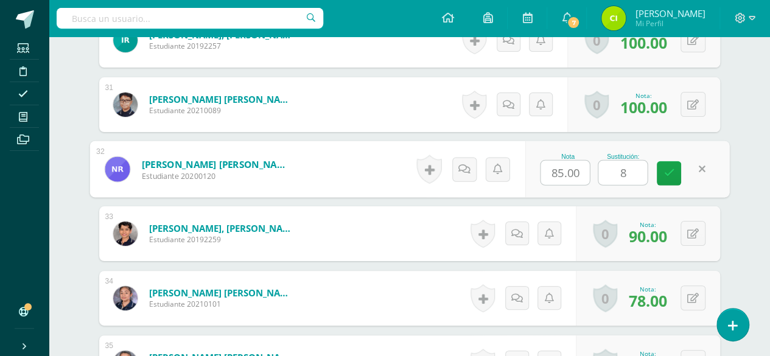
type input "88"
click at [665, 176] on link at bounding box center [669, 173] width 24 height 24
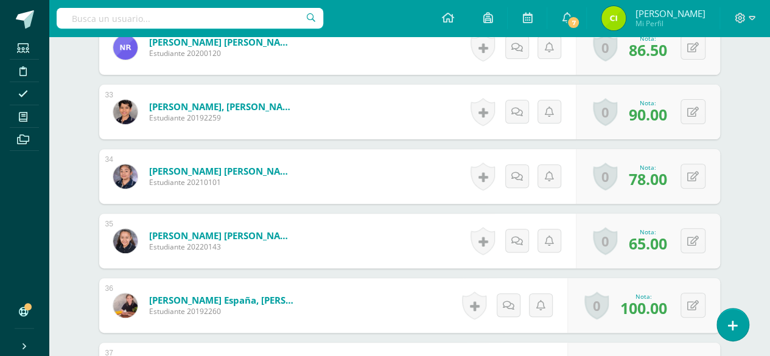
scroll to position [2513, 0]
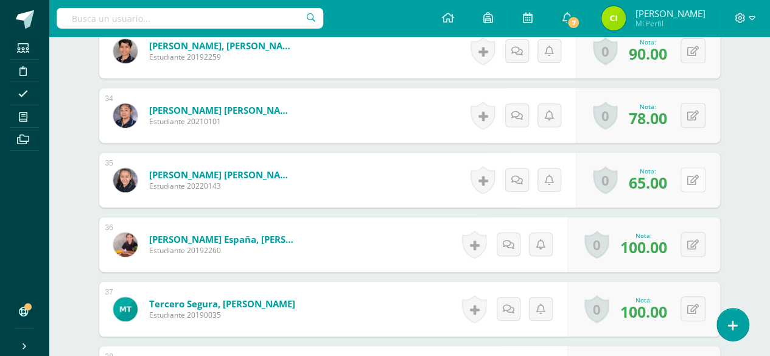
click at [693, 179] on button at bounding box center [693, 179] width 25 height 25
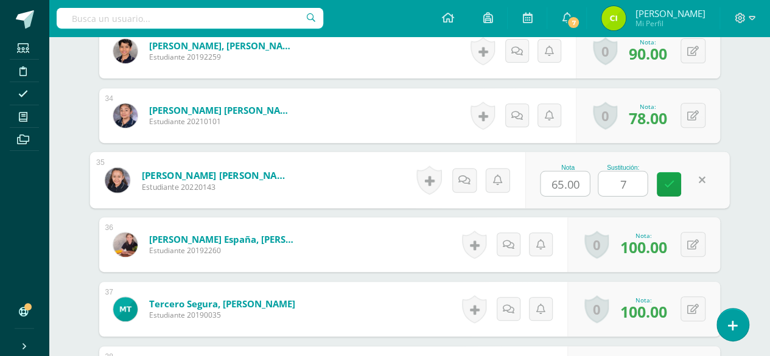
type input "75"
click at [664, 184] on icon at bounding box center [669, 184] width 11 height 10
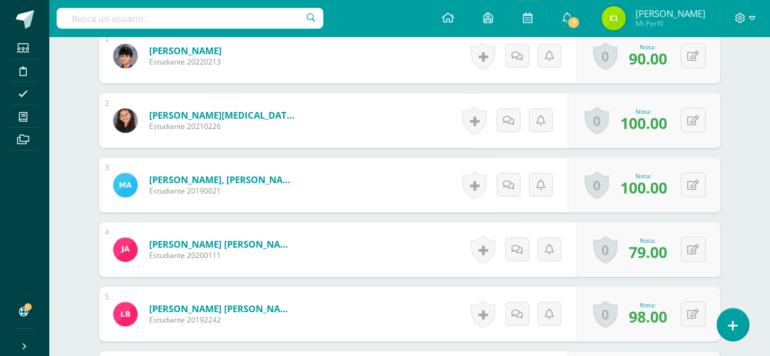
scroll to position [0, 0]
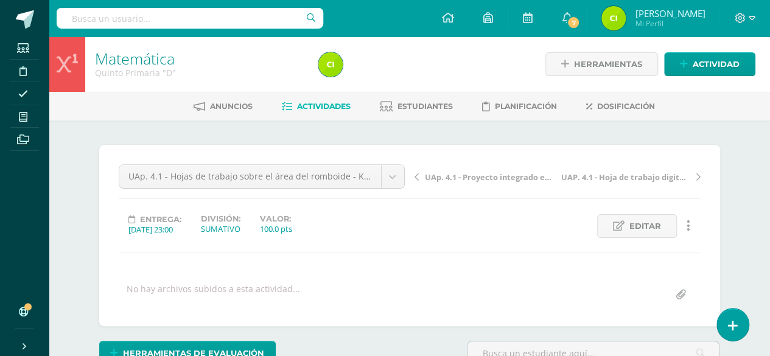
click at [332, 110] on span "Actividades" at bounding box center [324, 106] width 54 height 9
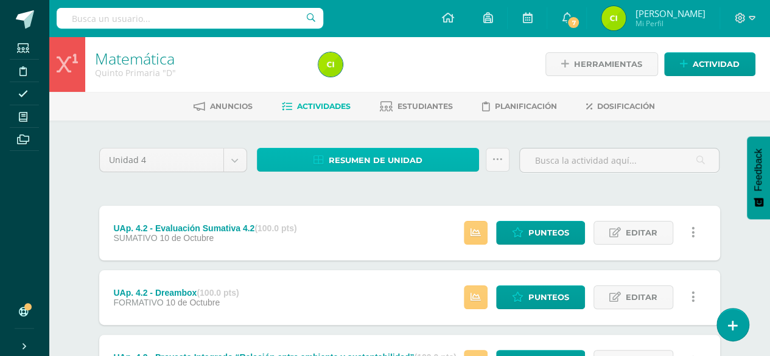
click at [352, 154] on span "Resumen de unidad" at bounding box center [376, 160] width 94 height 23
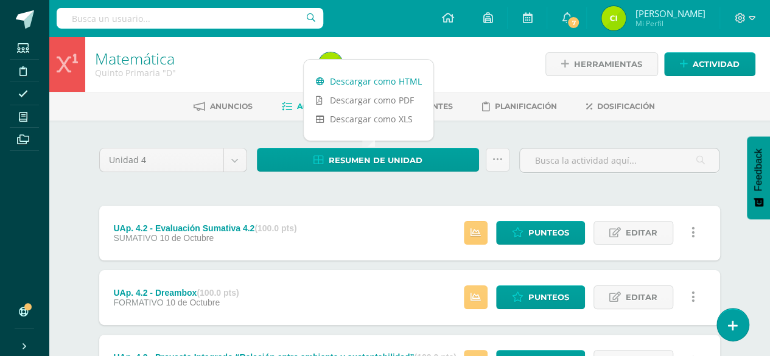
click at [359, 80] on link "Descargar como HTML" at bounding box center [369, 81] width 130 height 19
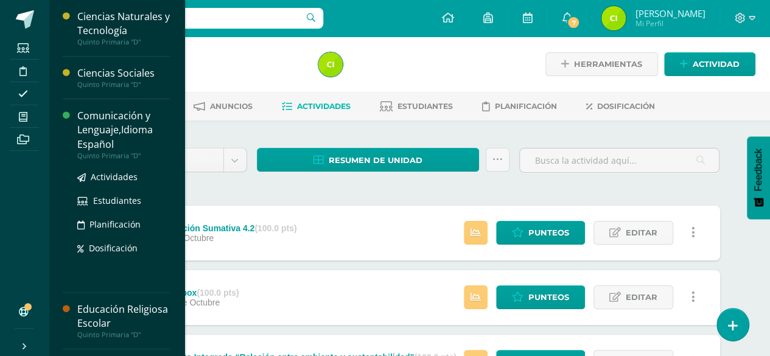
click at [93, 122] on div "Comunicación y Lenguaje,Idioma Español" at bounding box center [123, 130] width 93 height 42
